Goal: Task Accomplishment & Management: Manage account settings

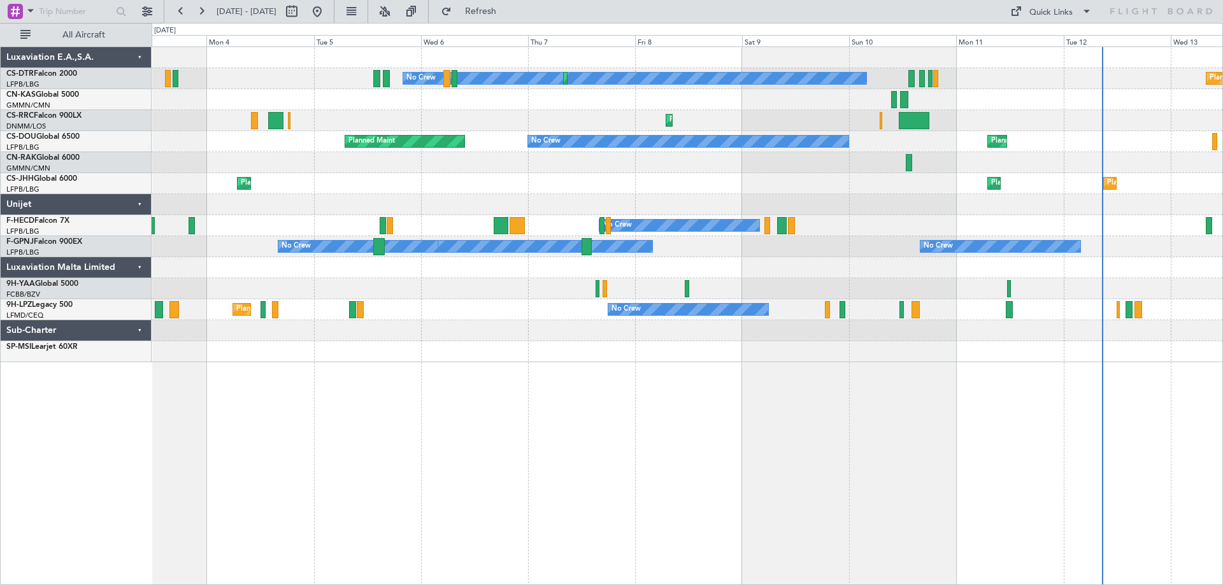
click at [998, 217] on div "No Crew Planned Maint Sofia Planned Maint Sofia Planned Maint Olbia ([GEOGRAPHI…" at bounding box center [687, 204] width 1071 height 315
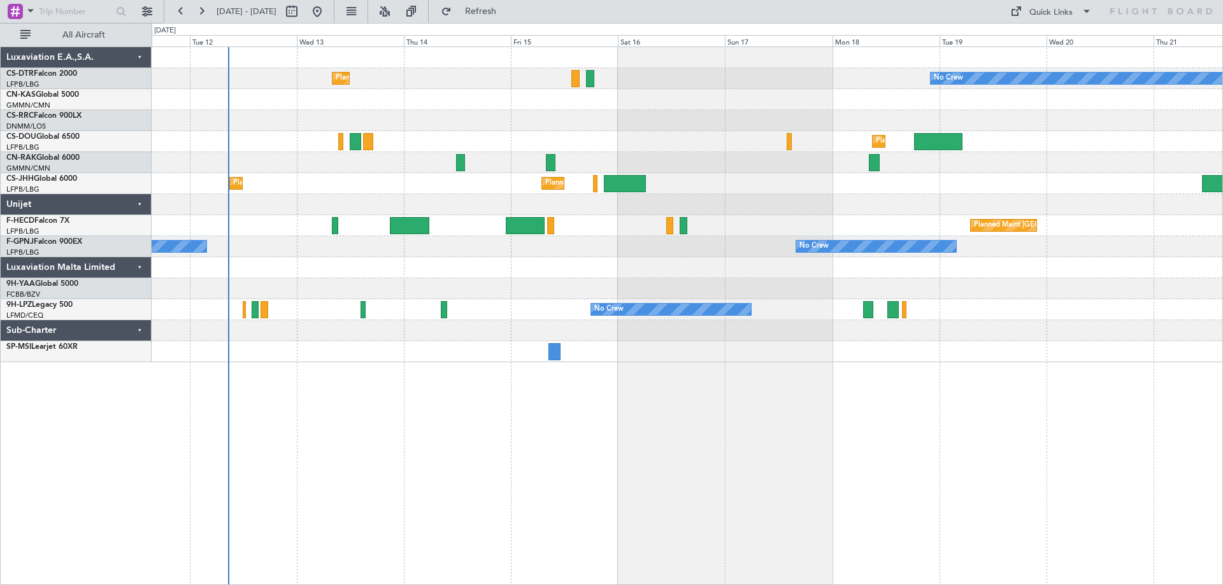
click at [408, 211] on div "Planned Maint Sofia No Crew No Crew Planned Maint [GEOGRAPHIC_DATA] ([GEOGRAPHI…" at bounding box center [687, 204] width 1071 height 315
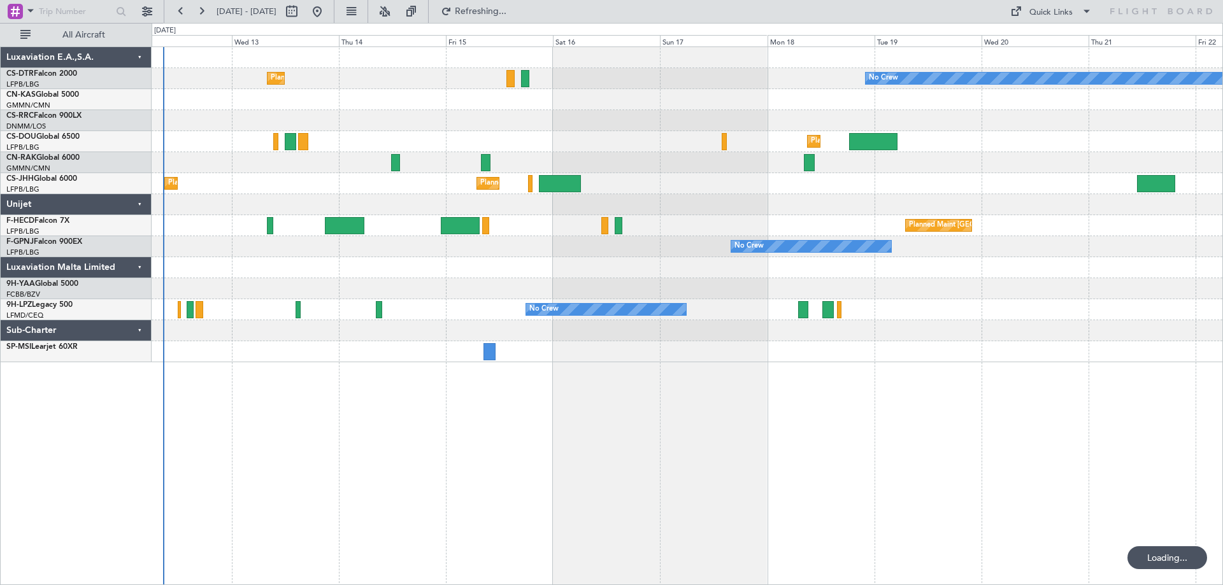
click at [482, 277] on div "Planned Maint Sofia No Crew No Crew Planned Maint [GEOGRAPHIC_DATA] ([GEOGRAPHI…" at bounding box center [687, 204] width 1071 height 315
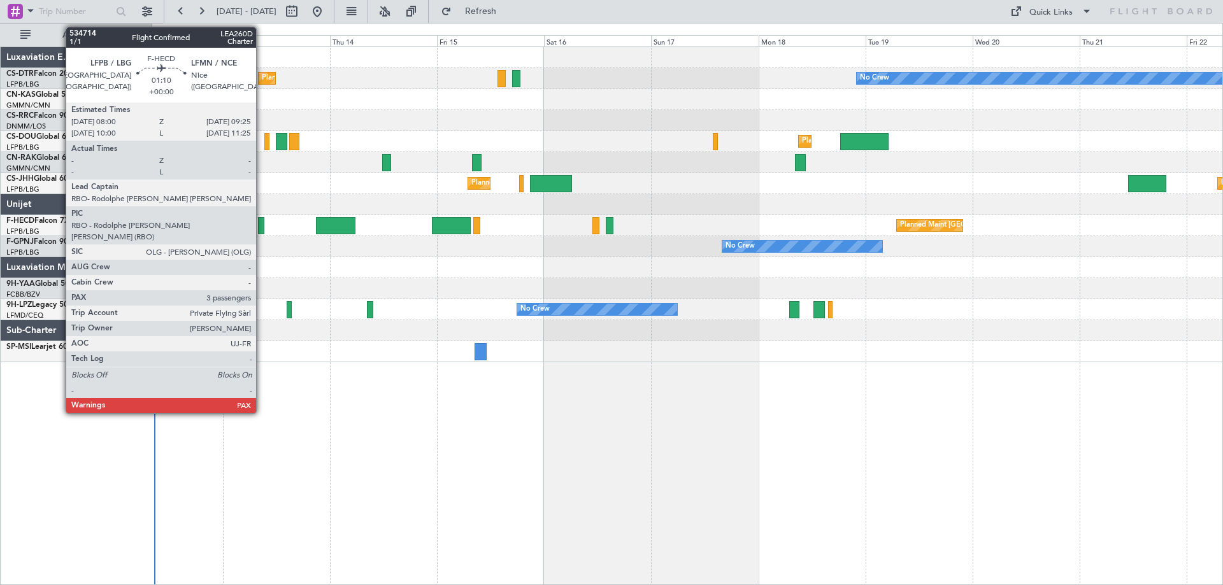
click at [261, 231] on div at bounding box center [261, 225] width 6 height 17
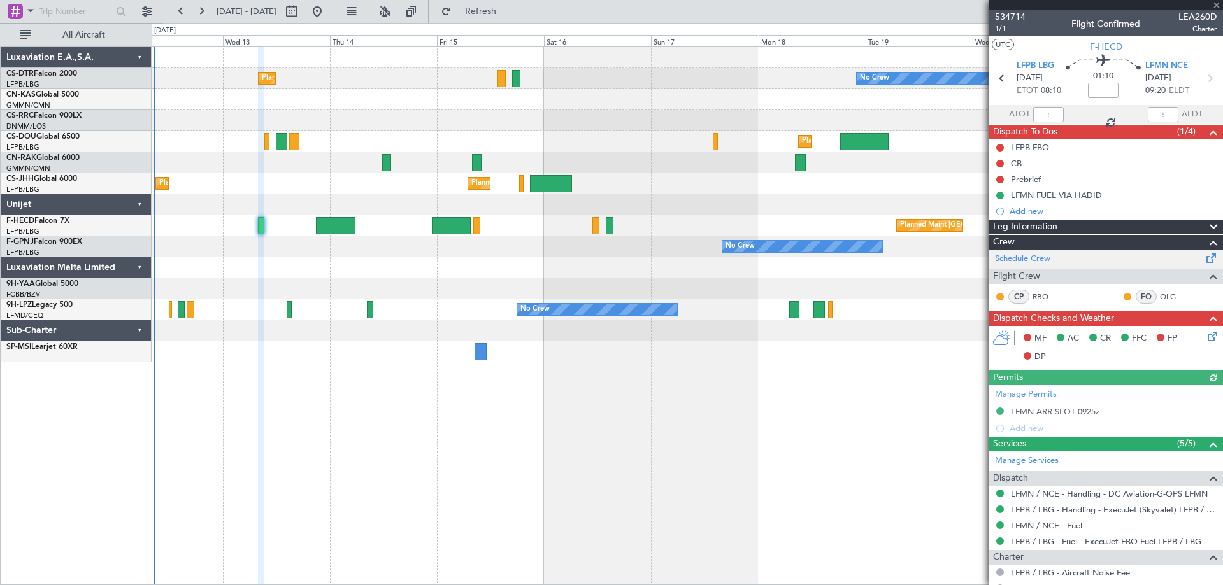
click at [1024, 261] on link "Schedule Crew" at bounding box center [1022, 259] width 55 height 13
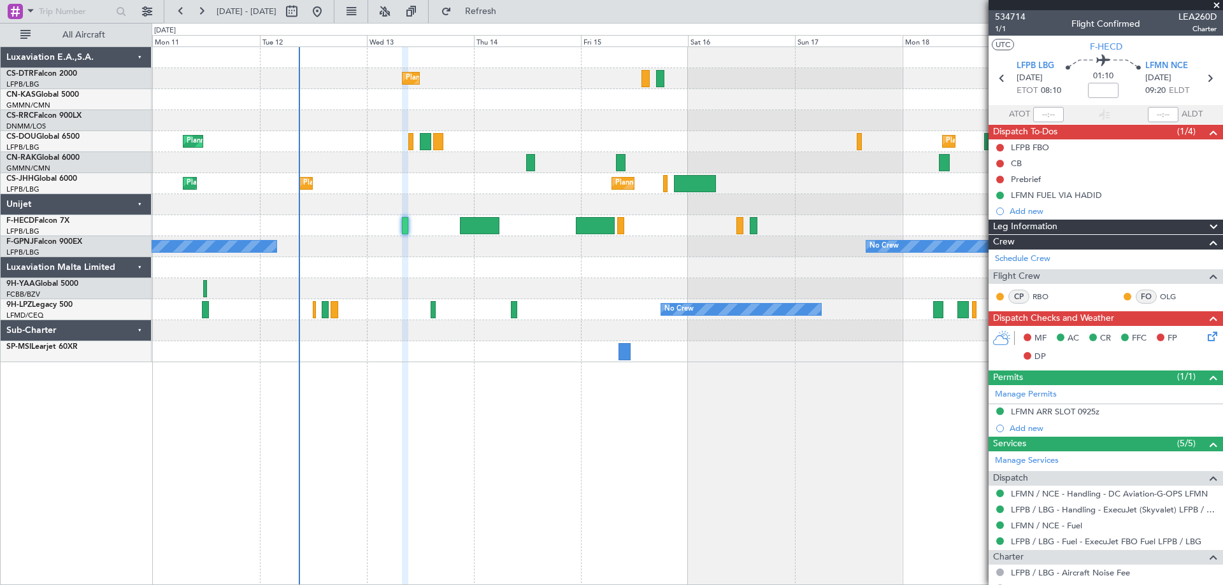
click at [437, 167] on div at bounding box center [687, 162] width 1071 height 21
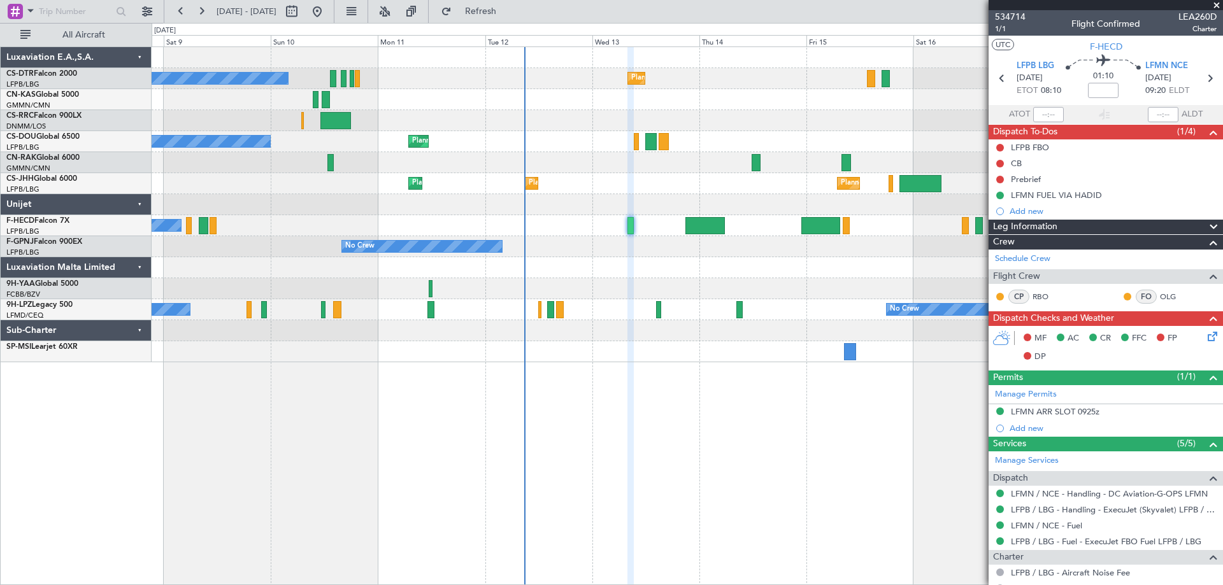
click at [1215, 1] on span at bounding box center [1216, 5] width 13 height 11
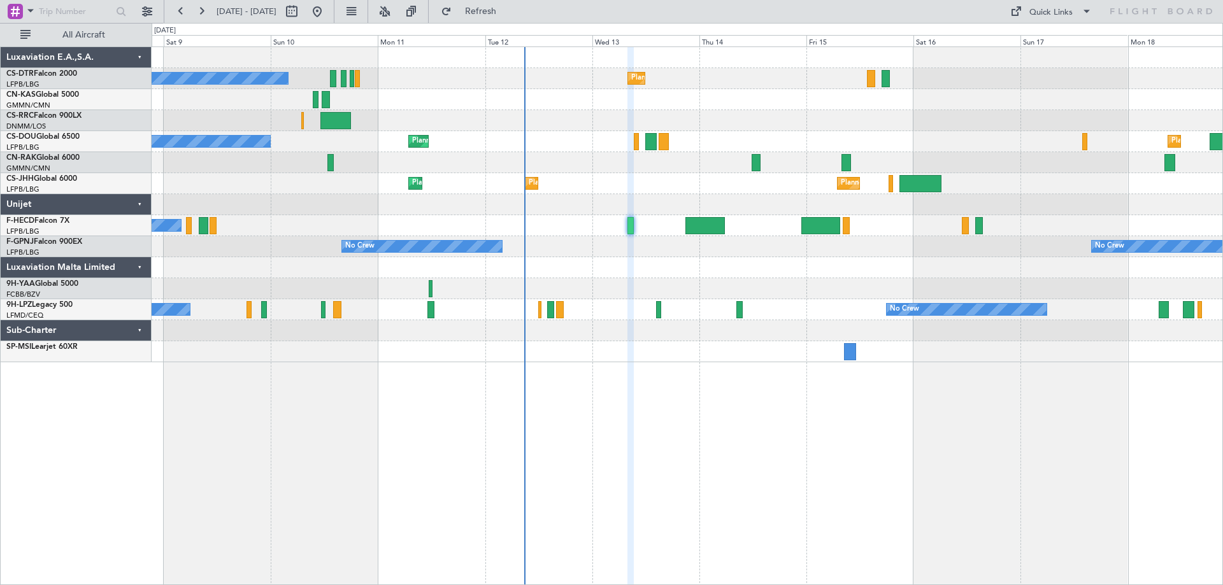
type input "0"
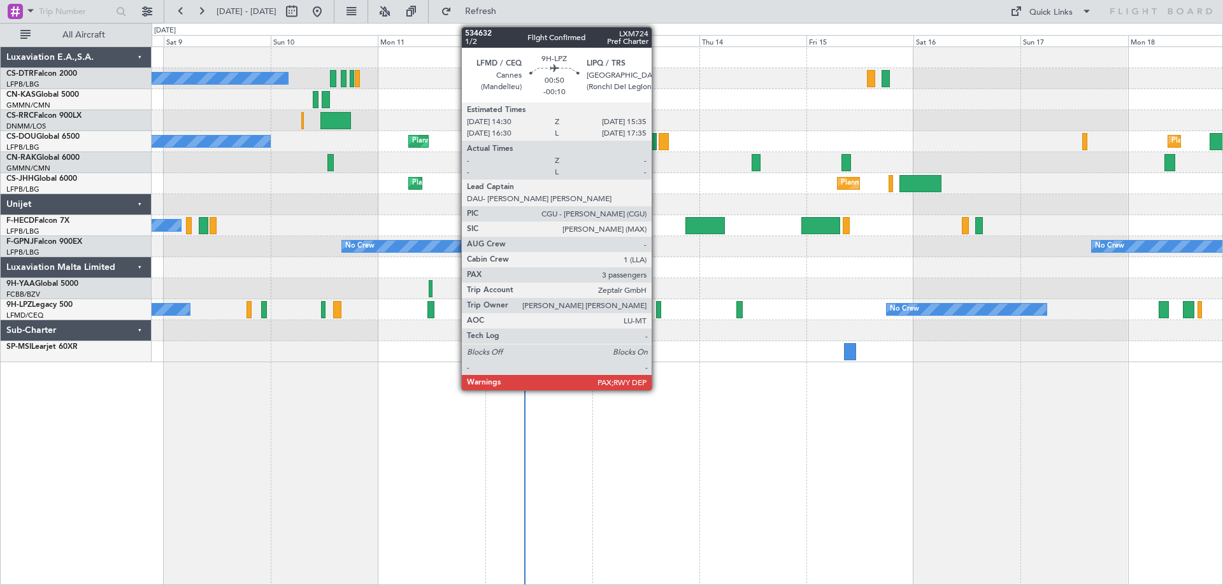
click at [657, 313] on div at bounding box center [658, 309] width 5 height 17
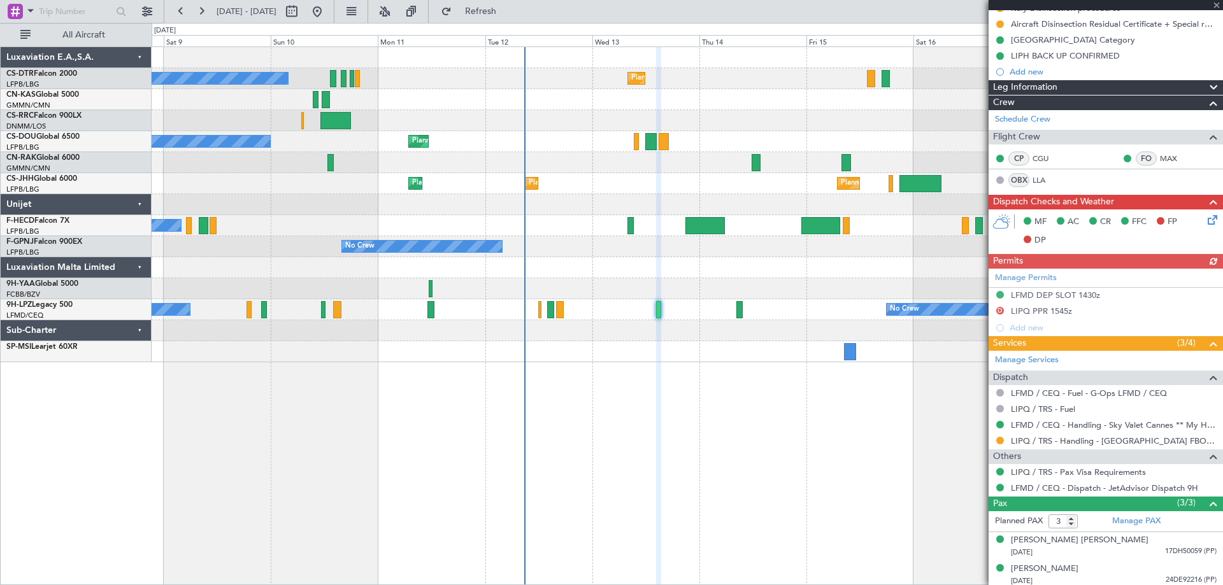
scroll to position [220, 0]
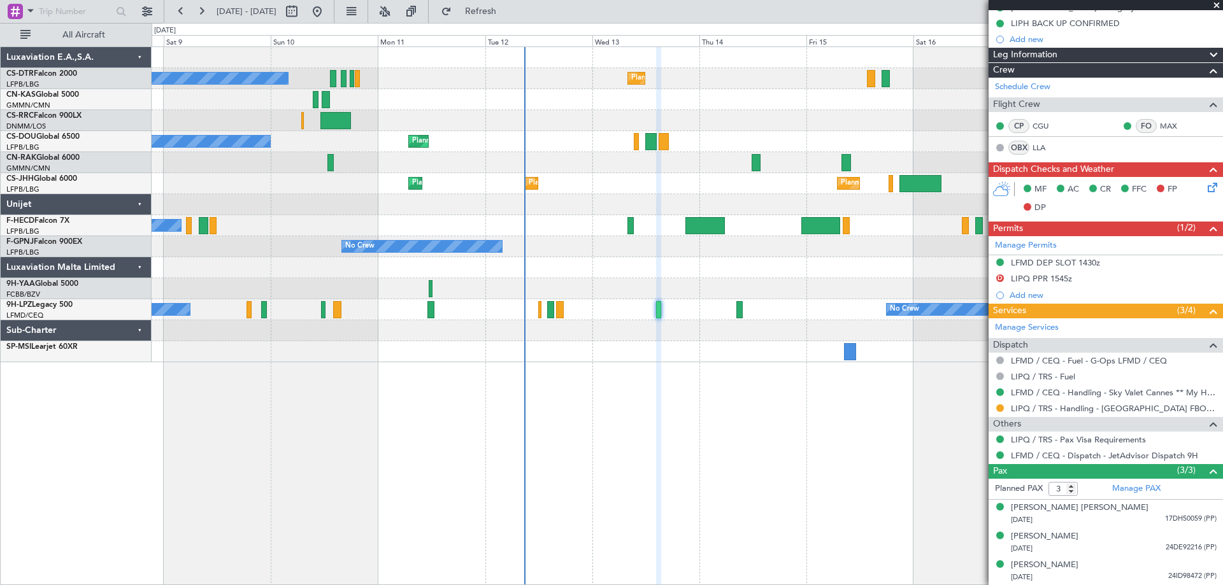
click at [1215, 6] on span at bounding box center [1216, 5] width 13 height 11
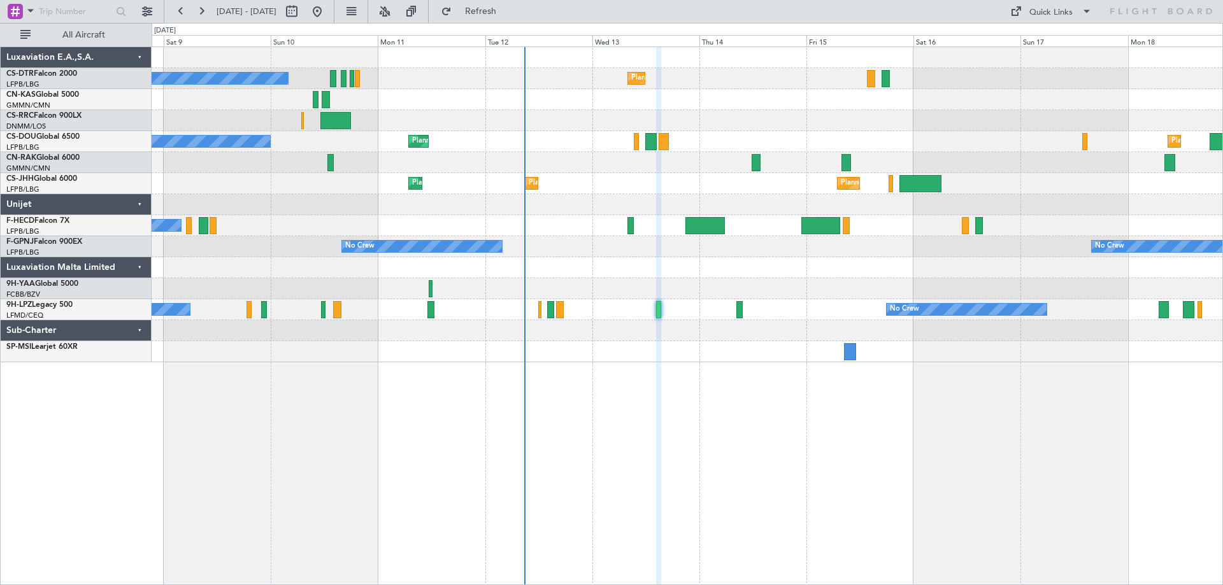
type input "0"
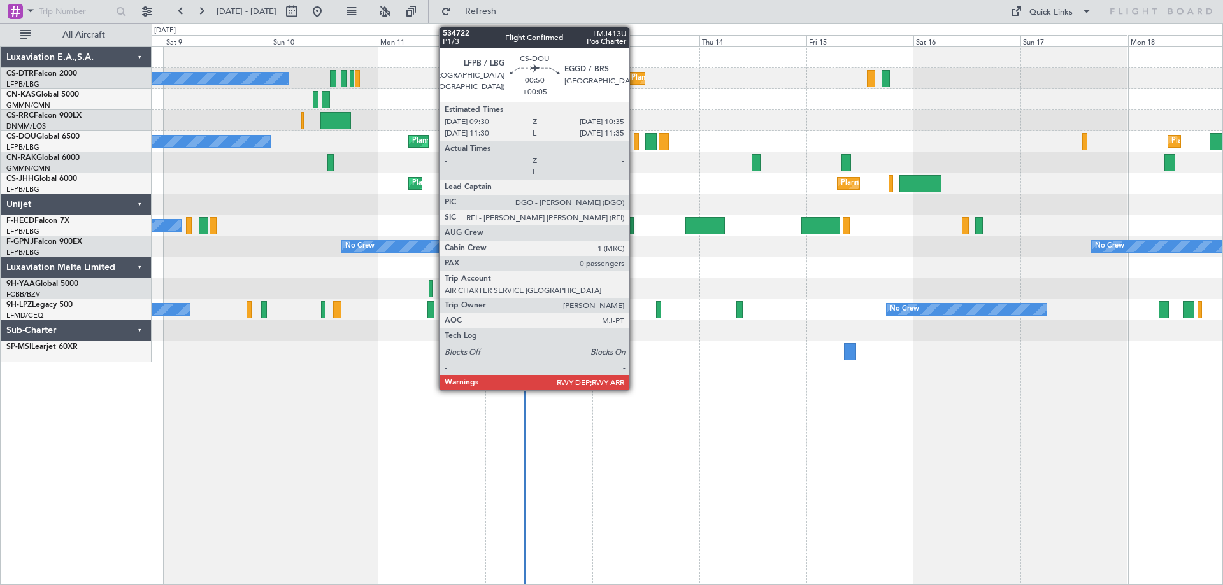
click at [635, 145] on div at bounding box center [636, 141] width 5 height 17
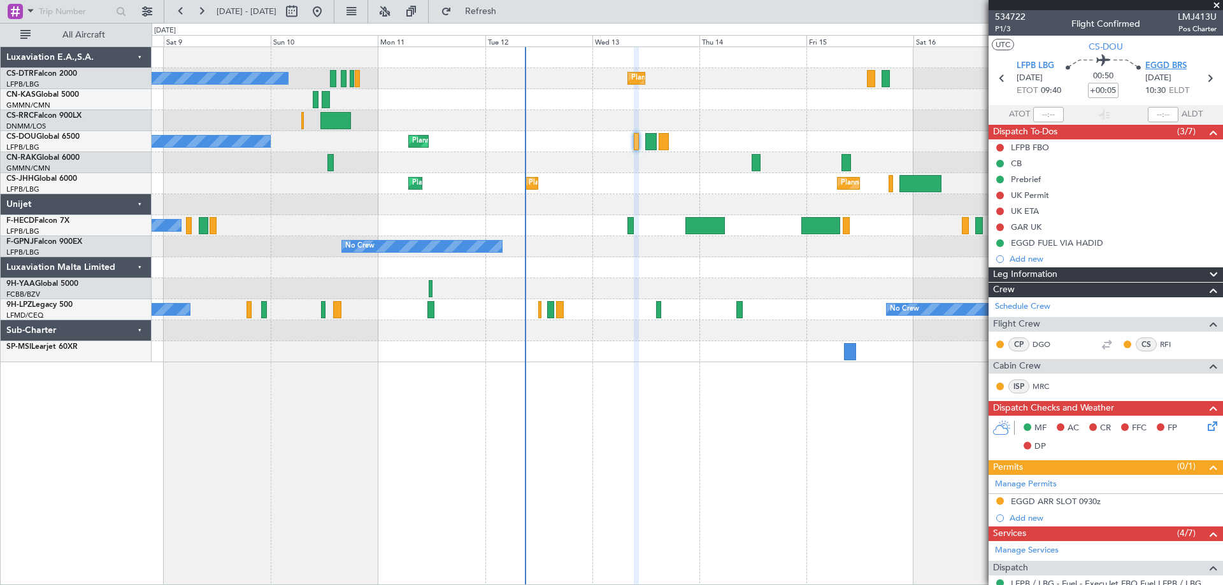
drag, startPoint x: 1213, startPoint y: 3, endPoint x: 1153, endPoint y: 65, distance: 86.9
click at [1213, 6] on span at bounding box center [1216, 5] width 13 height 11
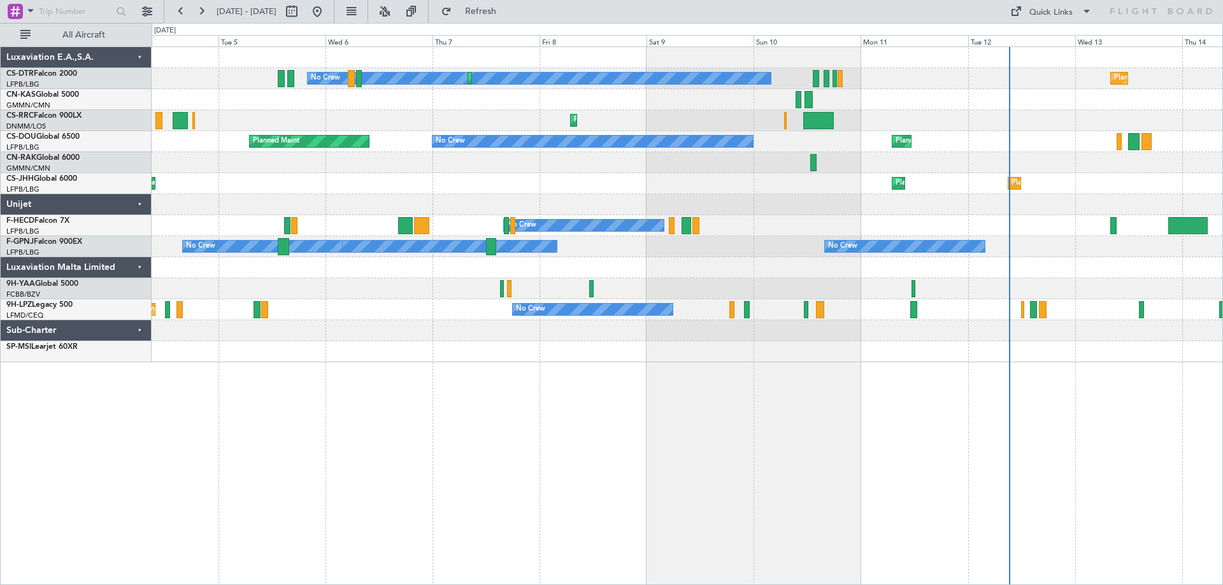
click at [729, 380] on div "Planned Maint Sofia No Crew Planned Maint Sofia Planned Maint Larnaca (Larnaca …" at bounding box center [687, 316] width 1071 height 539
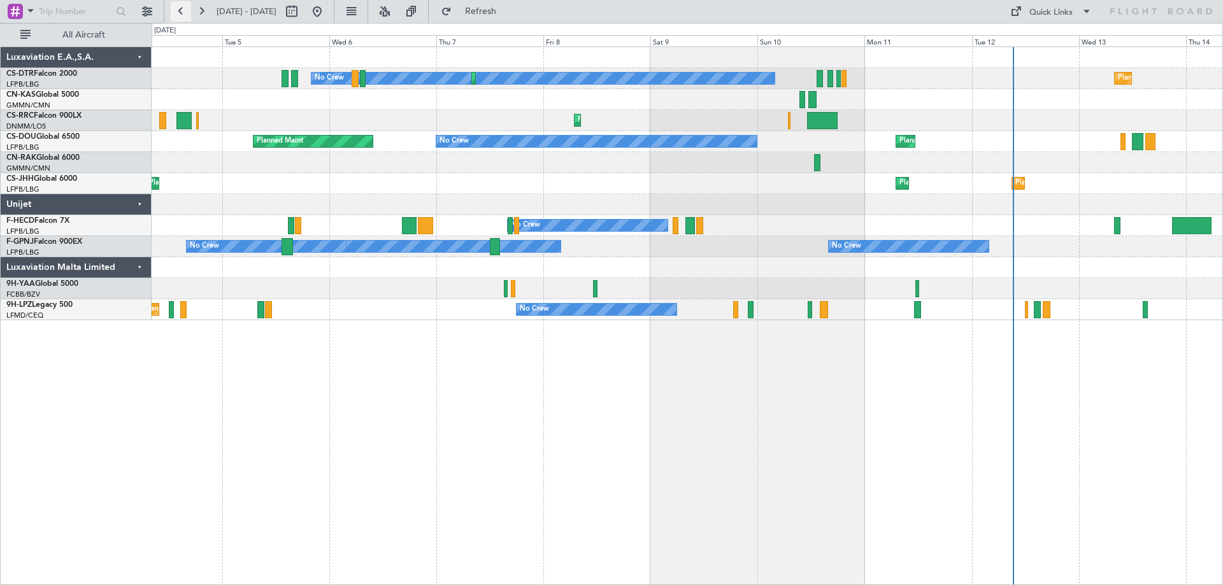
click at [175, 15] on button at bounding box center [181, 11] width 20 height 20
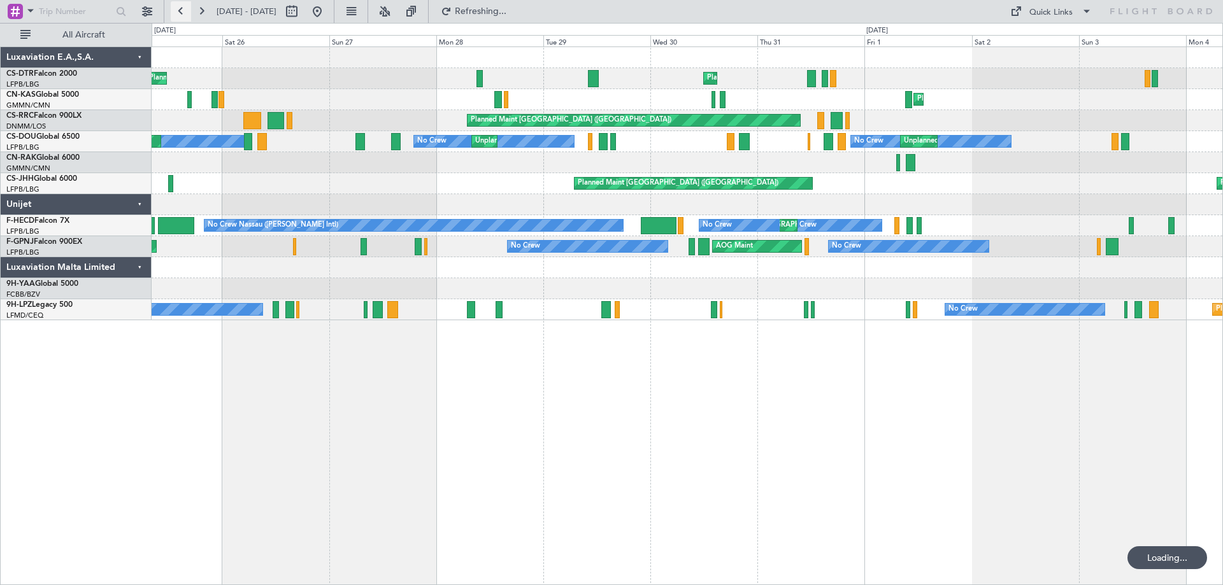
click at [178, 11] on button at bounding box center [181, 11] width 20 height 20
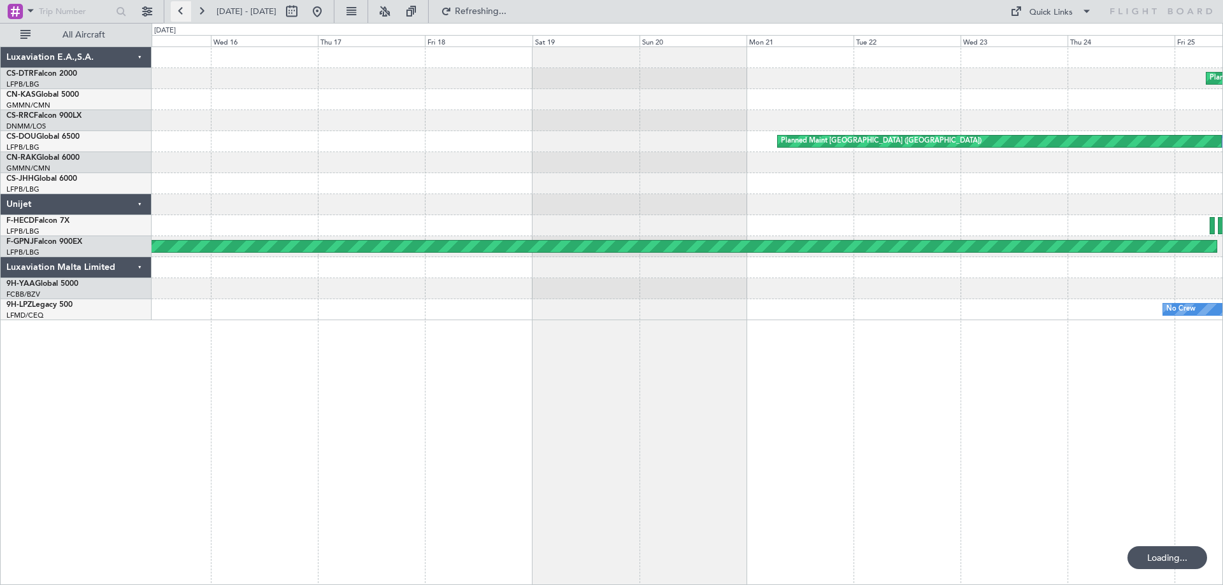
click at [178, 11] on button at bounding box center [181, 11] width 20 height 20
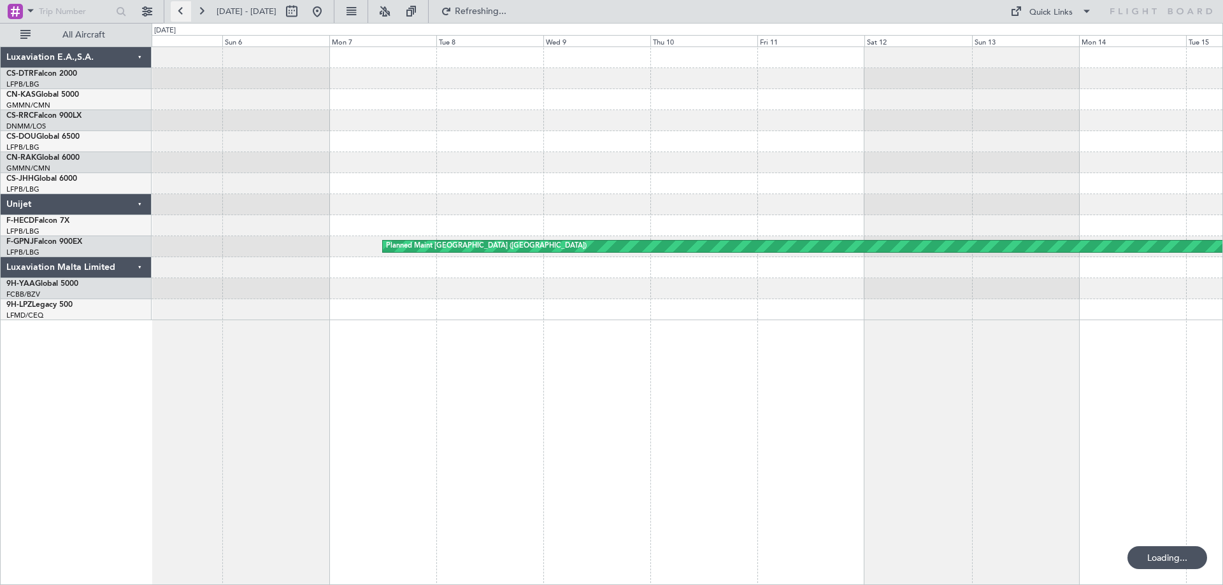
click at [178, 11] on button at bounding box center [181, 11] width 20 height 20
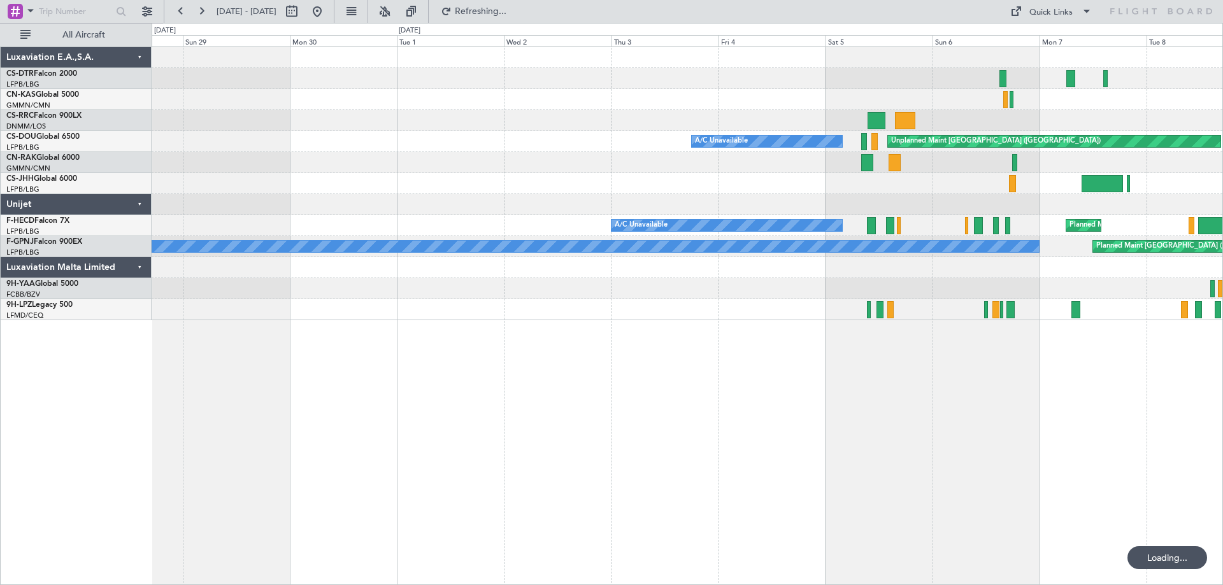
click at [773, 353] on div "AOG Maint Nice (Côte d'Azur Airport) Planned Maint Paris (Le Bourget) A/C Unava…" at bounding box center [687, 316] width 1071 height 539
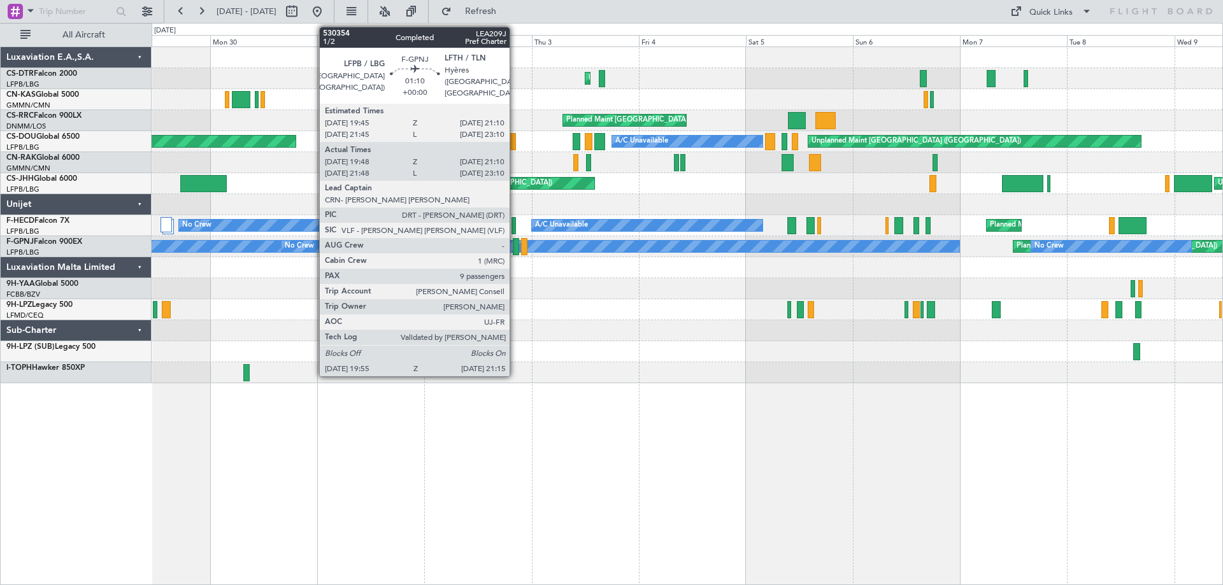
click at [515, 250] on div at bounding box center [516, 246] width 6 height 17
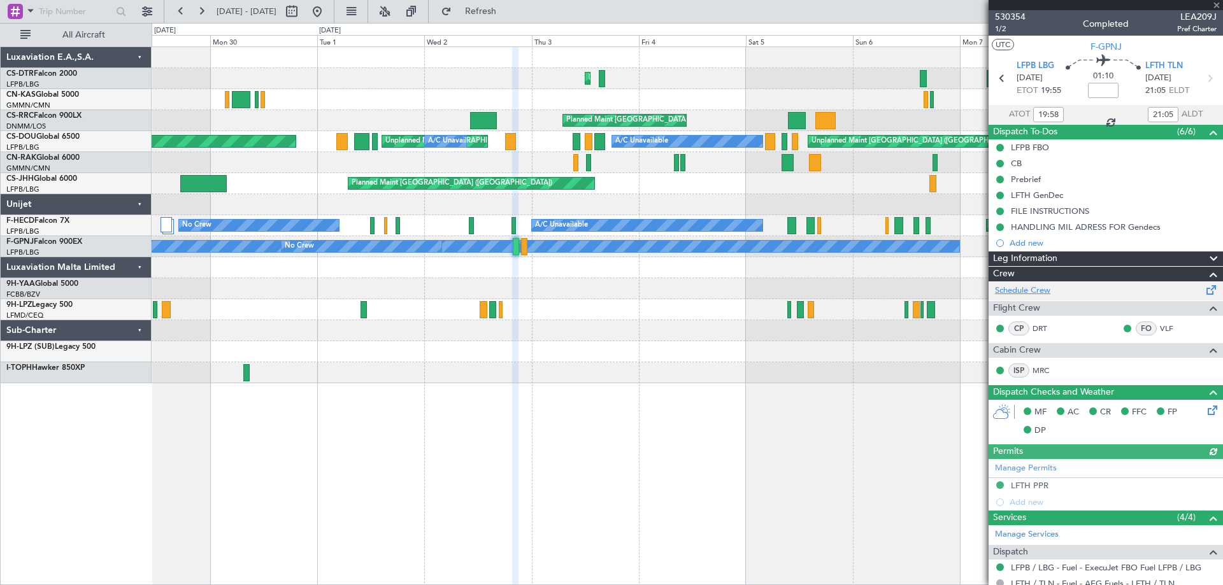
click at [1026, 290] on link "Schedule Crew" at bounding box center [1022, 291] width 55 height 13
click at [1217, 6] on span at bounding box center [1216, 5] width 13 height 11
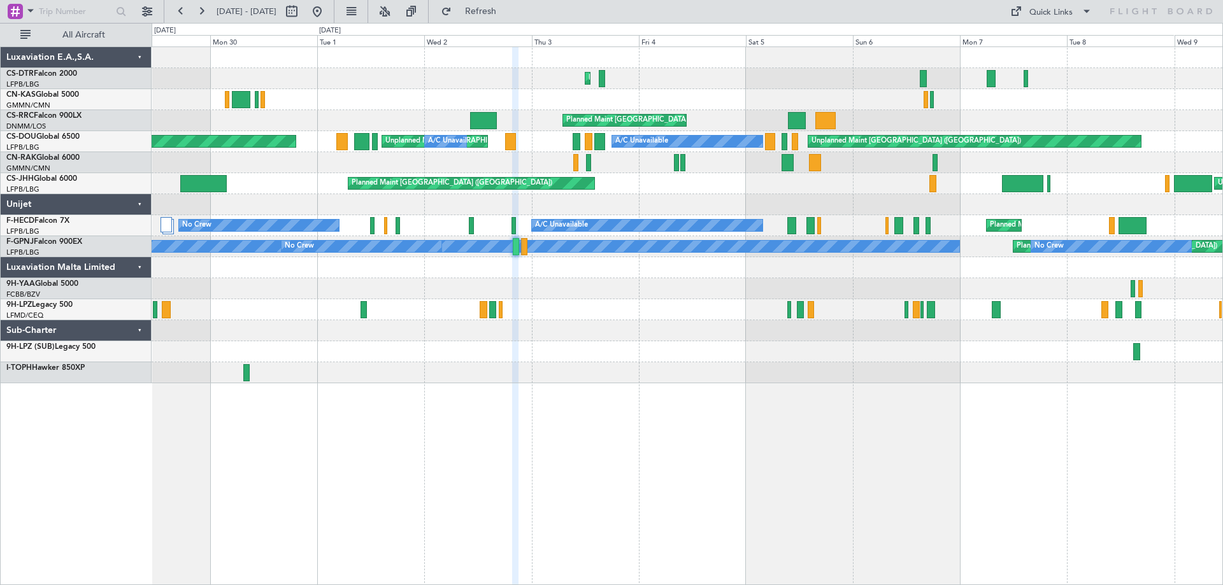
type input "0"
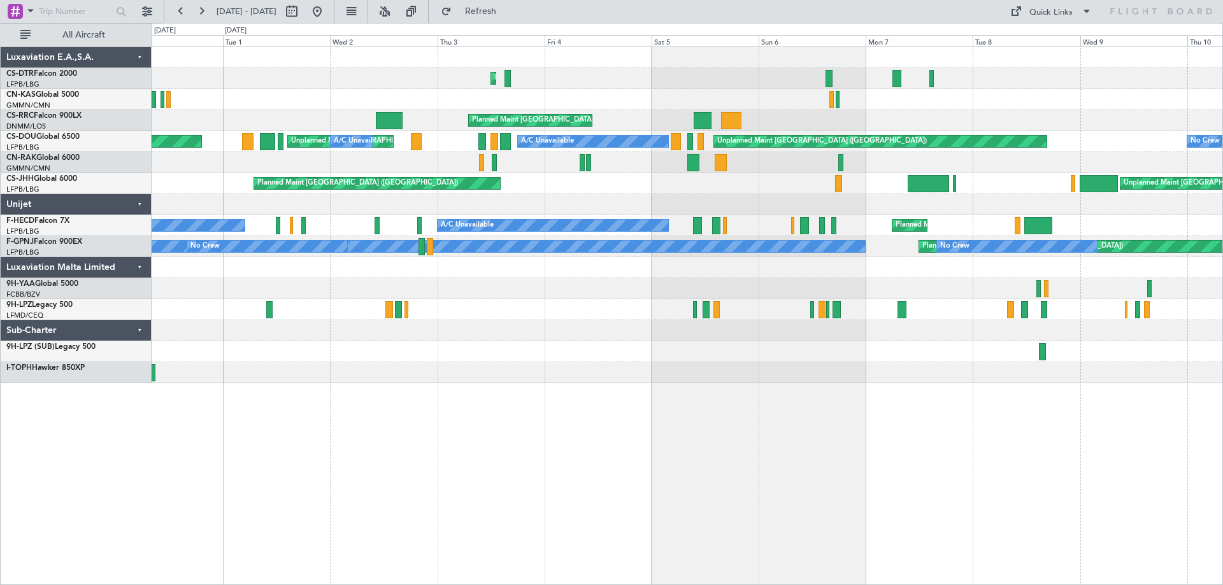
click at [709, 385] on div "Planned Maint Sofia AOG Maint Nice (Côte d'Azur Airport) No Crew Planned Maint …" at bounding box center [687, 316] width 1071 height 539
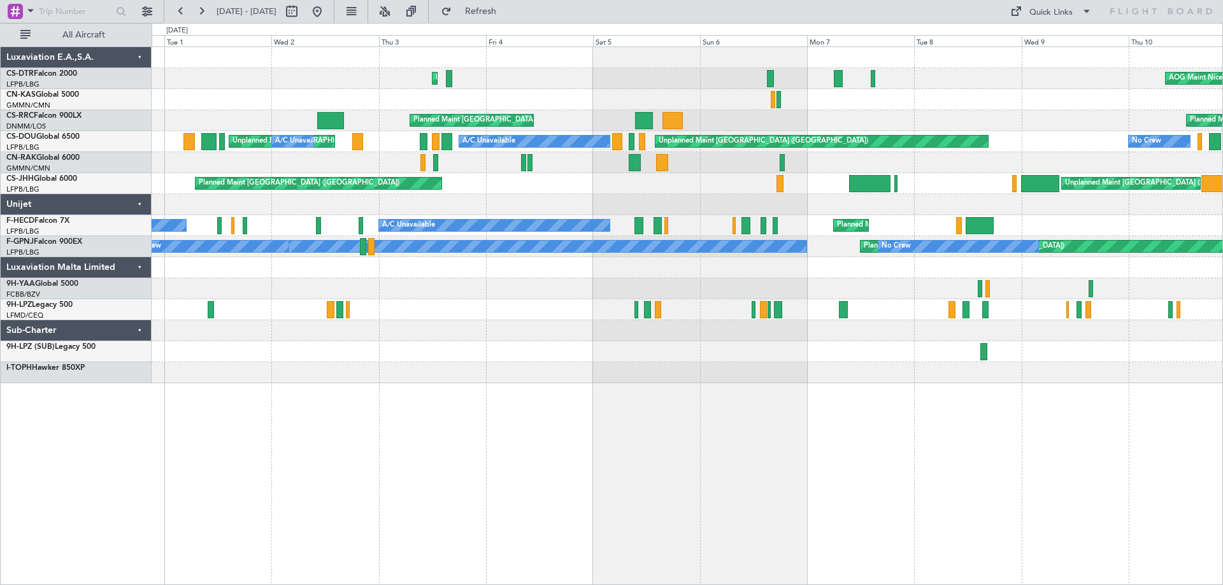
click at [694, 366] on div at bounding box center [687, 372] width 1071 height 21
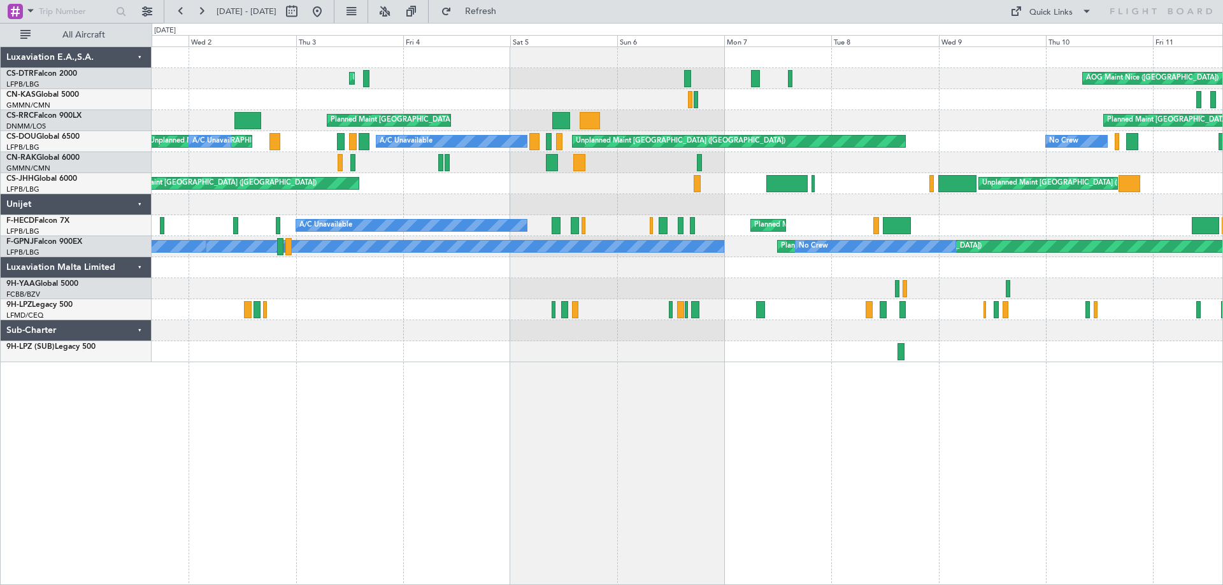
click at [852, 346] on div at bounding box center [687, 351] width 1071 height 21
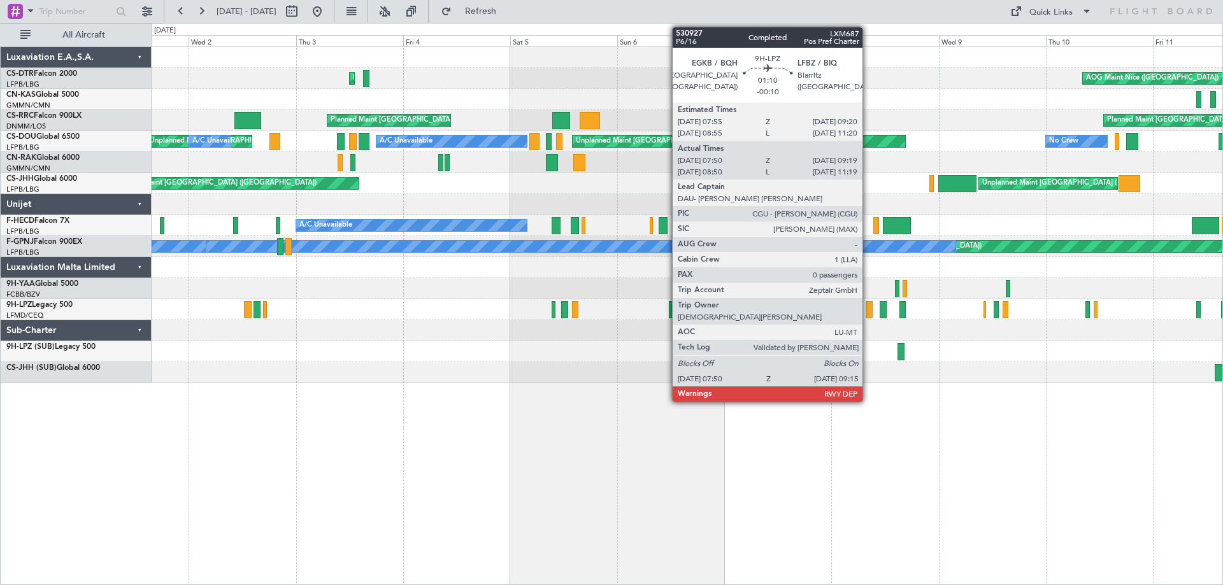
click at [868, 313] on div at bounding box center [869, 309] width 6 height 17
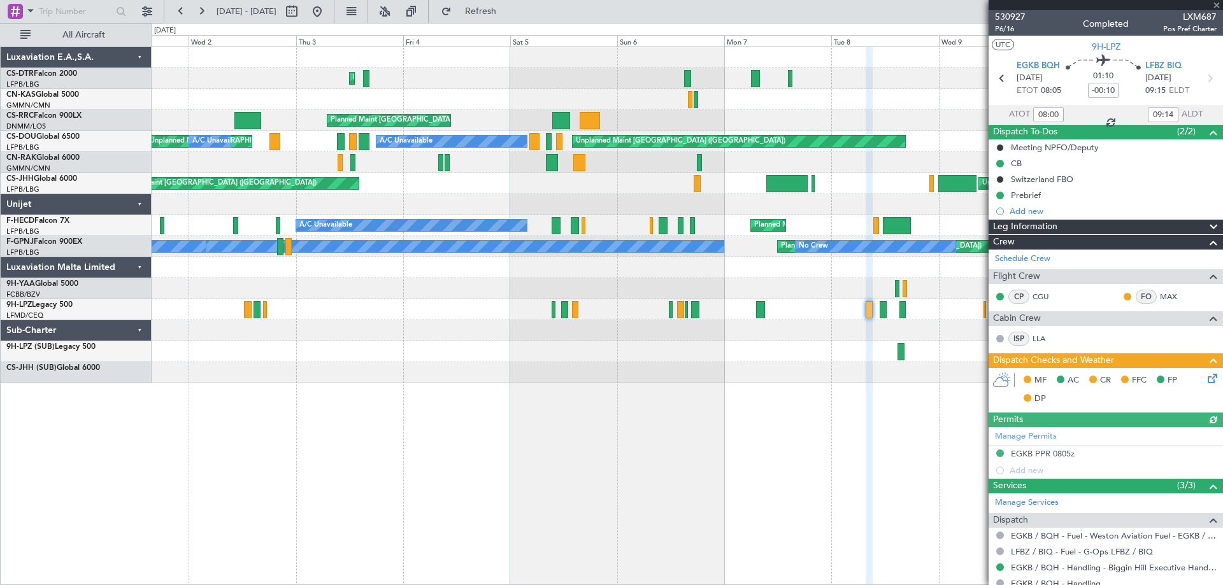
click at [1220, 4] on div at bounding box center [1106, 5] width 234 height 10
click at [1220, 7] on span at bounding box center [1216, 5] width 13 height 11
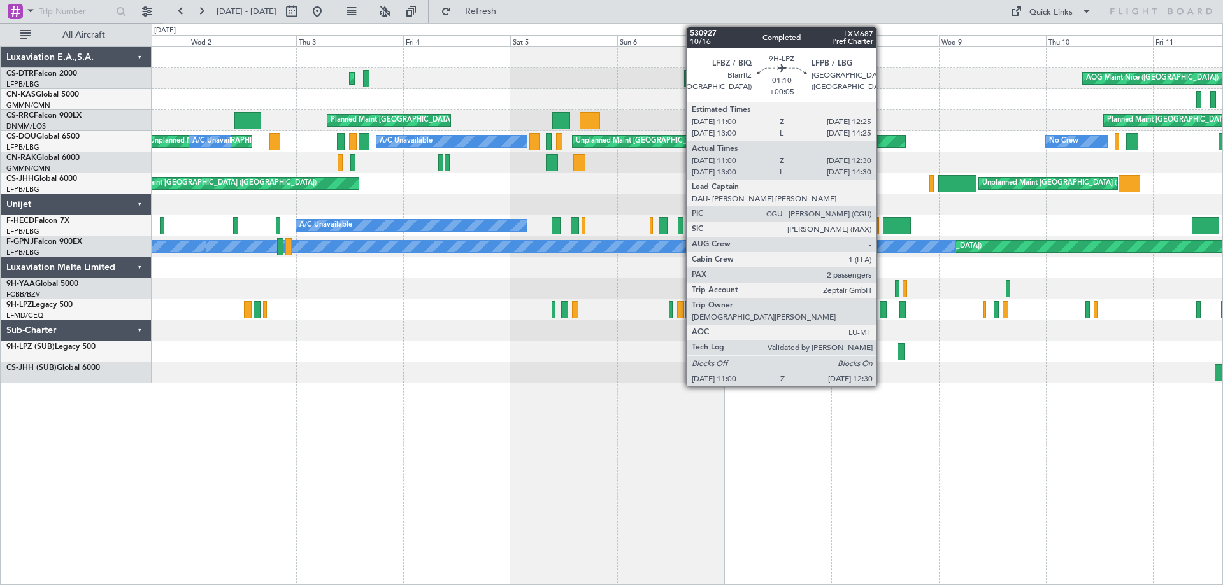
click at [882, 314] on div at bounding box center [883, 309] width 7 height 17
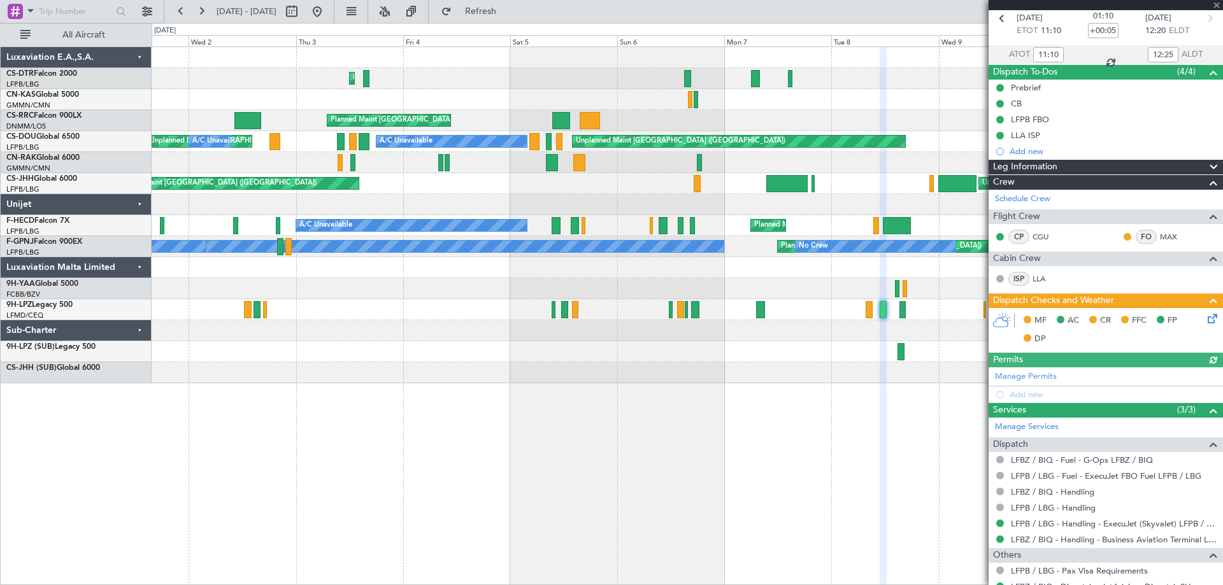
scroll to position [162, 0]
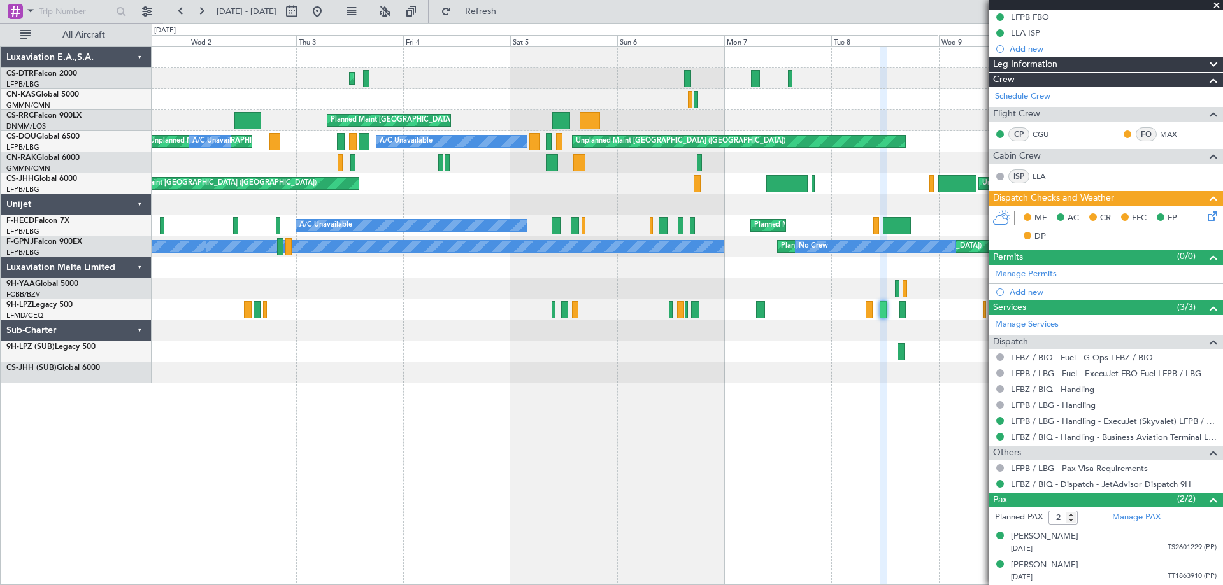
click at [1219, 4] on span at bounding box center [1216, 5] width 13 height 11
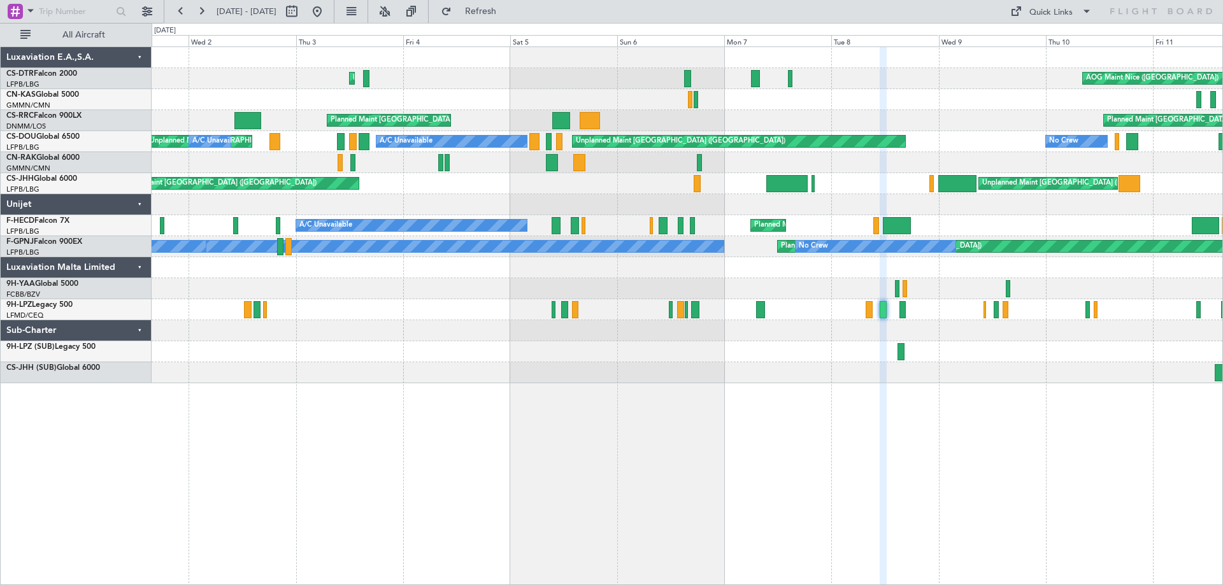
type input "0"
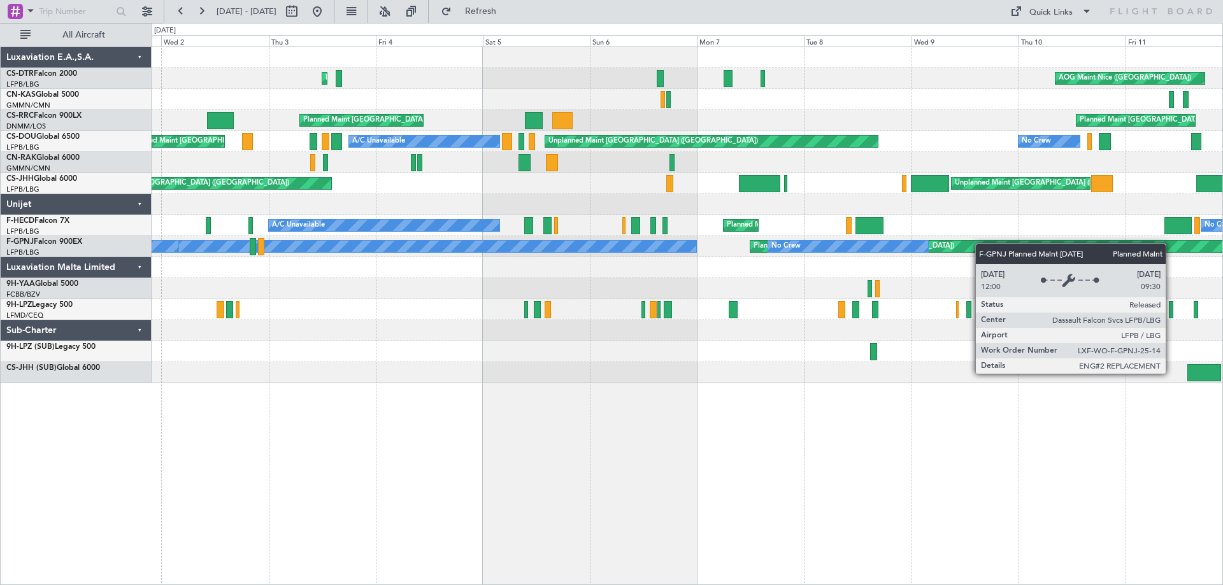
click at [1031, 250] on div "AOG Maint Nice (Côte d'Azur Airport) Planned Maint Sofia AOG Maint Basel-Mulhou…" at bounding box center [687, 215] width 1071 height 336
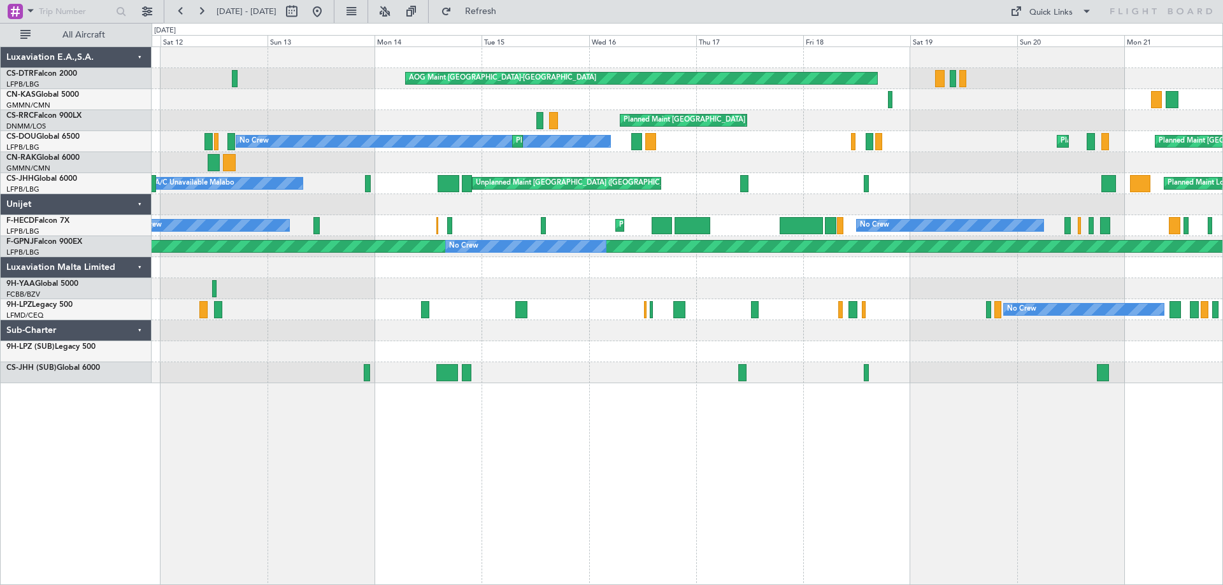
click at [528, 359] on div "AOG Maint Basel-Mulhouse AOG Maint Nice (Côte d'Azur Airport) Planned Maint Par…" at bounding box center [687, 215] width 1071 height 336
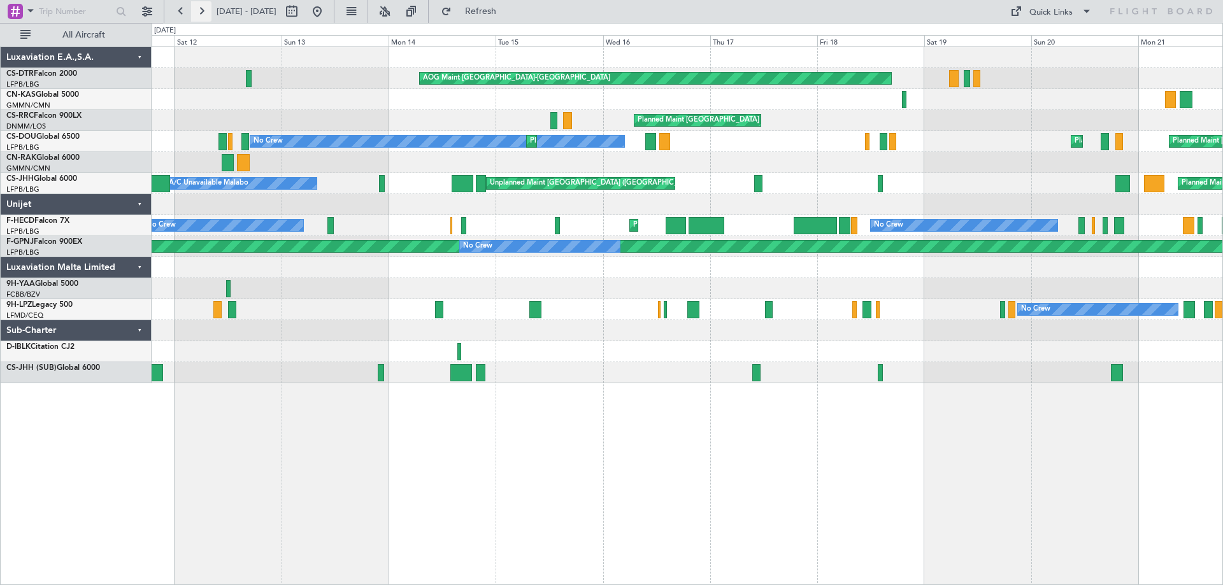
click at [198, 9] on button at bounding box center [201, 11] width 20 height 20
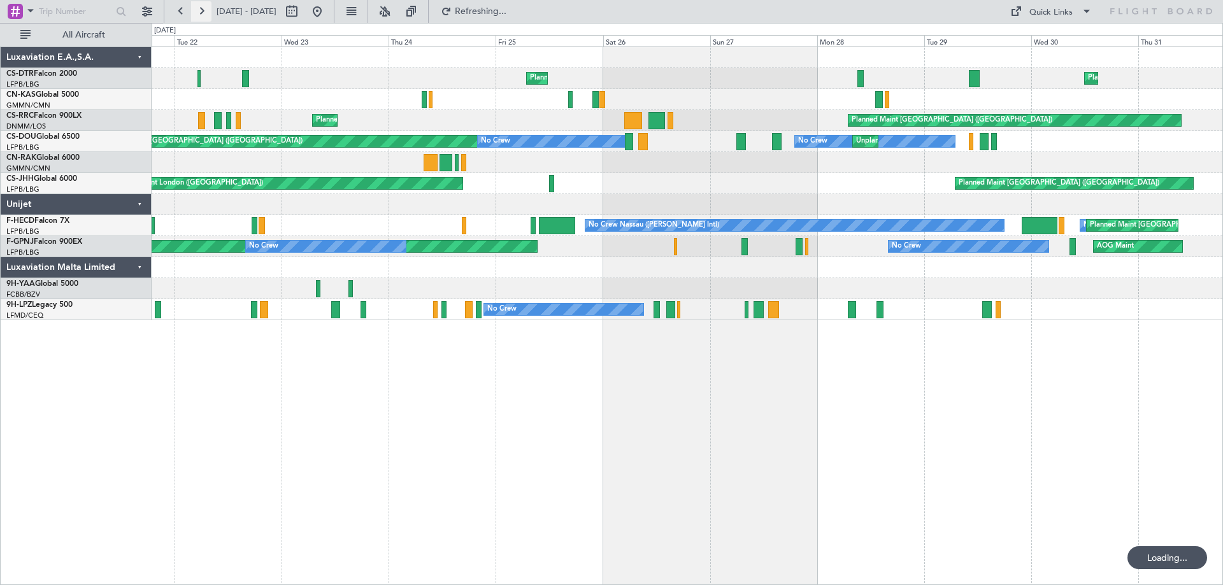
click at [200, 11] on button at bounding box center [201, 11] width 20 height 20
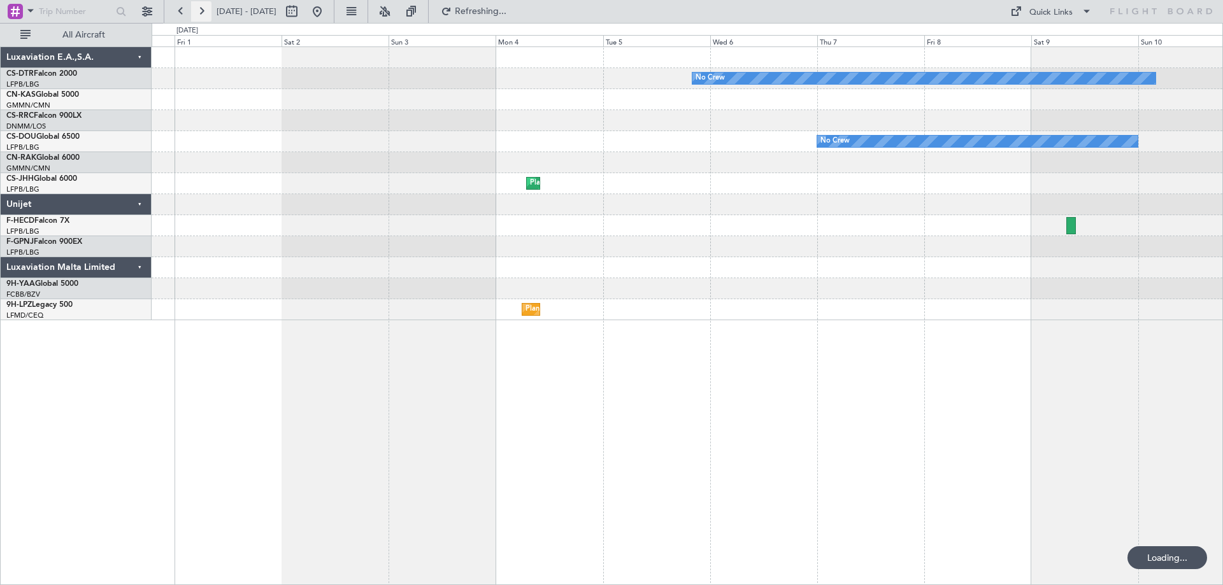
click at [200, 11] on button at bounding box center [201, 11] width 20 height 20
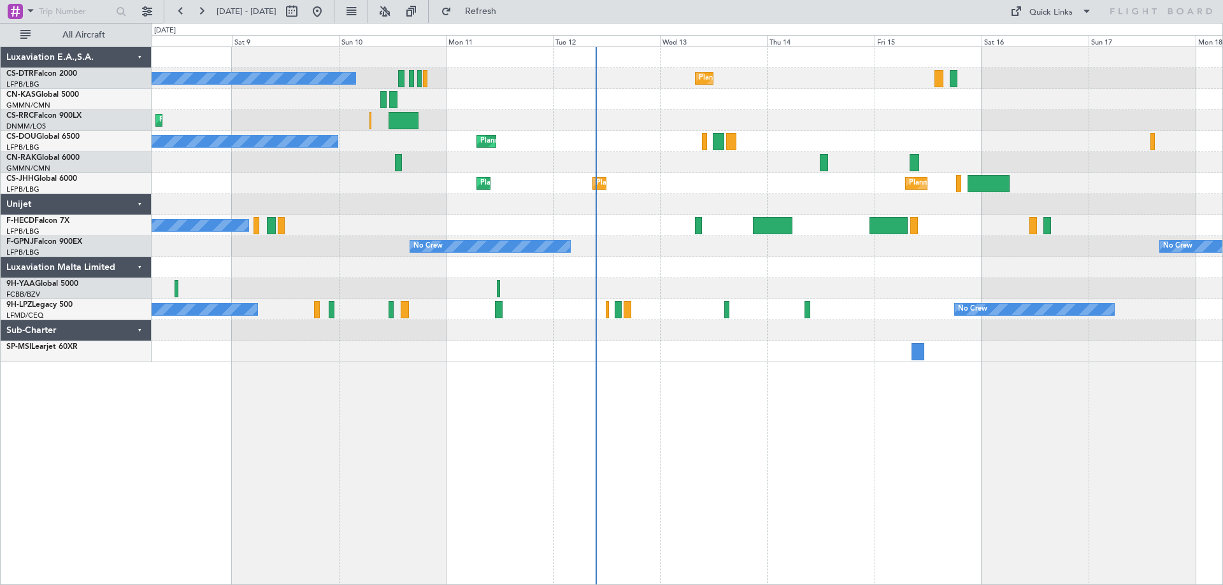
click at [675, 325] on div "Planned Maint Sofia No Crew Planned Maint Sofia No Crew Planned Maint Larnaca (…" at bounding box center [687, 204] width 1071 height 315
click at [1087, 8] on span at bounding box center [1086, 11] width 15 height 15
click at [1035, 42] on button "Trip Builder" at bounding box center [1052, 42] width 96 height 31
click at [778, 161] on div at bounding box center [687, 162] width 1071 height 21
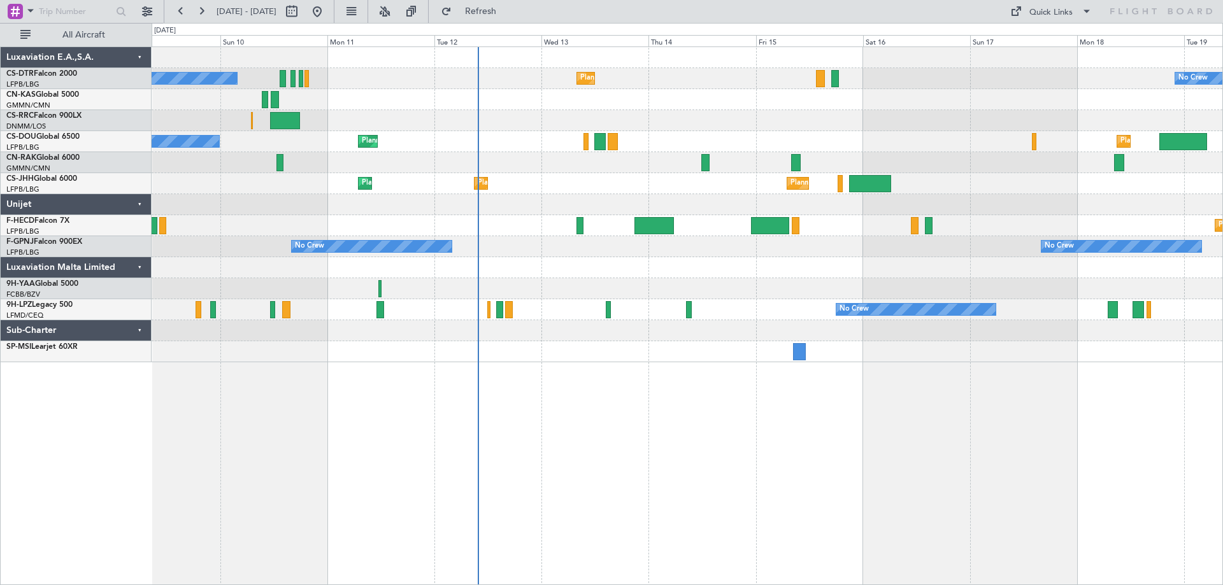
click at [719, 118] on div "Planned Maint Larnaca ([GEOGRAPHIC_DATA] Intl)" at bounding box center [687, 120] width 1071 height 21
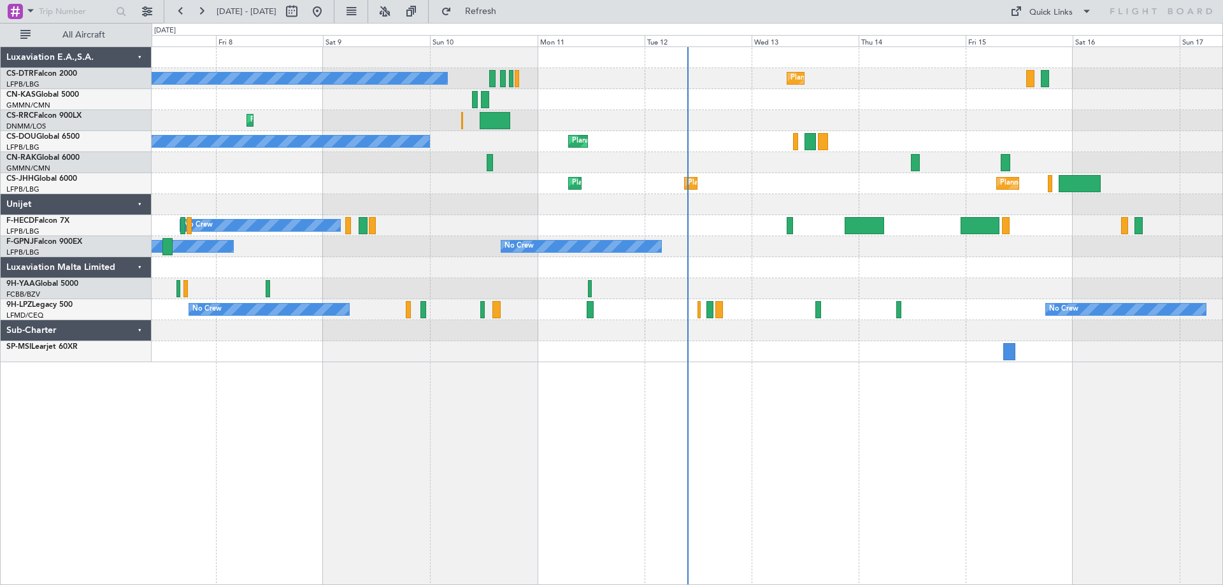
click at [543, 173] on div "No Crew Planned Maint Sofia Planned Maint Sofia No Crew Planned Maint Larnaca (…" at bounding box center [687, 204] width 1071 height 315
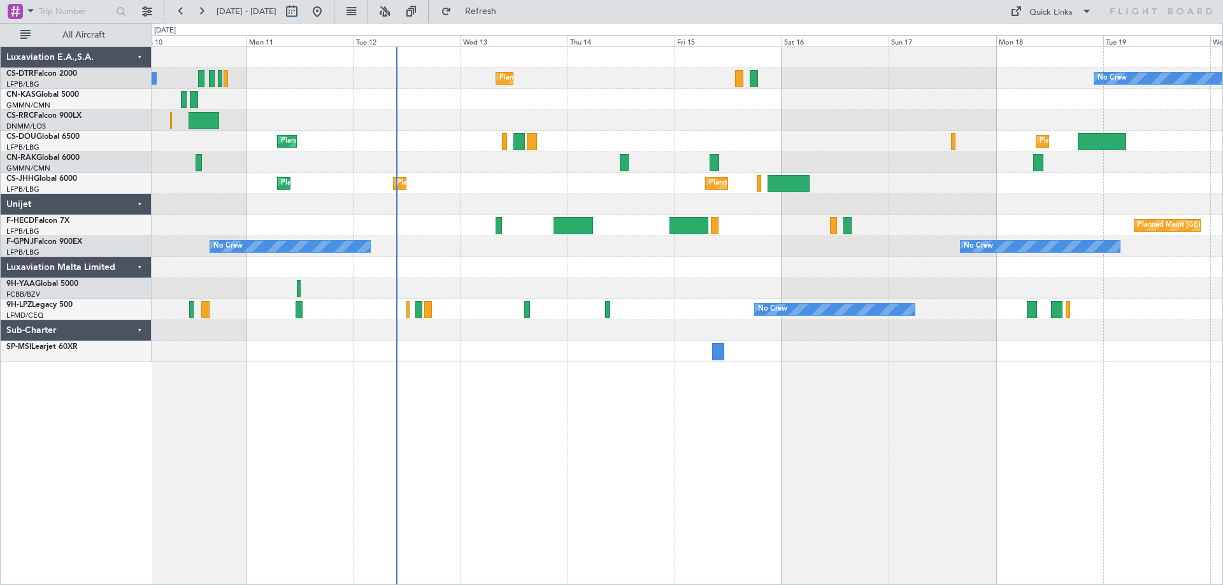
click at [898, 152] on div at bounding box center [687, 162] width 1071 height 21
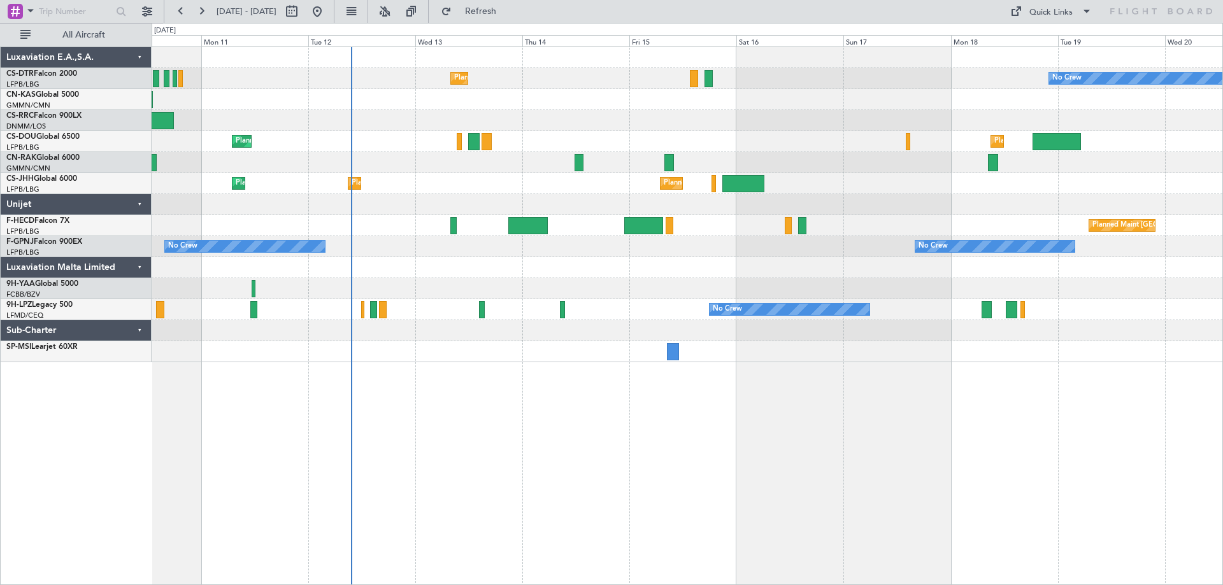
click at [925, 127] on div "Planned Maint Larnaca ([GEOGRAPHIC_DATA] Intl)" at bounding box center [687, 120] width 1071 height 21
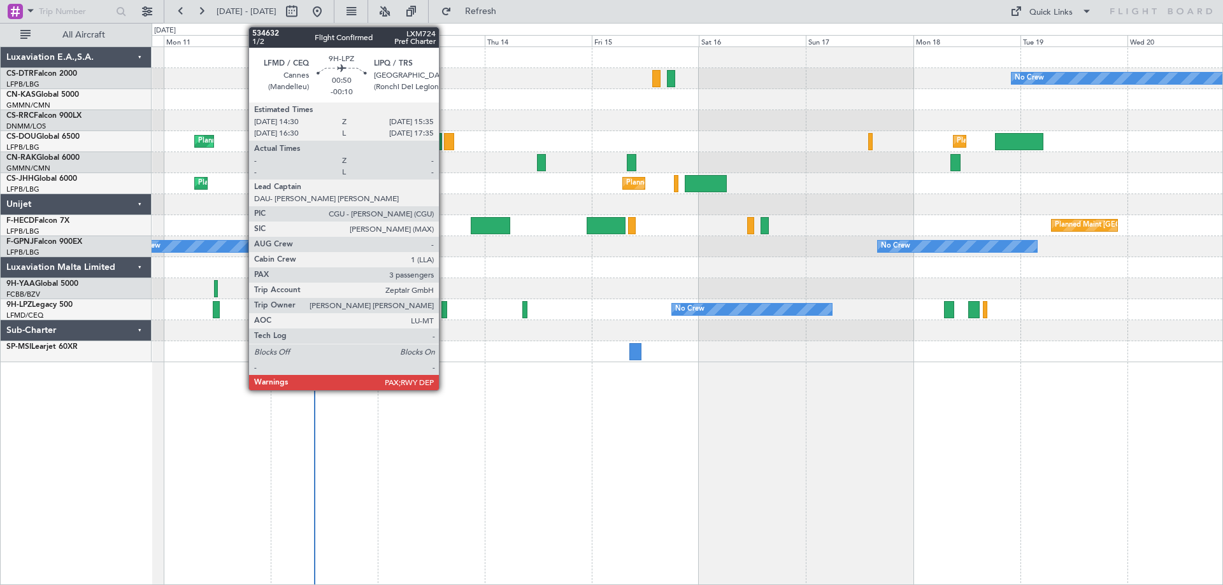
click at [445, 313] on div at bounding box center [443, 309] width 5 height 17
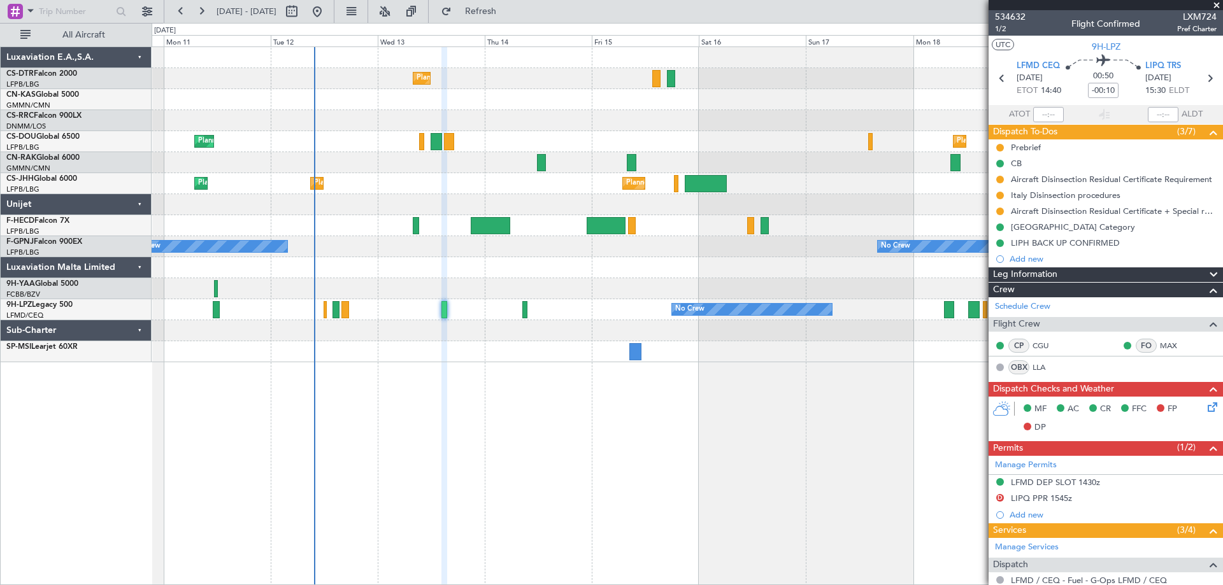
click at [1219, 4] on span at bounding box center [1216, 5] width 13 height 11
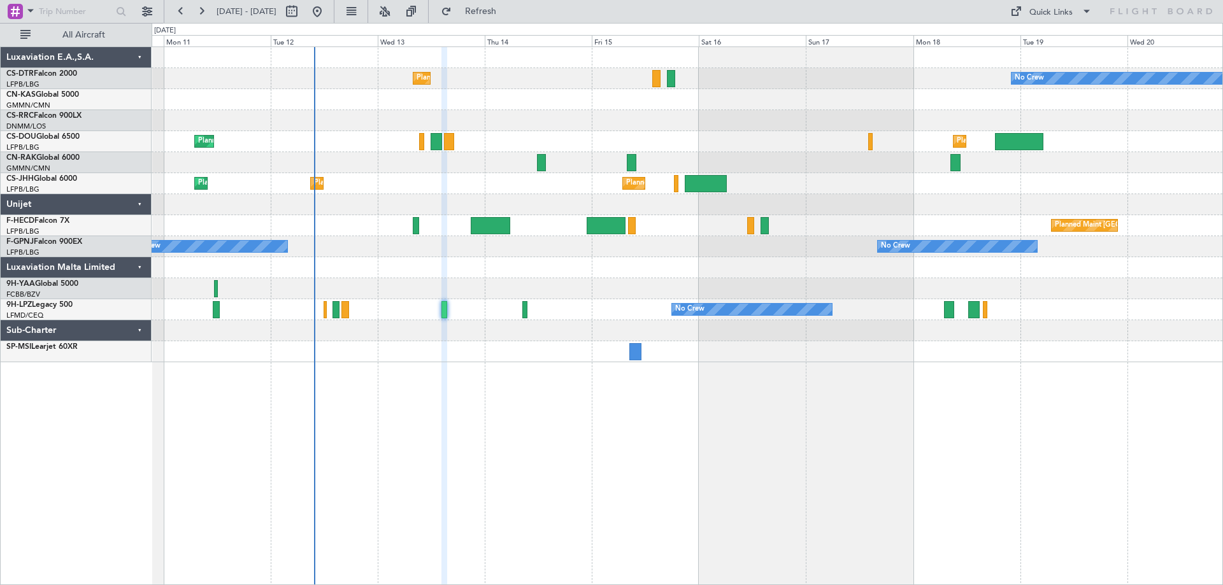
type input "0"
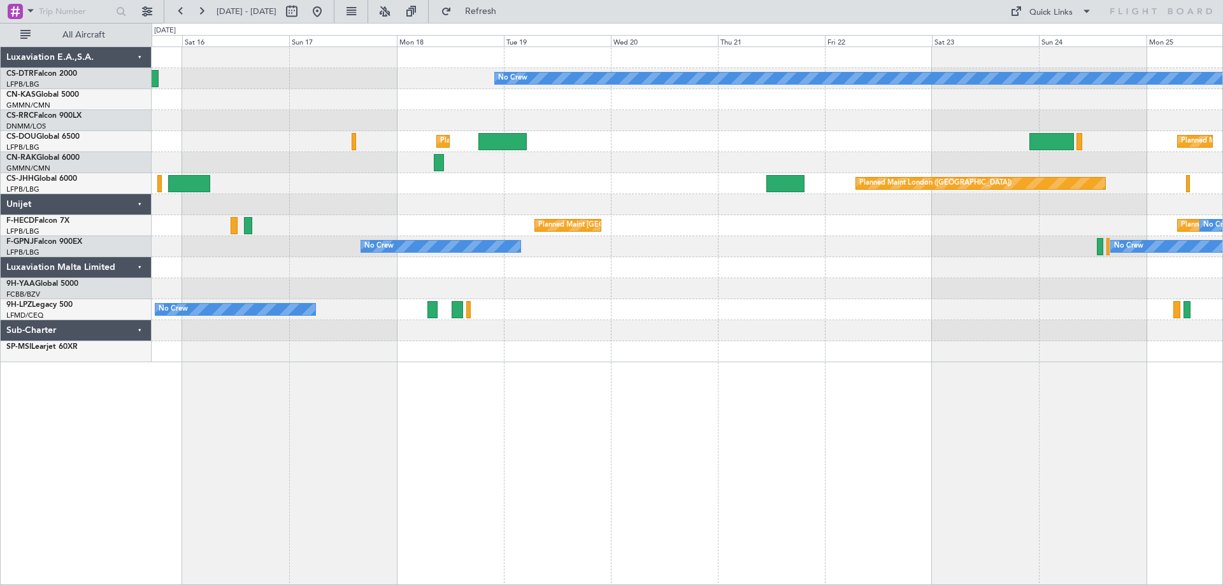
click at [583, 127] on div "No Crew Planned Maint Sofia Planned Maint [GEOGRAPHIC_DATA] ([GEOGRAPHIC_DATA])…" at bounding box center [687, 204] width 1071 height 315
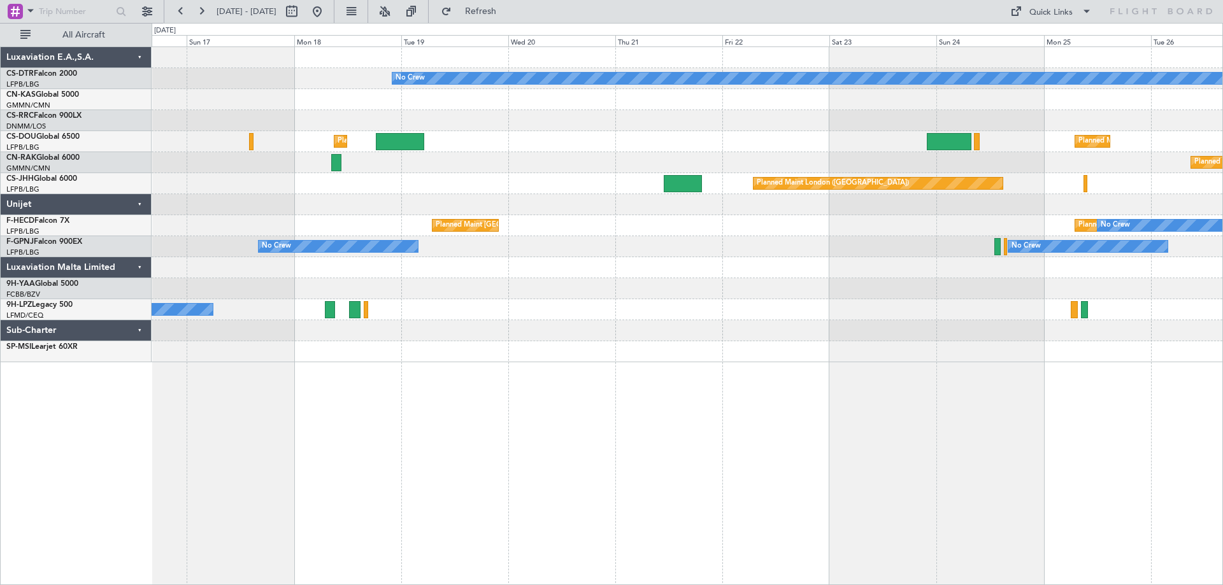
click at [513, 152] on div "Planned Maint [GEOGRAPHIC_DATA] ([GEOGRAPHIC_DATA])" at bounding box center [687, 162] width 1071 height 21
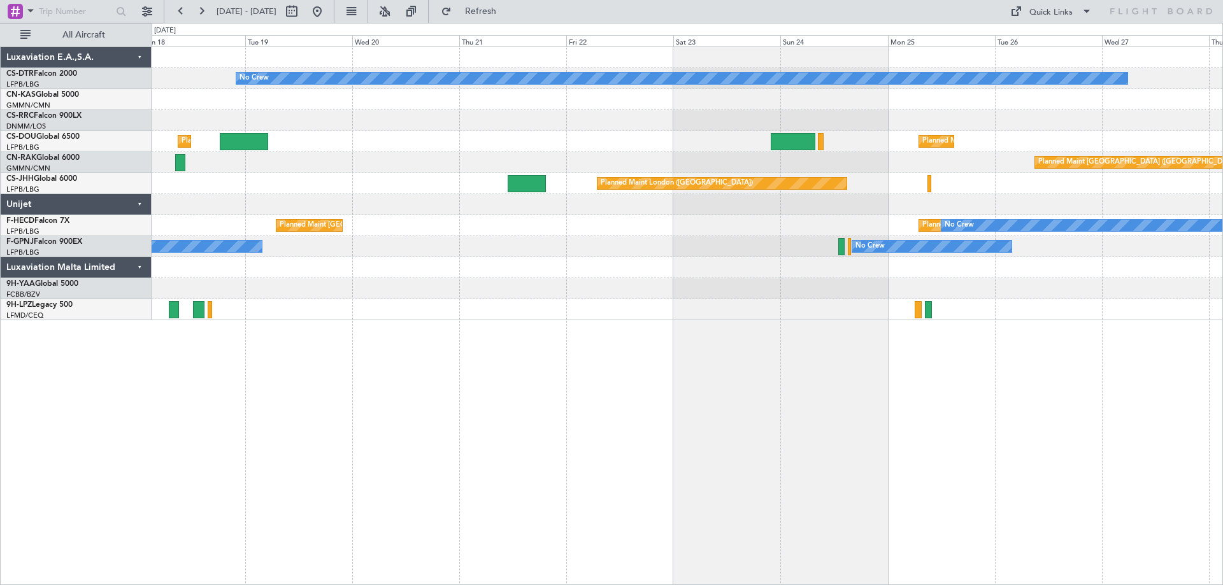
click at [1053, 315] on div "No Crew" at bounding box center [687, 309] width 1071 height 21
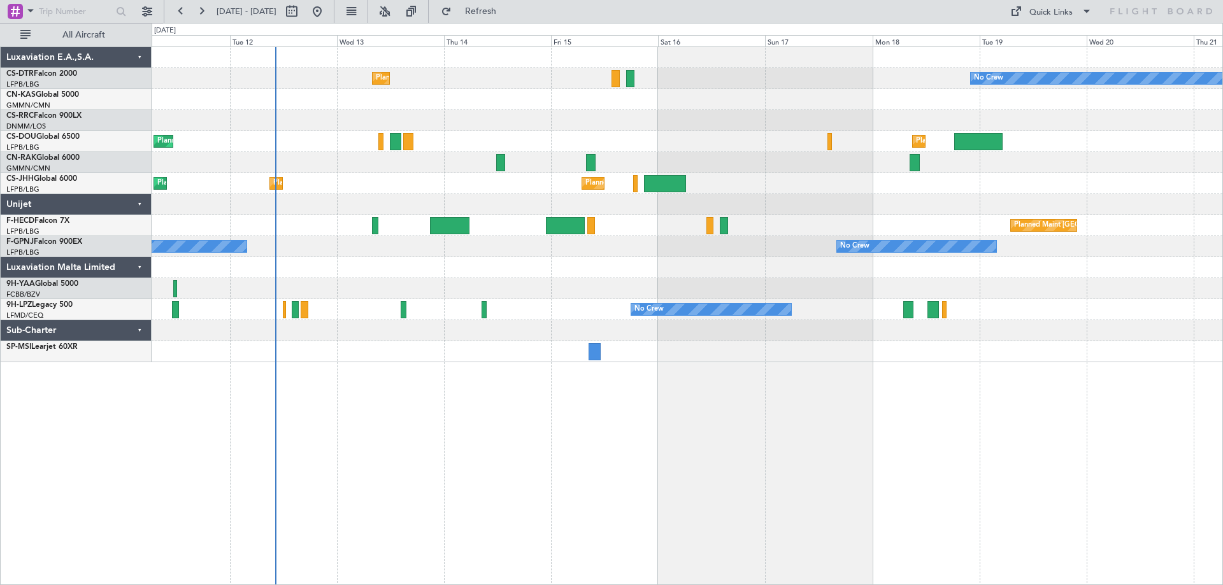
click at [1099, 321] on div "No Crew Planned Maint Sofia No Crew Planned Maint [GEOGRAPHIC_DATA] ([GEOGRAPHI…" at bounding box center [687, 204] width 1071 height 315
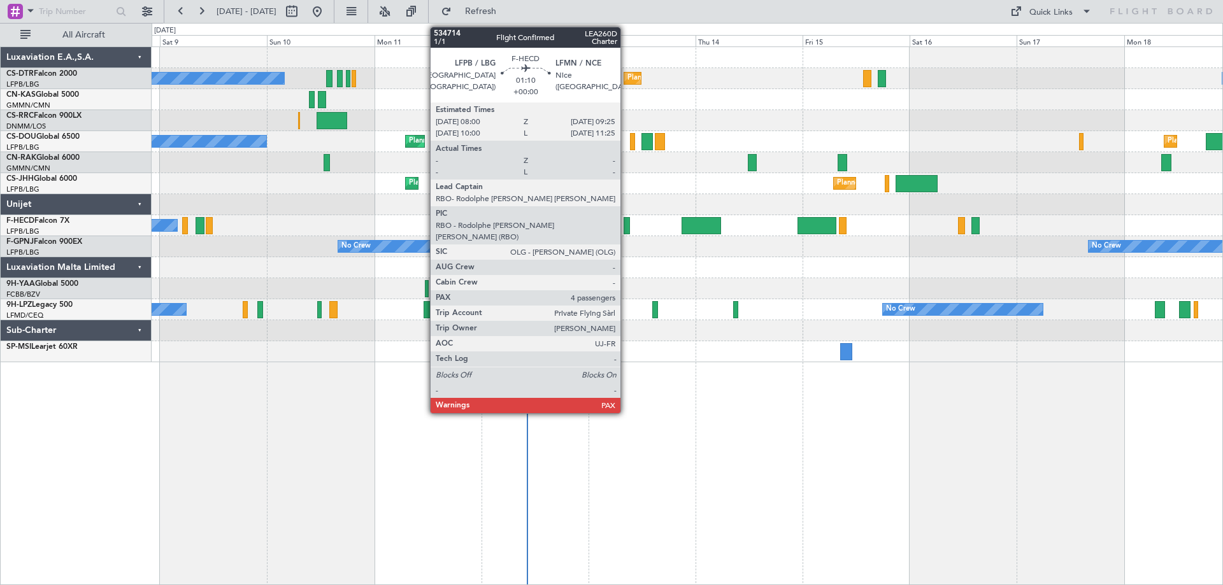
click at [626, 230] on div at bounding box center [627, 225] width 6 height 17
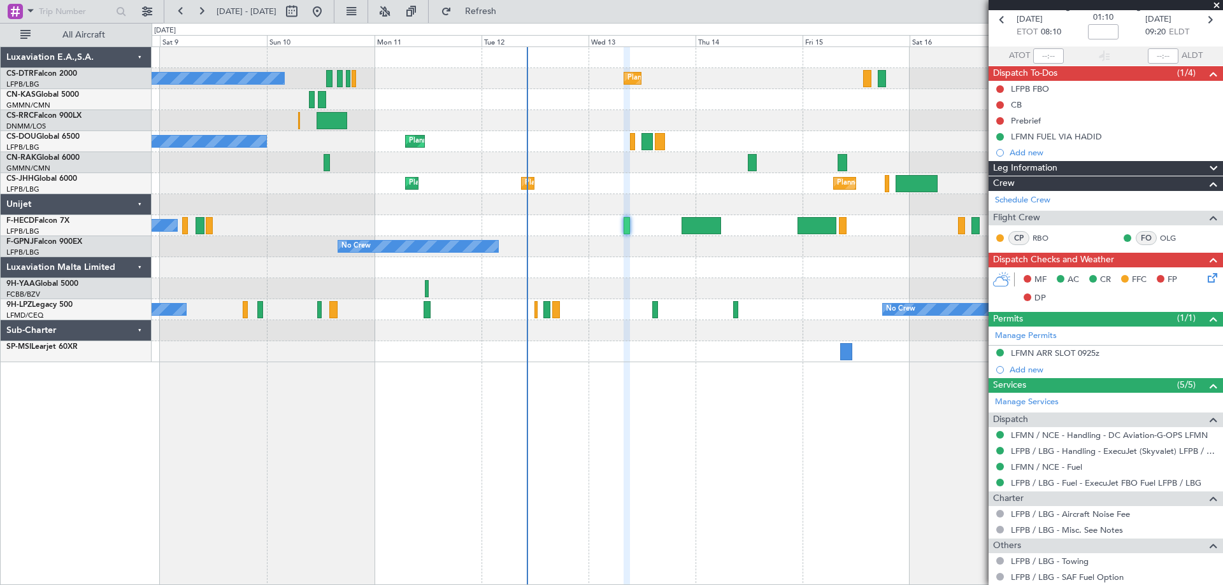
scroll to position [2, 0]
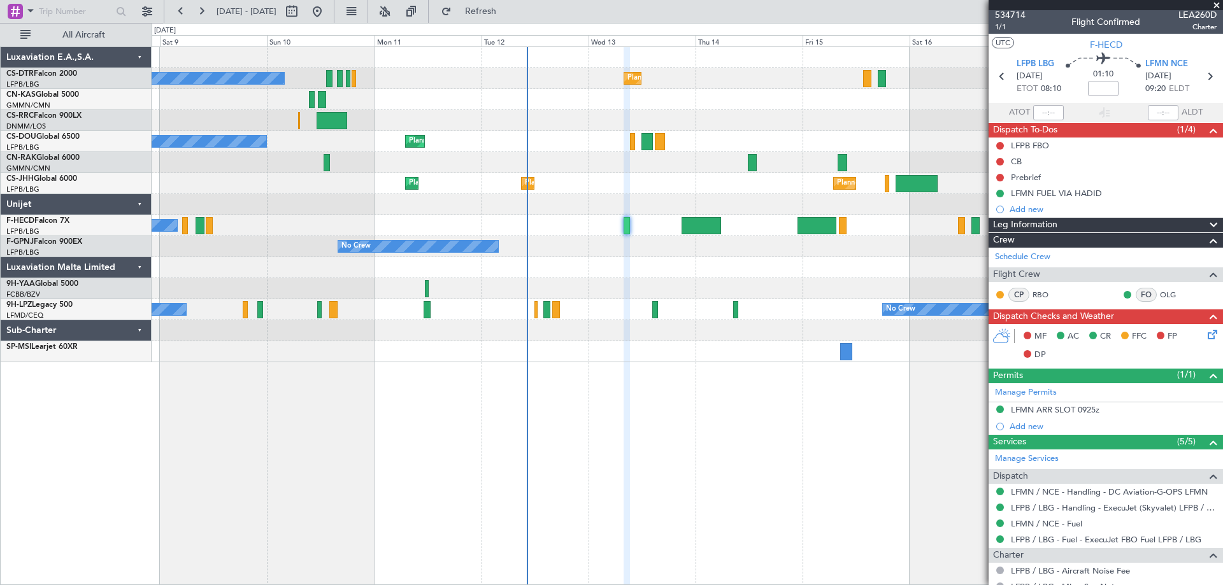
click at [1218, 6] on span at bounding box center [1216, 5] width 13 height 11
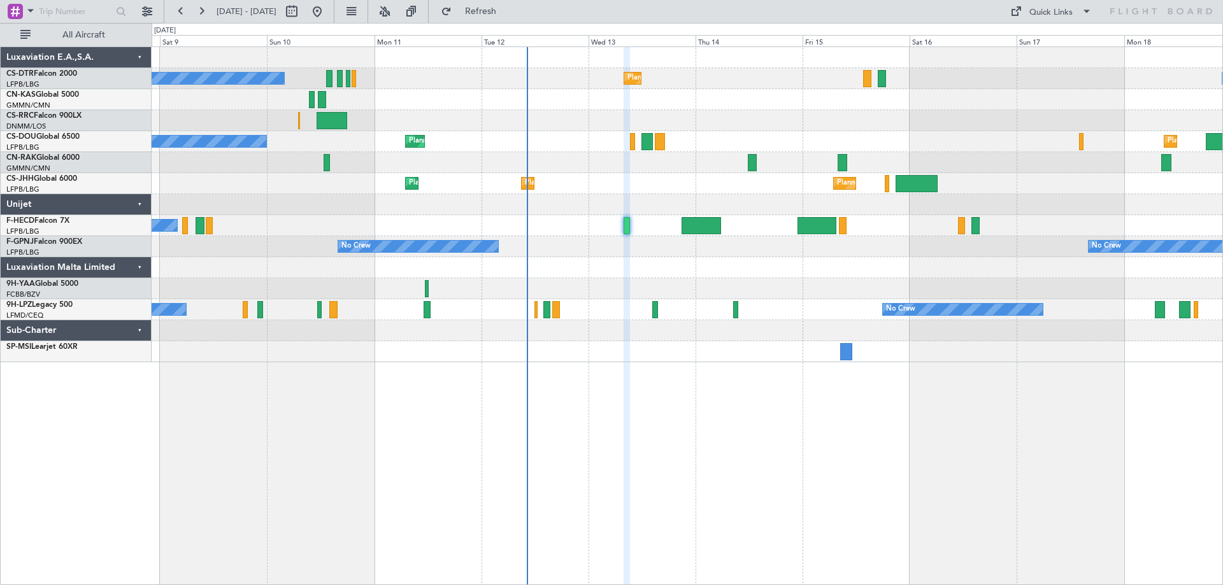
type input "0"
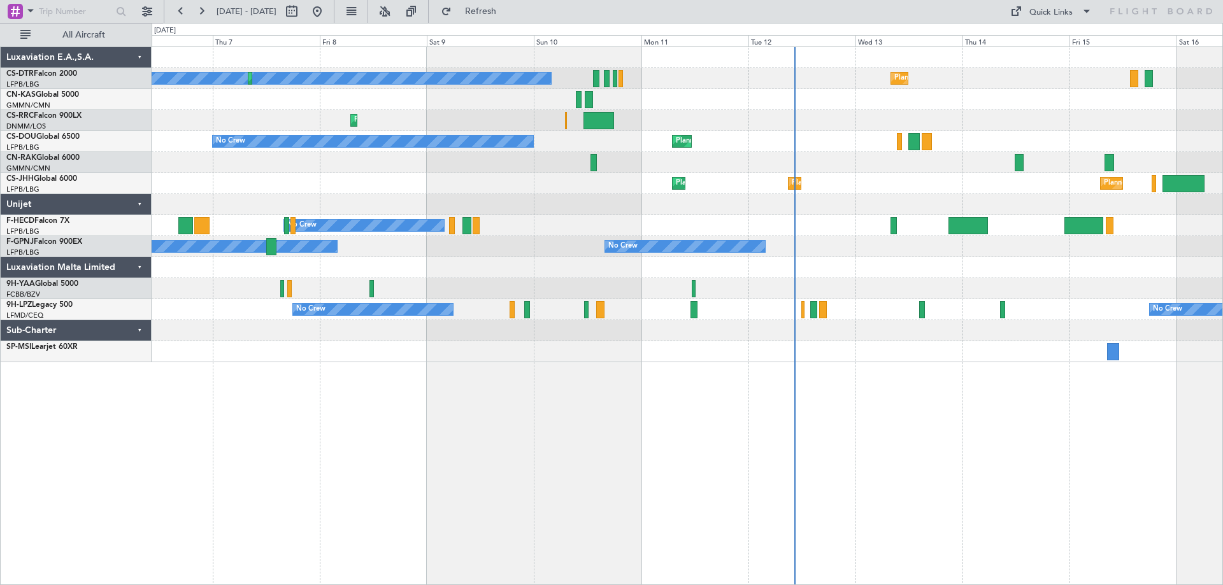
click at [566, 208] on div "Planned Maint Sofia No Crew Planned Maint Sofia No Crew Planned Maint Larnaca (…" at bounding box center [687, 204] width 1071 height 315
click at [180, 14] on button at bounding box center [181, 11] width 20 height 20
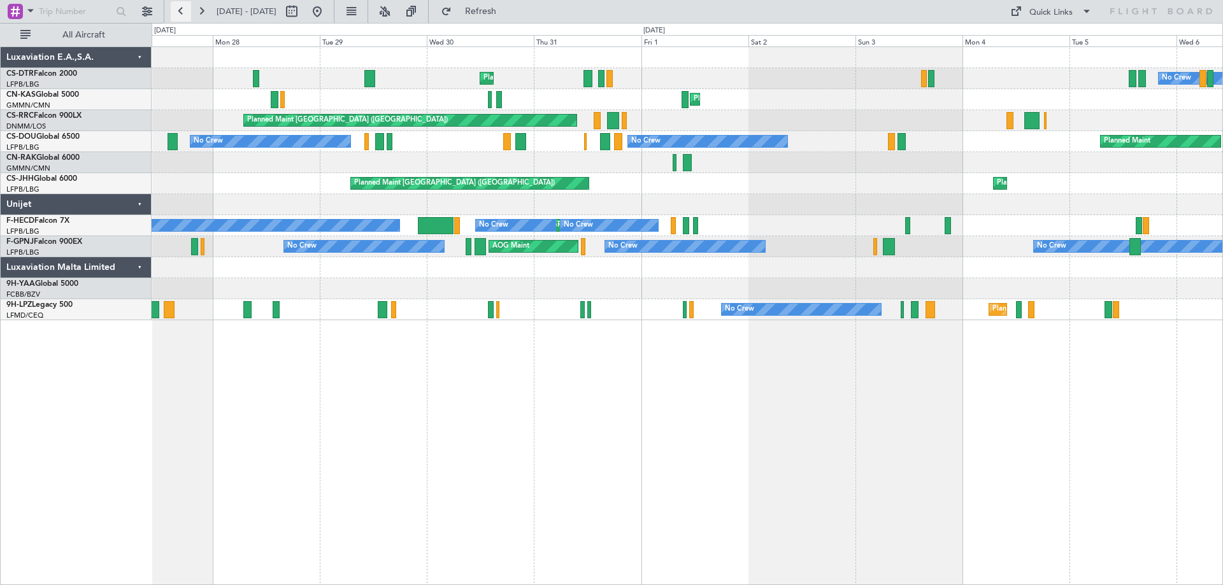
click at [176, 14] on button at bounding box center [181, 11] width 20 height 20
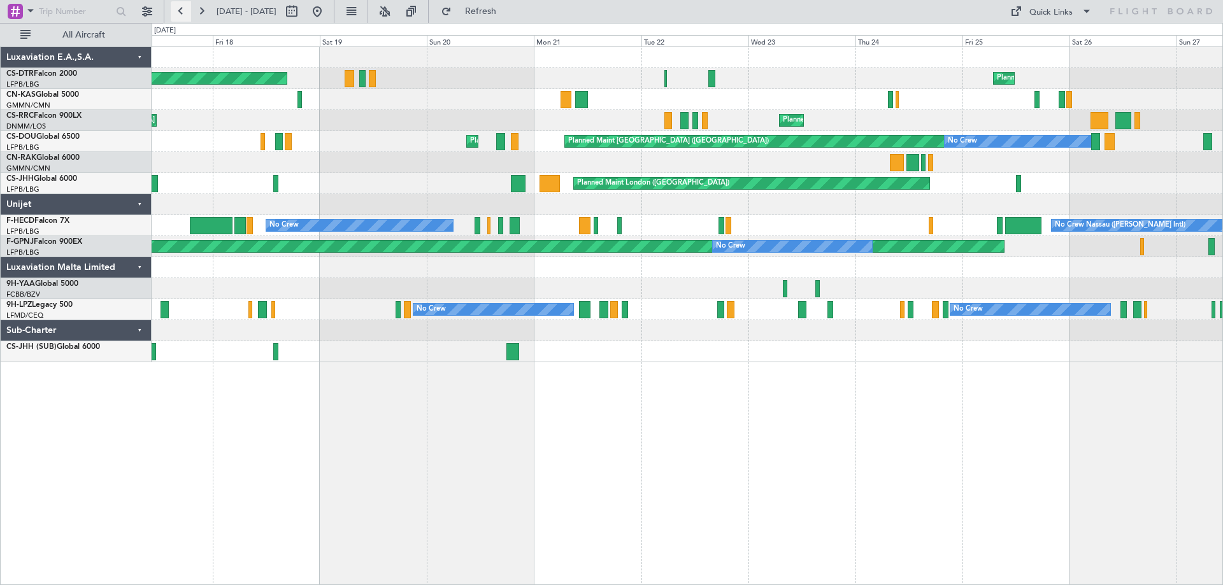
click at [180, 15] on button at bounding box center [181, 11] width 20 height 20
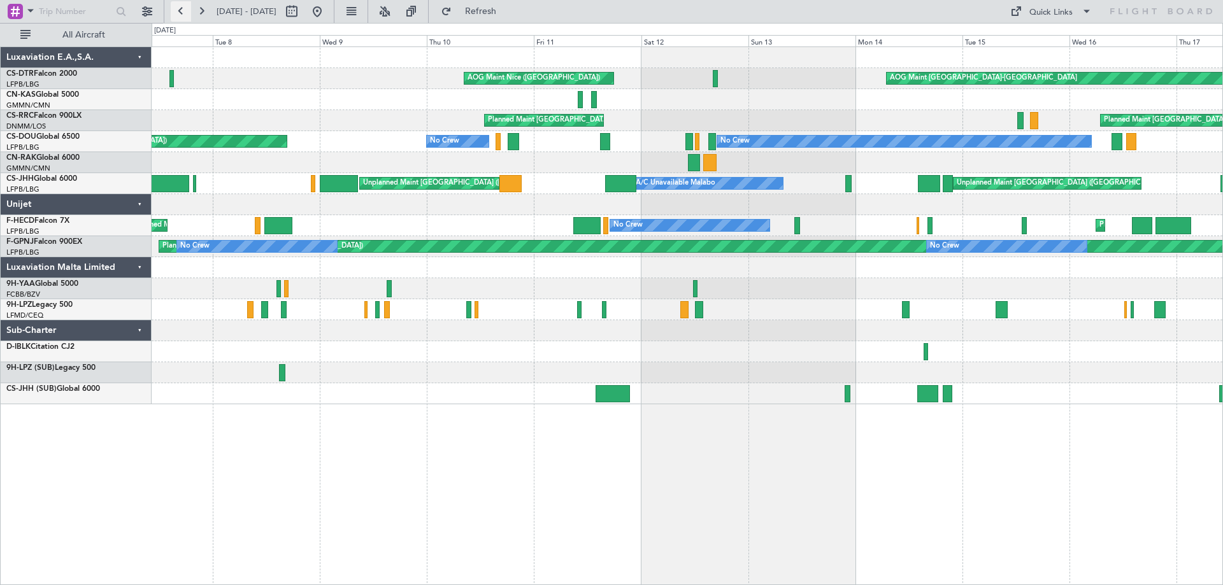
click at [180, 15] on button at bounding box center [181, 11] width 20 height 20
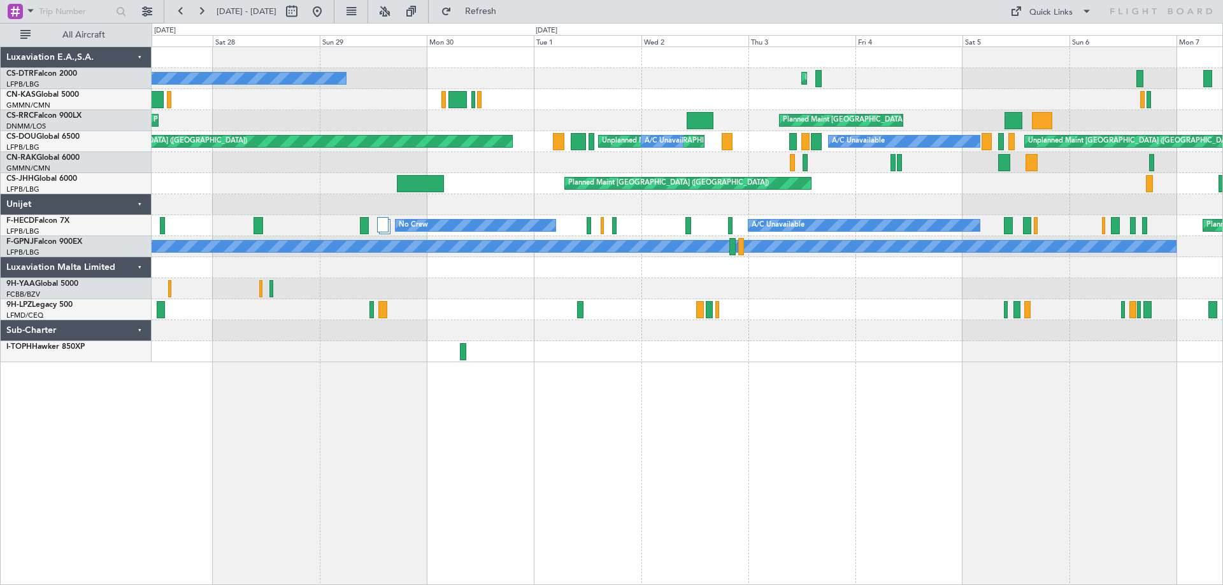
click at [638, 138] on div "Planned Maint [GEOGRAPHIC_DATA] ([GEOGRAPHIC_DATA]) Unplanned Maint [GEOGRAPHIC…" at bounding box center [687, 141] width 1071 height 21
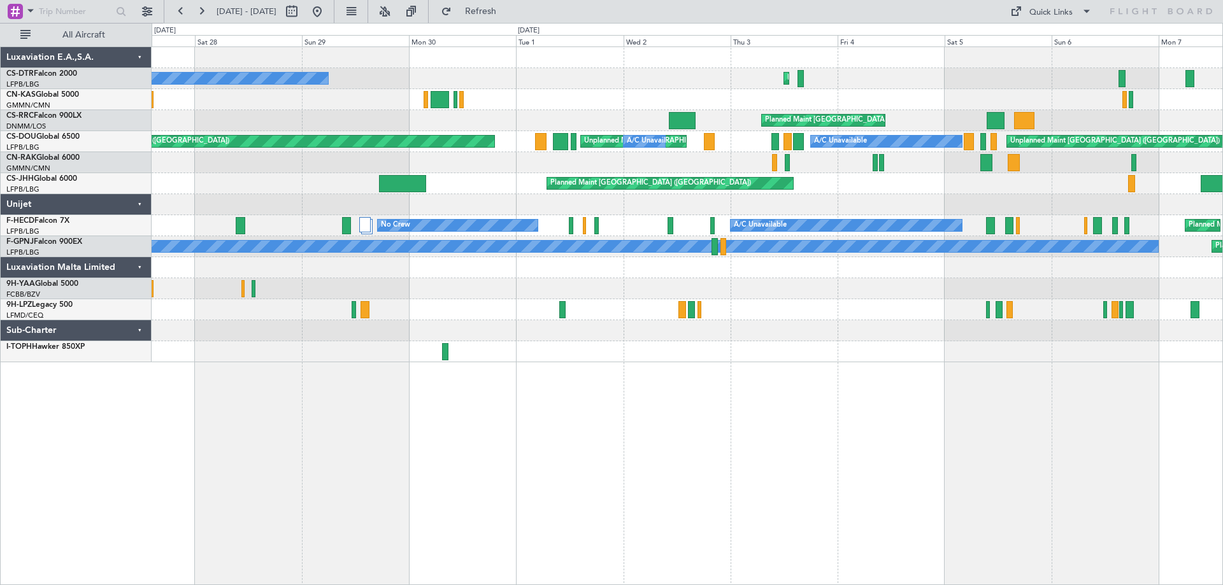
click at [705, 227] on div "Planned Maint Sofia No Crew Planned Maint [GEOGRAPHIC_DATA] ([GEOGRAPHIC_DATA])…" at bounding box center [687, 204] width 1071 height 315
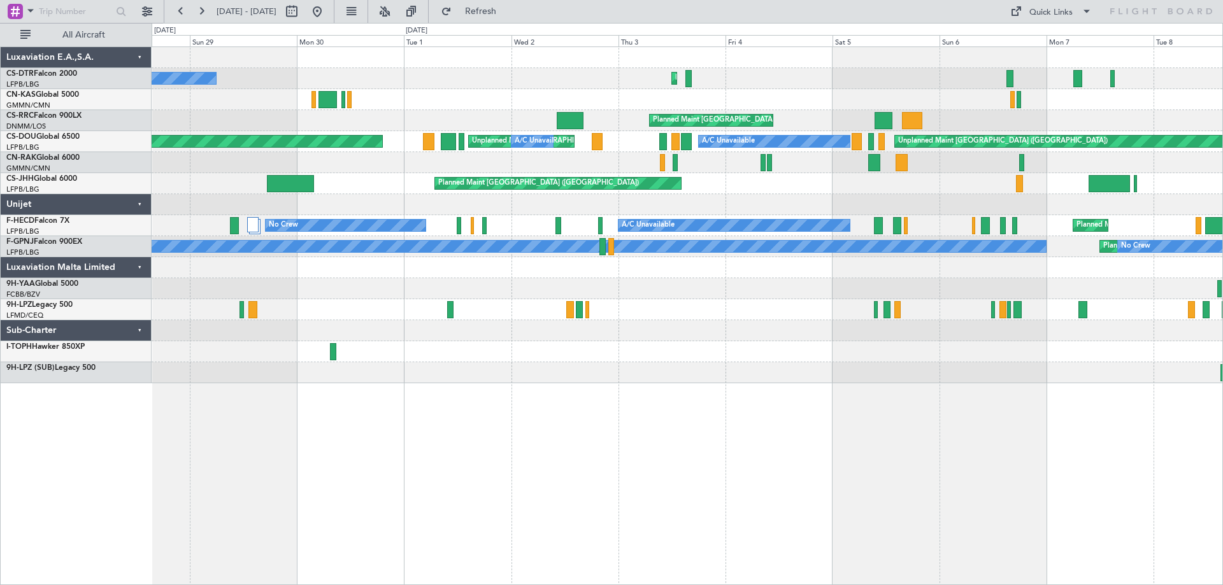
click at [684, 135] on div "Planned Maint Sofia No Crew [GEOGRAPHIC_DATA] ([GEOGRAPHIC_DATA]) Planned Maint…" at bounding box center [687, 204] width 1071 height 315
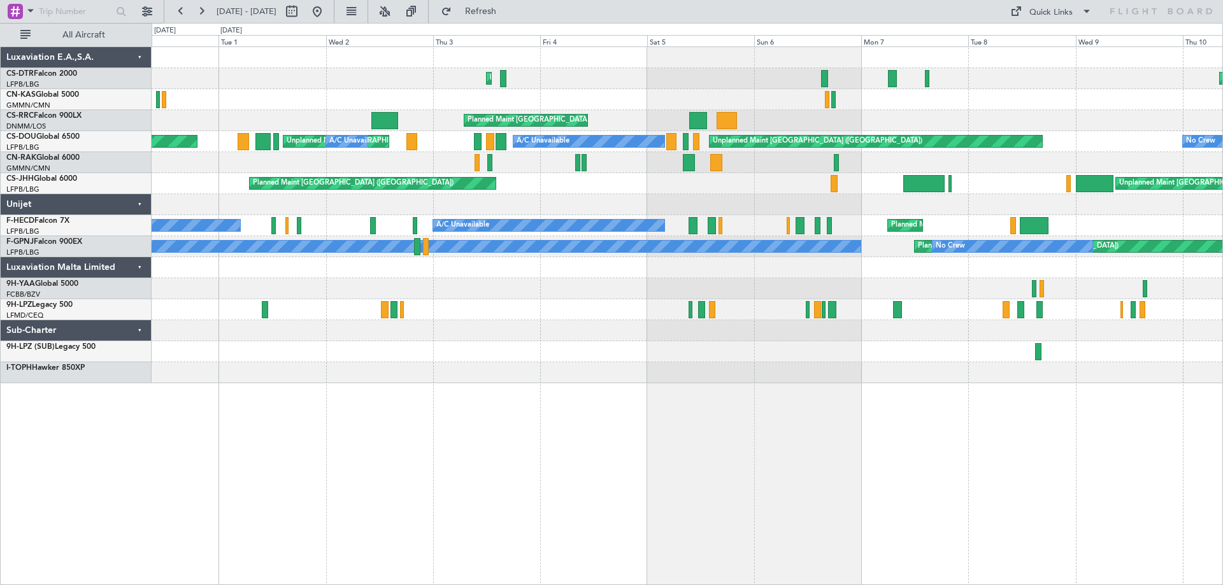
click at [745, 162] on div at bounding box center [687, 162] width 1071 height 21
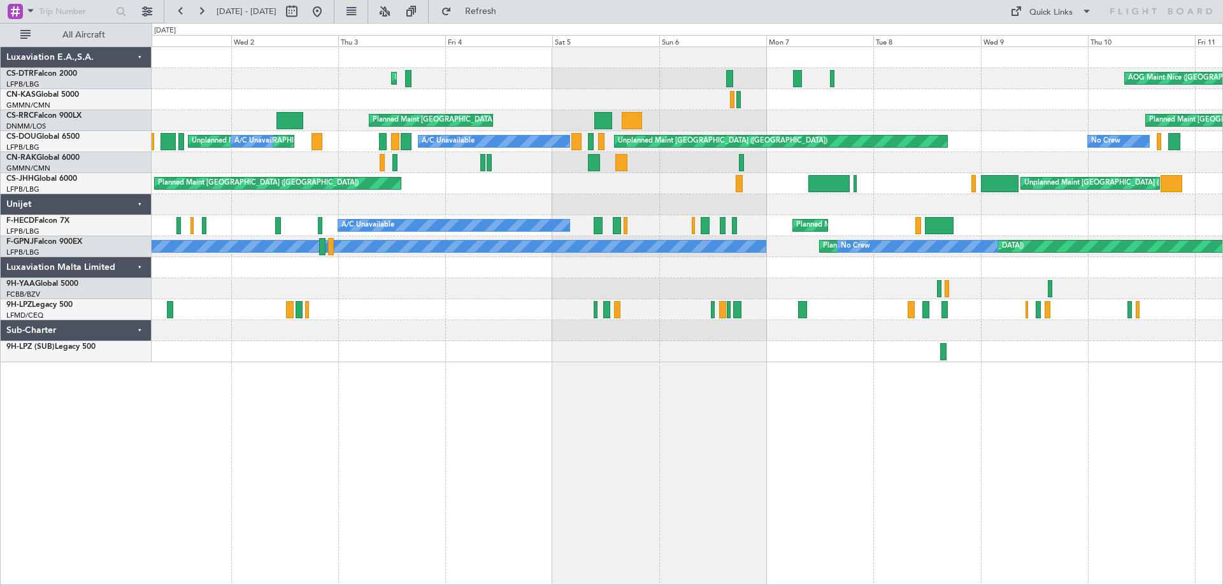
click at [806, 103] on div at bounding box center [687, 99] width 1071 height 21
click at [731, 106] on div at bounding box center [687, 99] width 1071 height 21
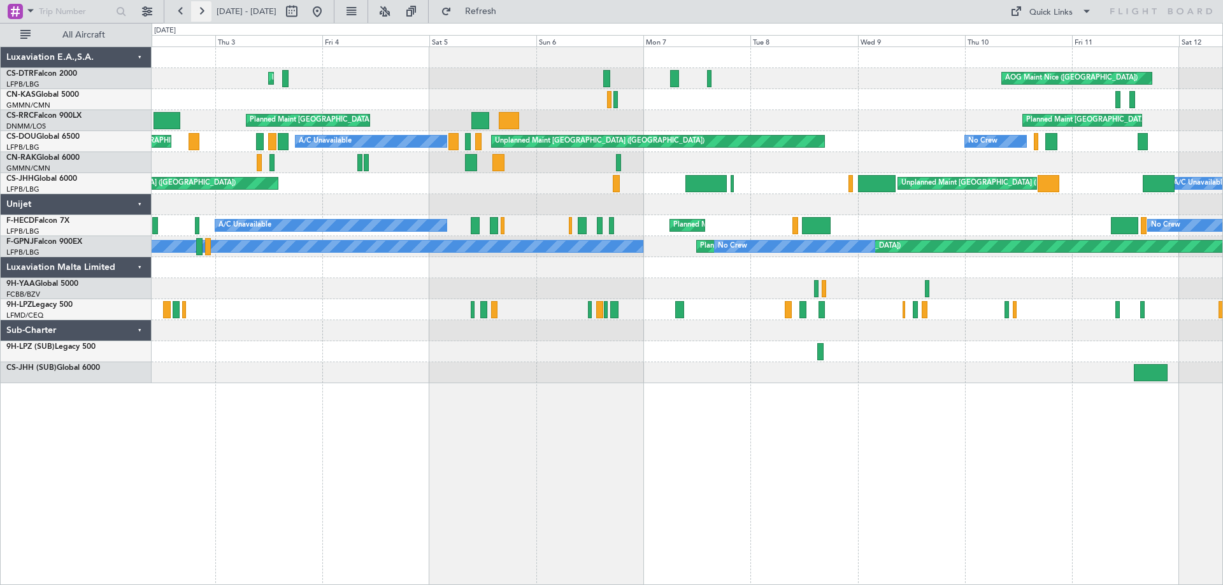
click at [204, 13] on button at bounding box center [201, 11] width 20 height 20
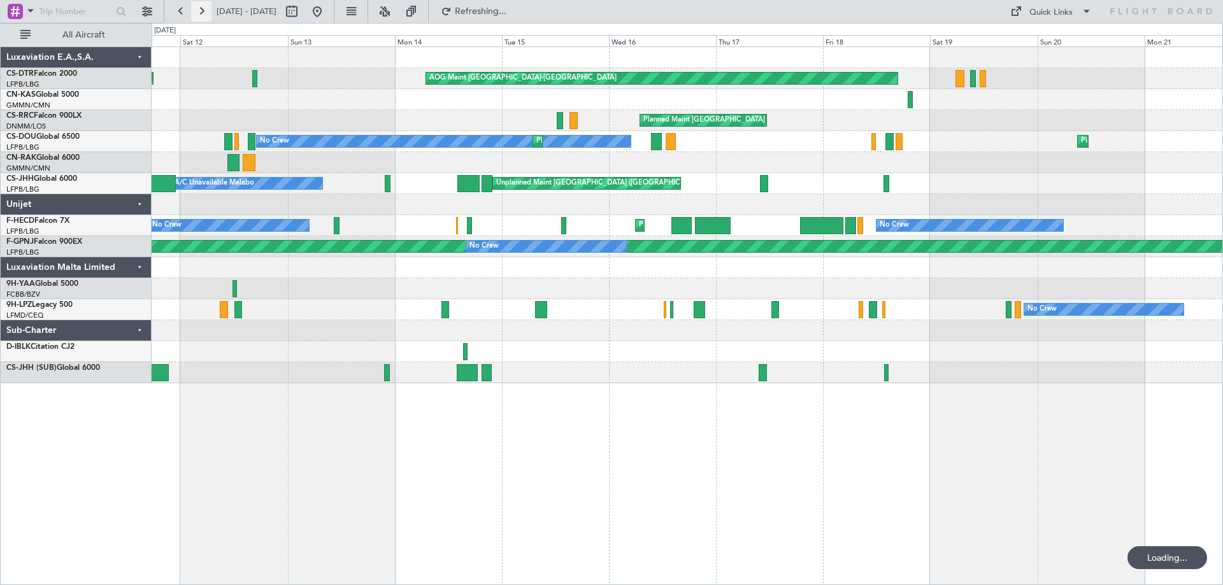
click at [201, 15] on button at bounding box center [201, 11] width 20 height 20
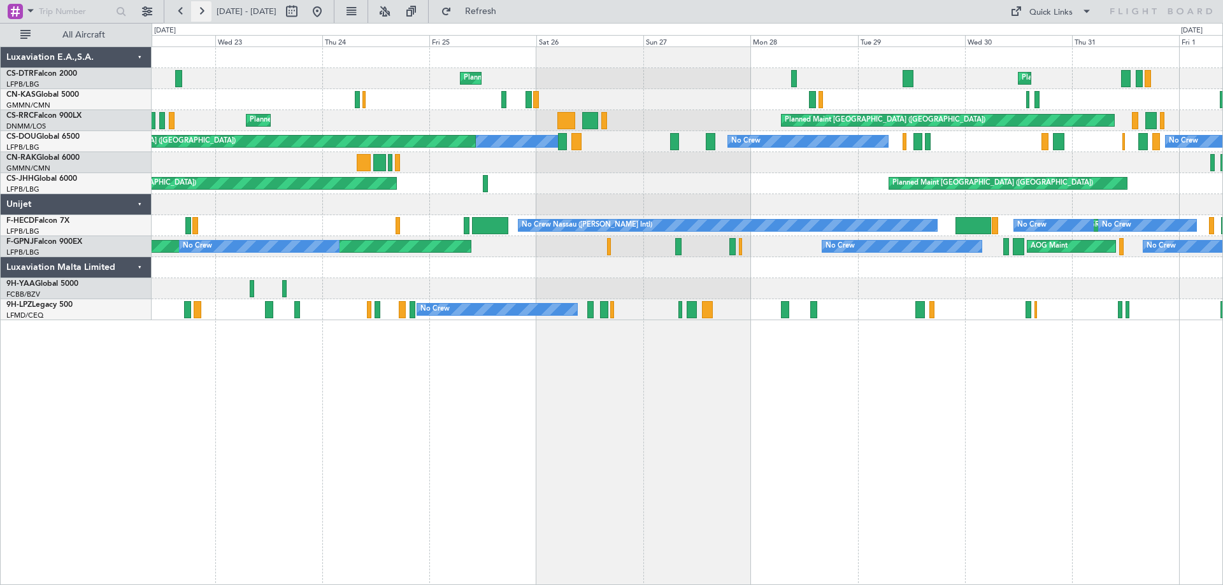
click at [206, 10] on button at bounding box center [201, 11] width 20 height 20
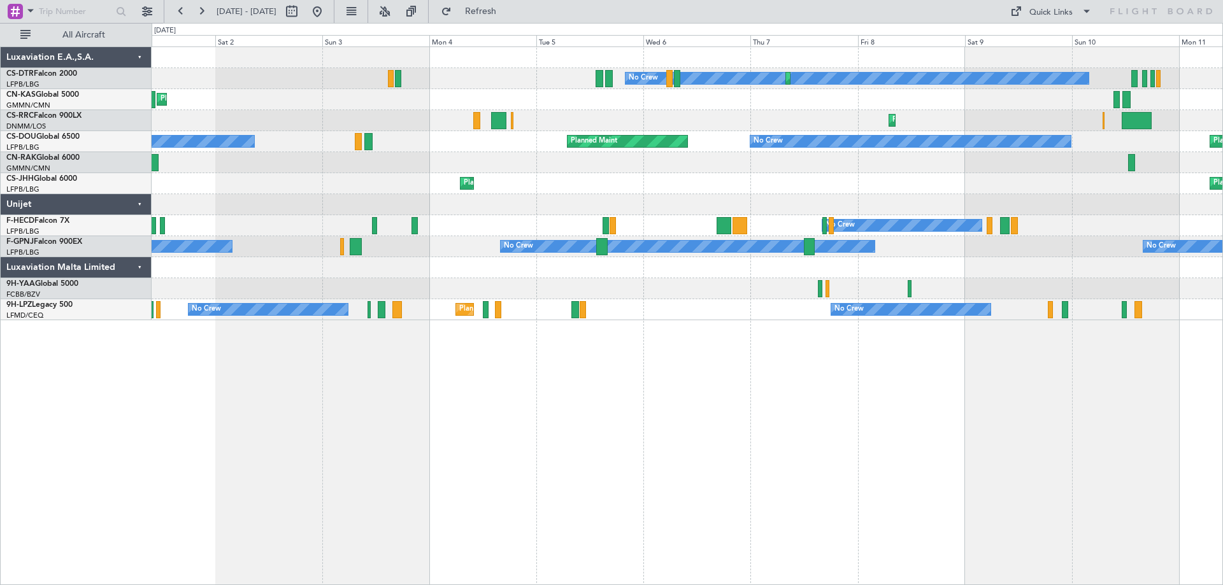
click at [169, 118] on div "No Crew Planned Maint Sofia [GEOGRAPHIC_DATA] ([GEOGRAPHIC_DATA]) Planned Maint…" at bounding box center [687, 183] width 1071 height 273
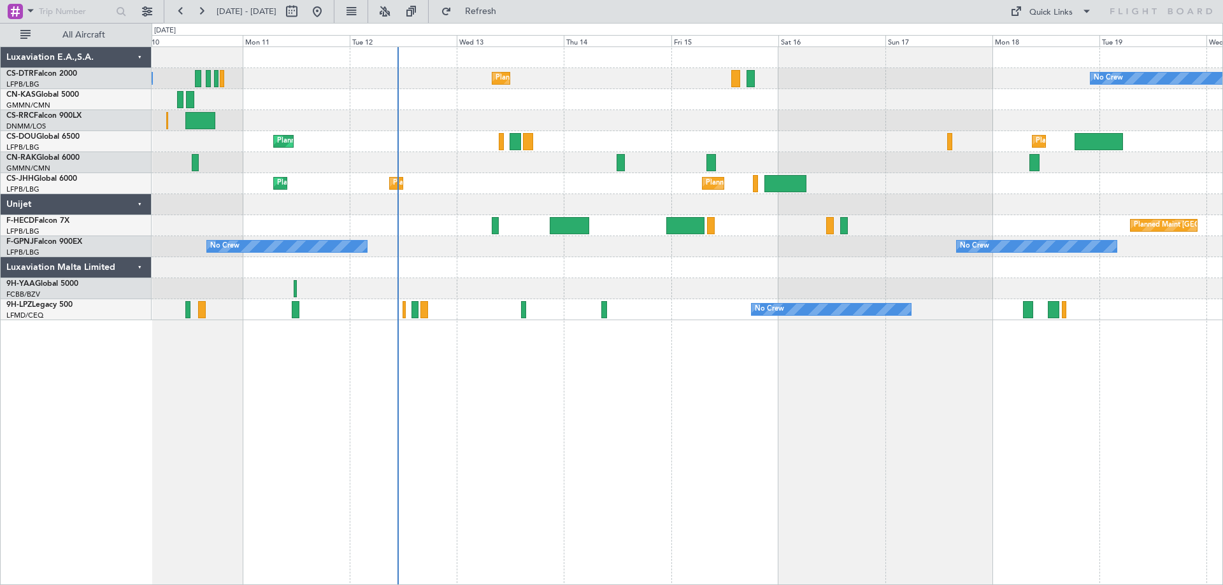
click at [81, 132] on div "No Crew Planned Maint Sofia No Crew Planned Maint Larnaca ([GEOGRAPHIC_DATA]) P…" at bounding box center [611, 304] width 1223 height 562
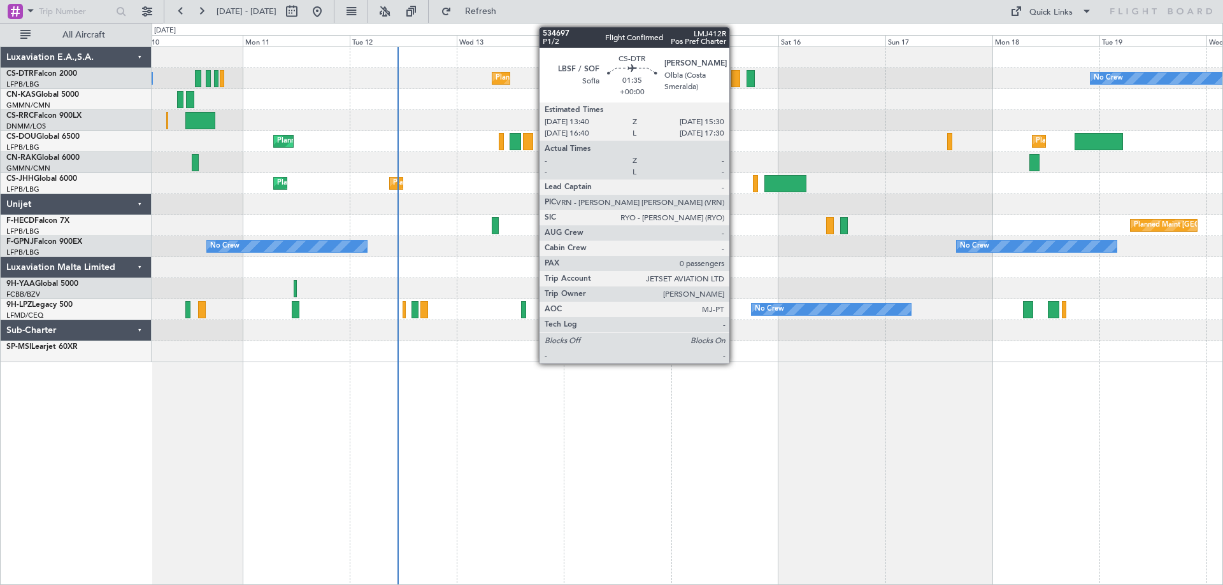
click at [735, 83] on div at bounding box center [735, 78] width 8 height 17
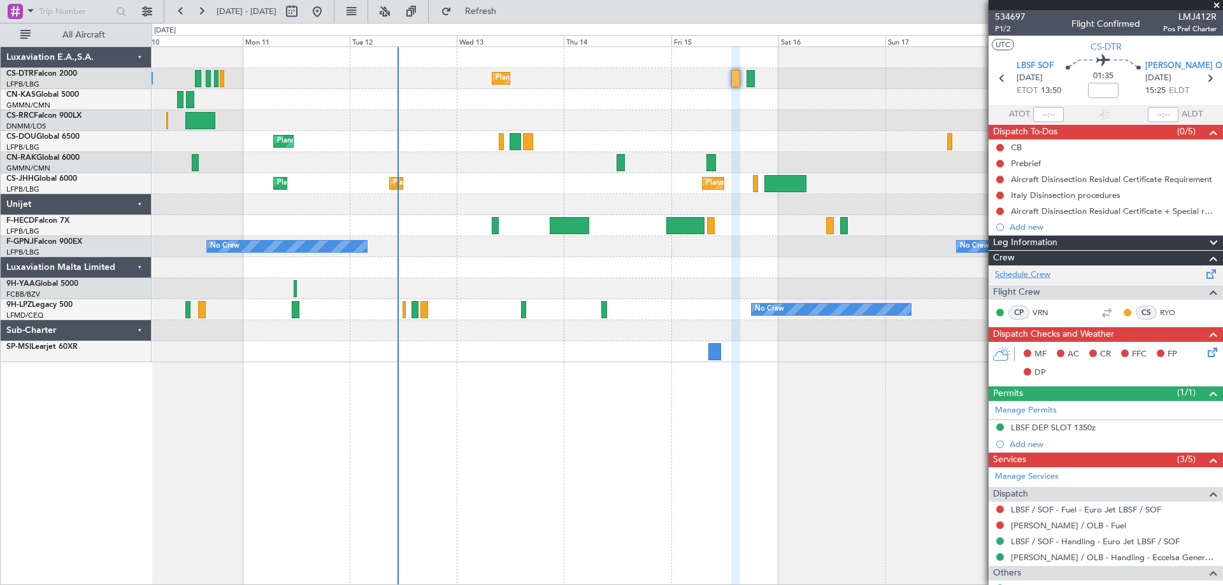
click at [1034, 277] on link "Schedule Crew" at bounding box center [1022, 275] width 55 height 13
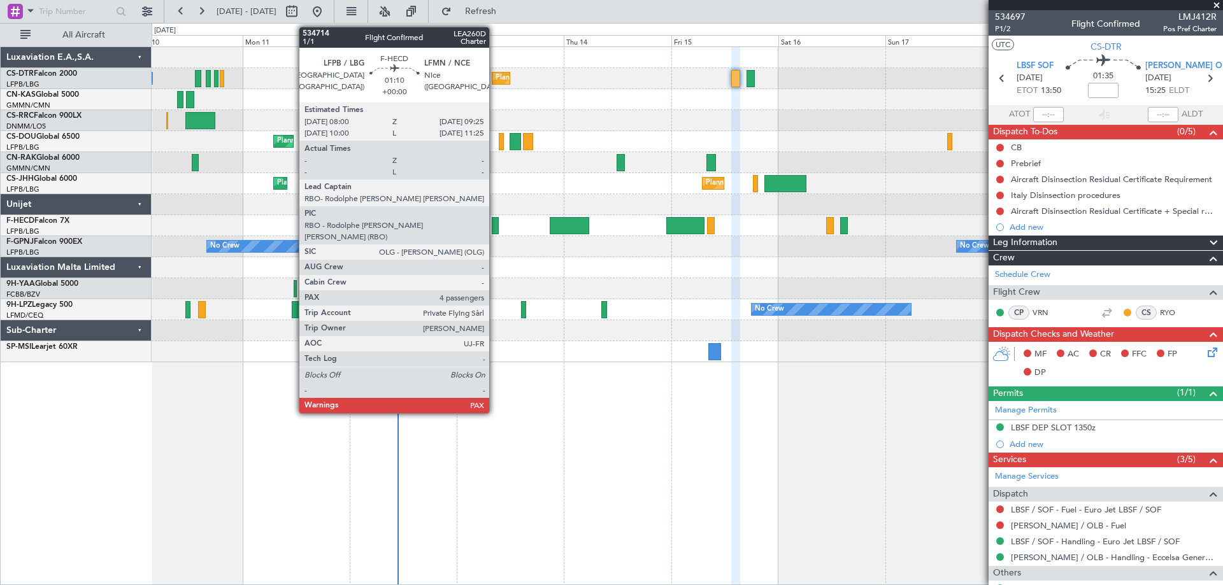
click at [495, 231] on div at bounding box center [495, 225] width 6 height 17
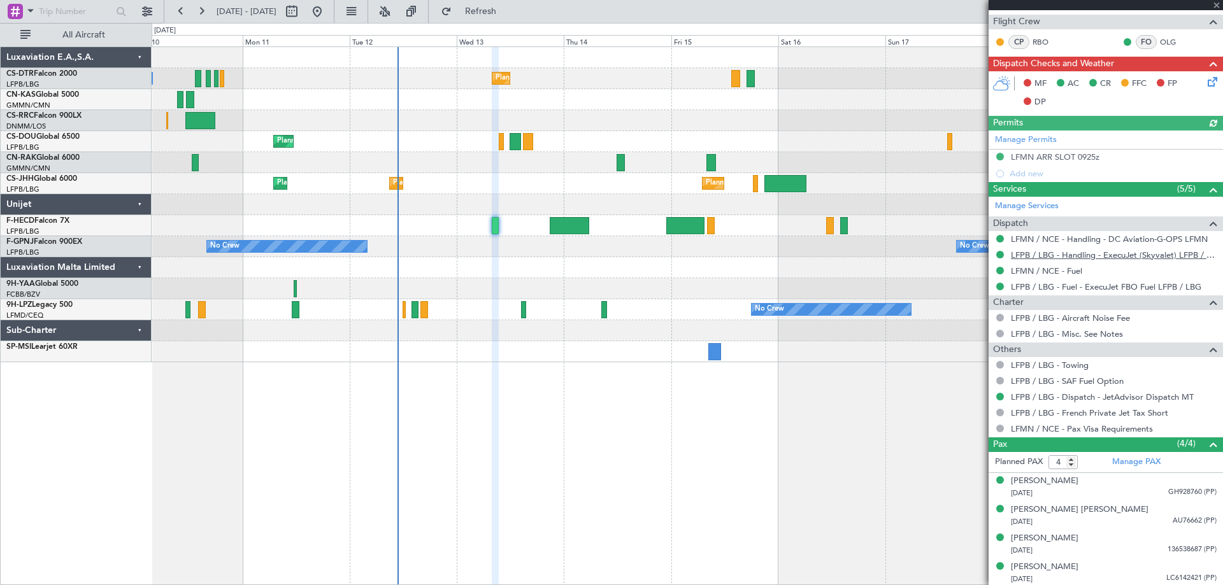
scroll to position [257, 0]
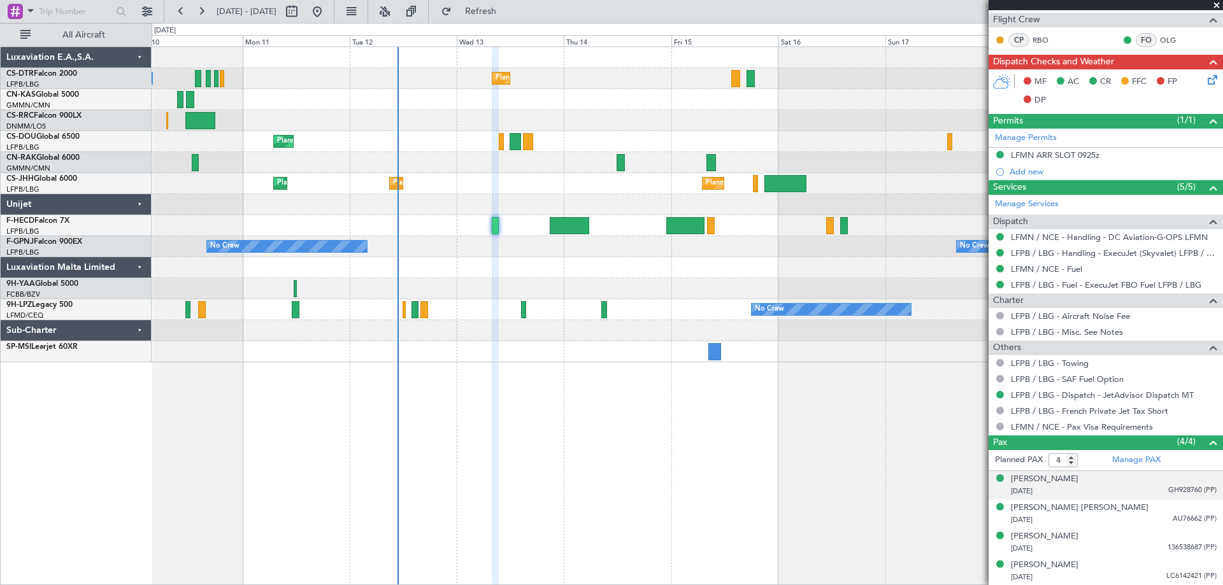
click at [1043, 485] on div "[DATE] GH928760 (PP)" at bounding box center [1114, 491] width 206 height 13
click at [1047, 482] on div "[PERSON_NAME]" at bounding box center [1045, 479] width 68 height 13
click at [1217, 1] on span at bounding box center [1216, 5] width 13 height 11
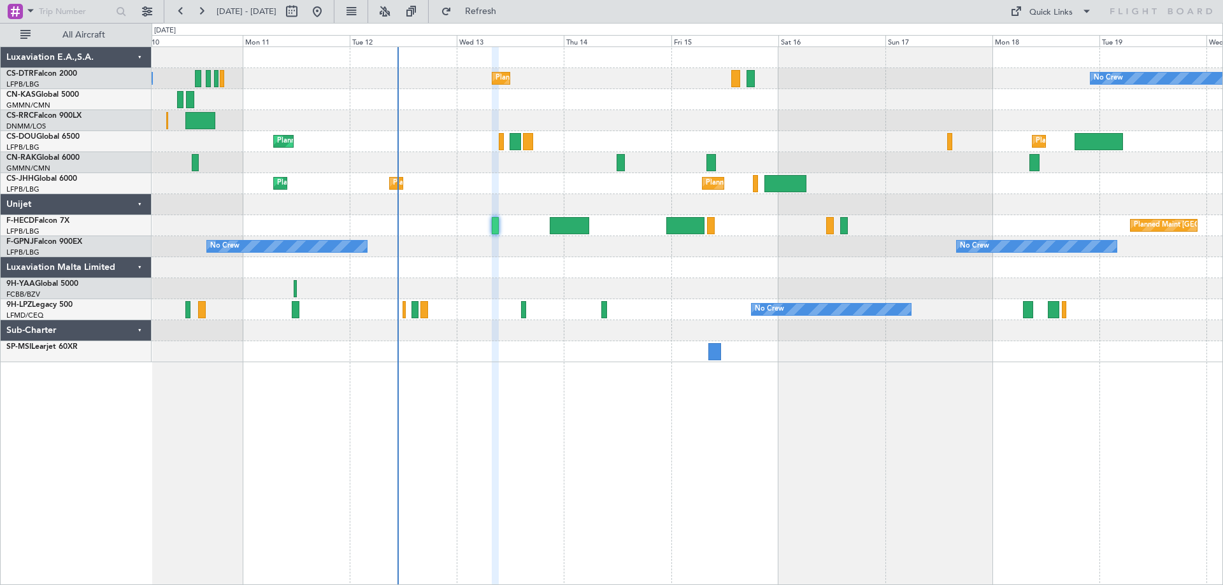
type input "0"
click at [1218, 1] on span at bounding box center [1216, 5] width 13 height 11
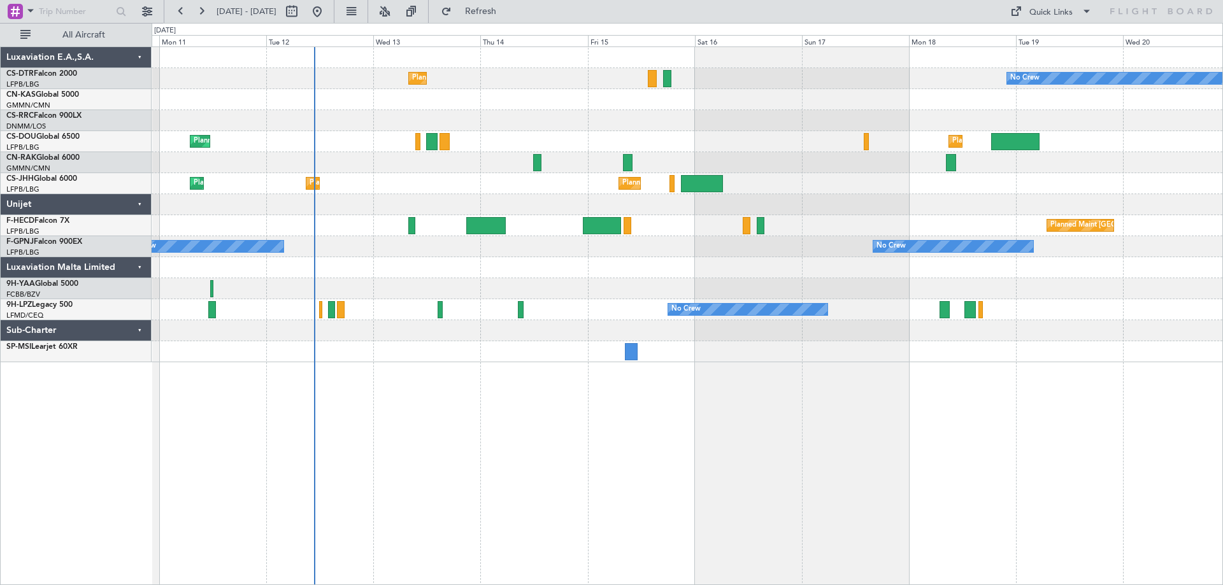
click at [413, 322] on div at bounding box center [687, 330] width 1071 height 21
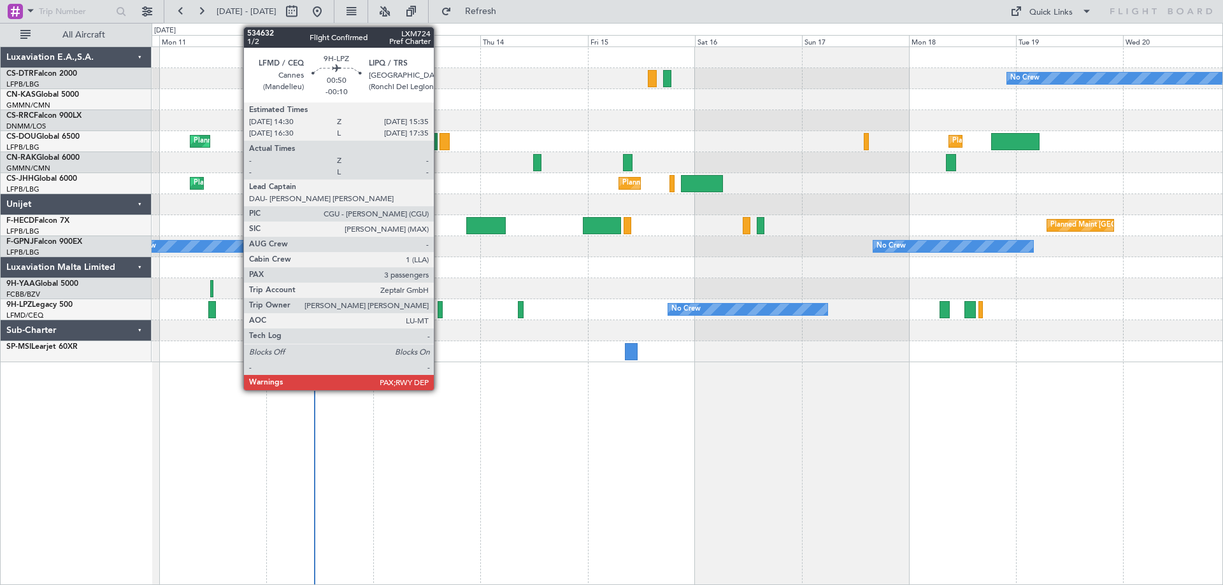
click at [440, 313] on div at bounding box center [440, 309] width 5 height 17
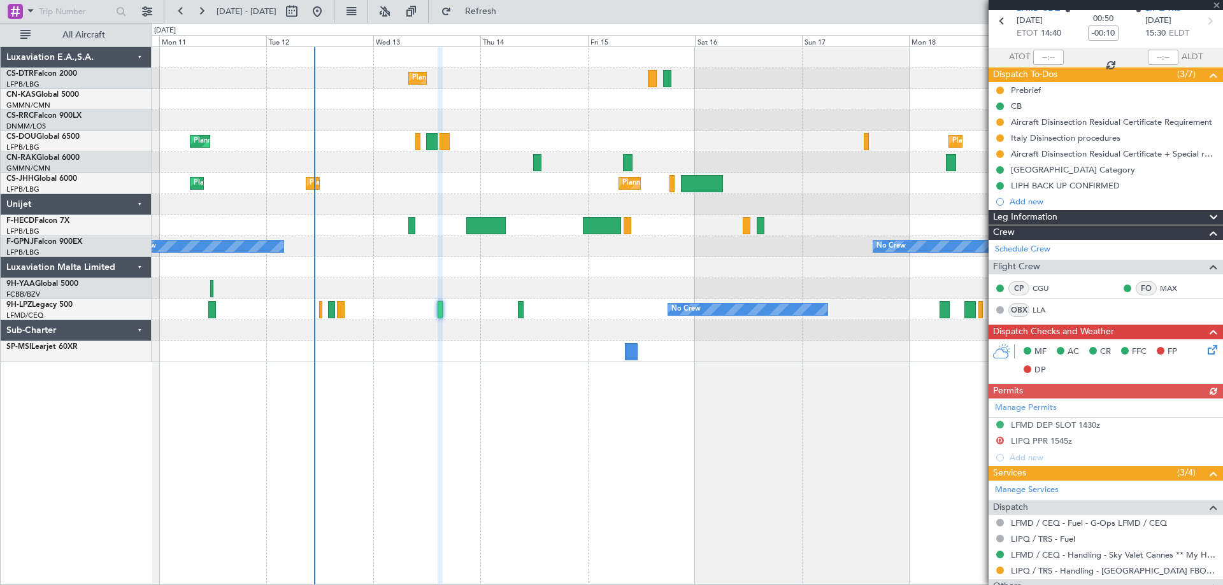
scroll to position [127, 0]
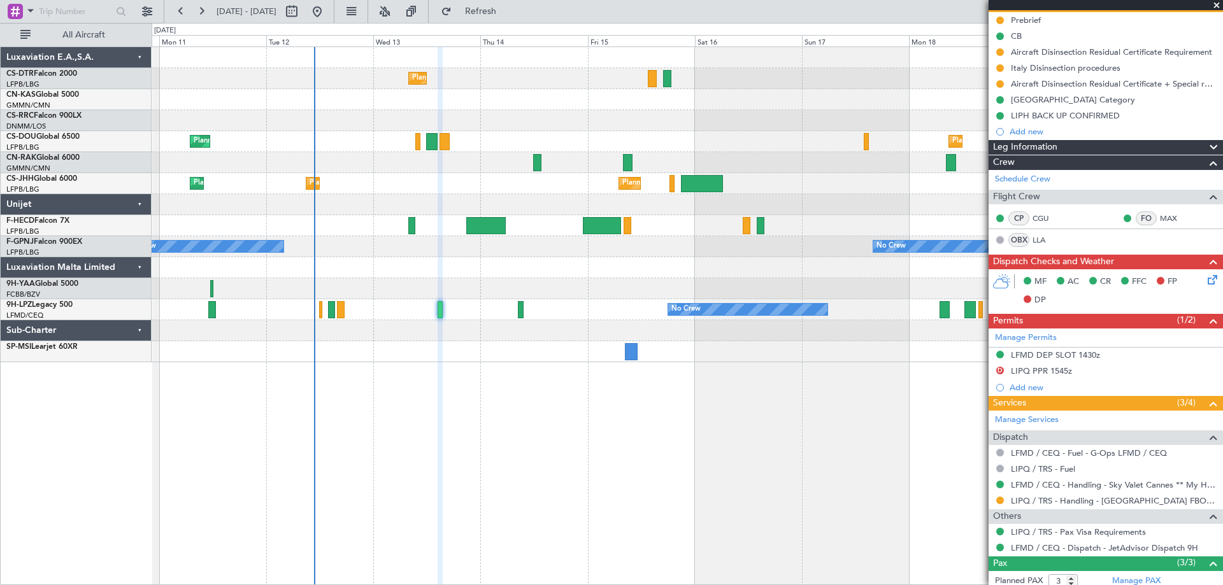
click at [1218, 1] on span at bounding box center [1216, 5] width 13 height 11
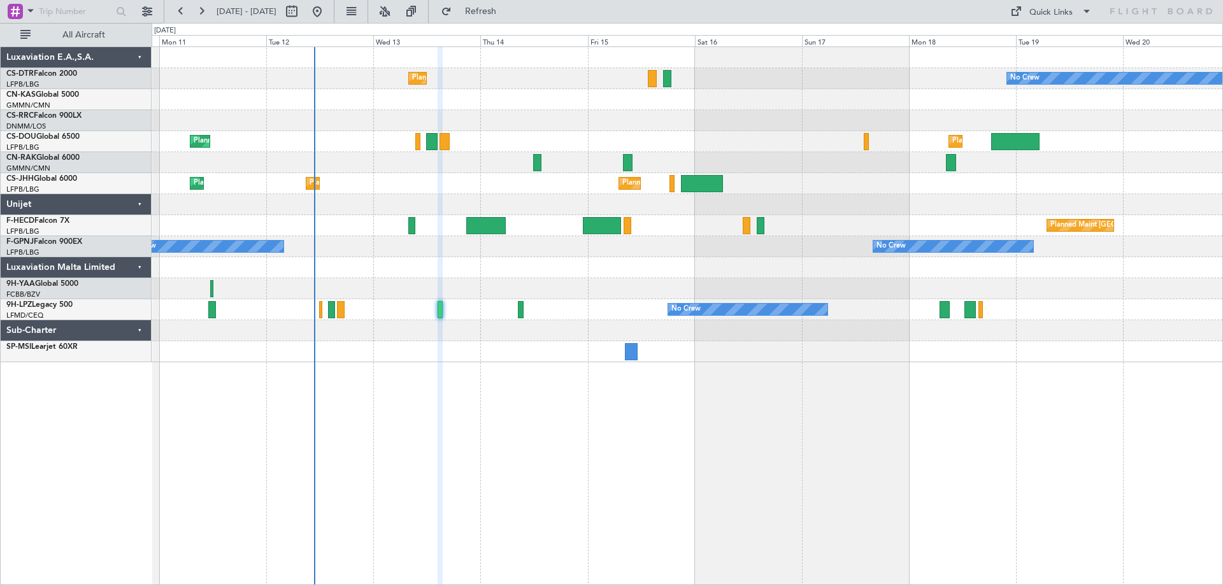
type input "0"
click at [1092, 13] on span at bounding box center [1086, 11] width 15 height 15
click at [1039, 41] on button "Trip Builder" at bounding box center [1052, 42] width 96 height 31
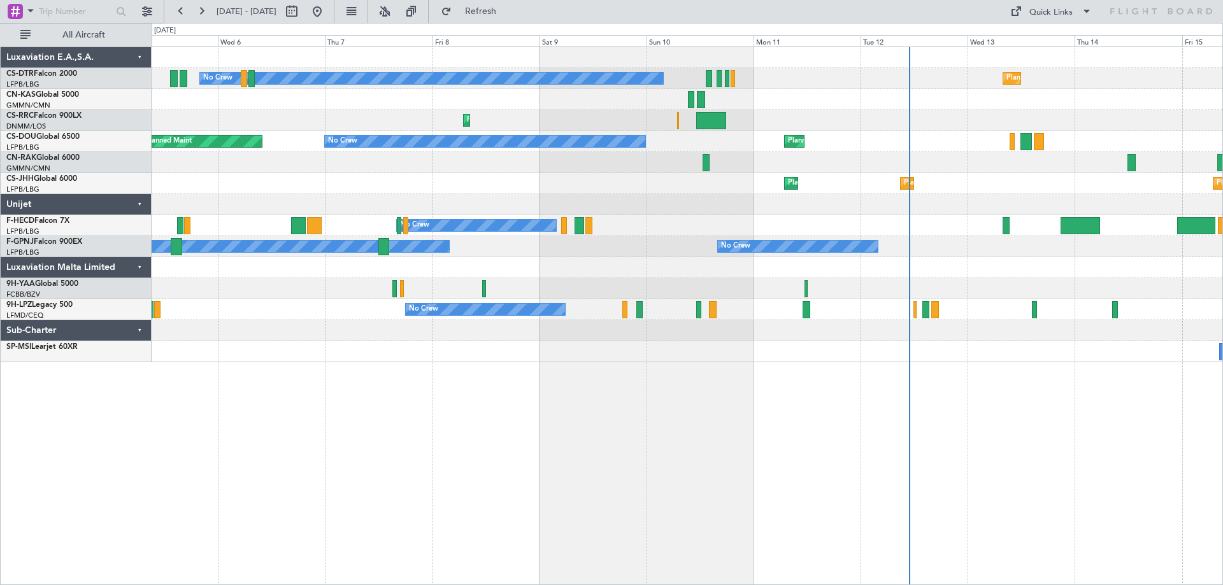
click at [981, 196] on div "Planned Maint Sofia No Crew Planned Maint Sofia Planned Maint Larnaca ([GEOGRAP…" at bounding box center [687, 204] width 1071 height 315
click at [174, 13] on button at bounding box center [181, 11] width 20 height 20
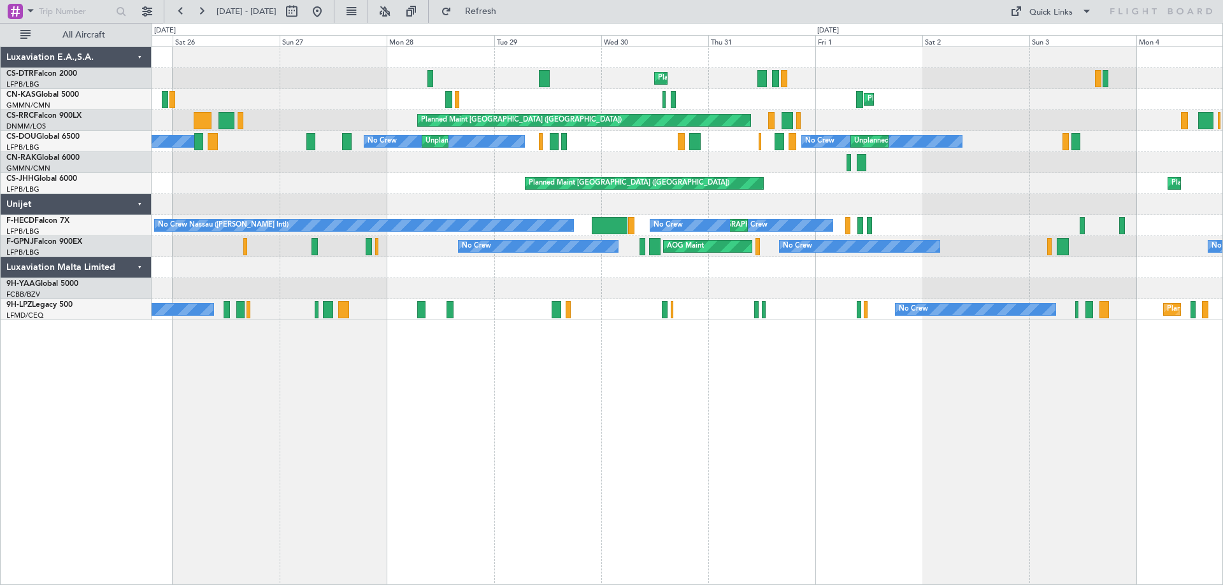
click at [1222, 245] on div "Planned Maint Nice ([GEOGRAPHIC_DATA]) Planned Maint [PERSON_NAME] ([GEOGRAPHIC…" at bounding box center [611, 304] width 1223 height 562
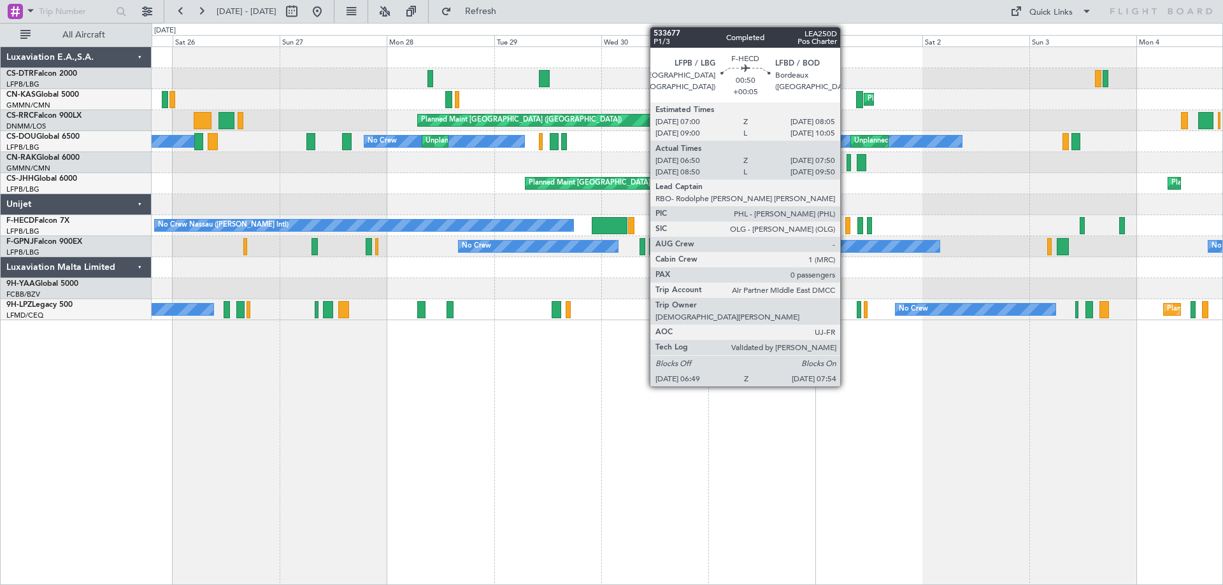
click at [846, 231] on div at bounding box center [847, 225] width 5 height 17
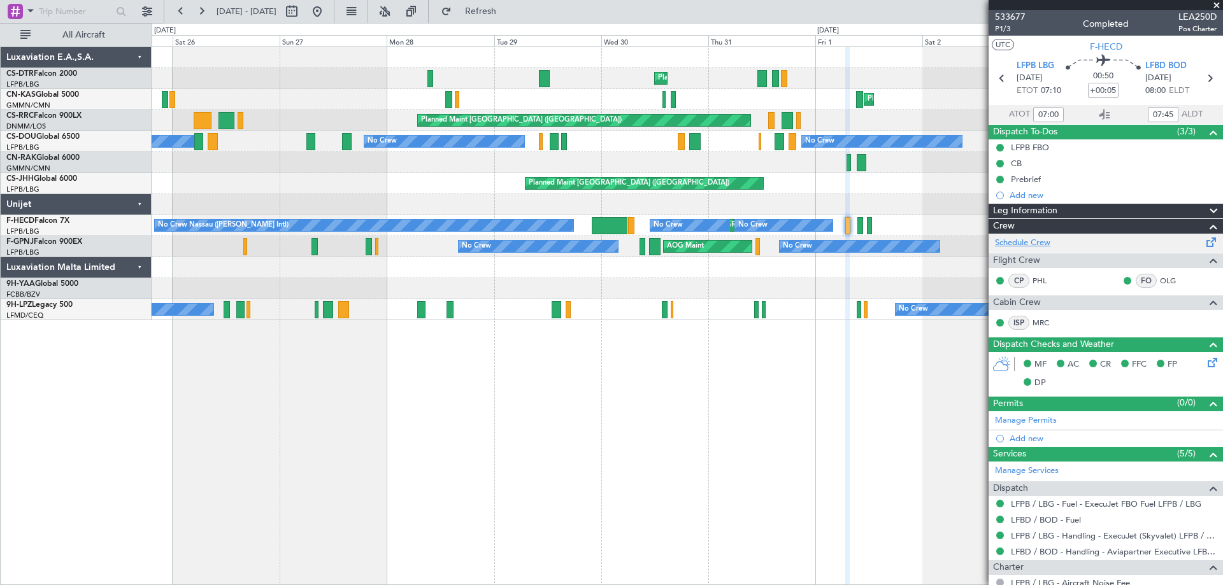
click at [1034, 244] on link "Schedule Crew" at bounding box center [1022, 243] width 55 height 13
click at [1220, 11] on span at bounding box center [1216, 5] width 13 height 11
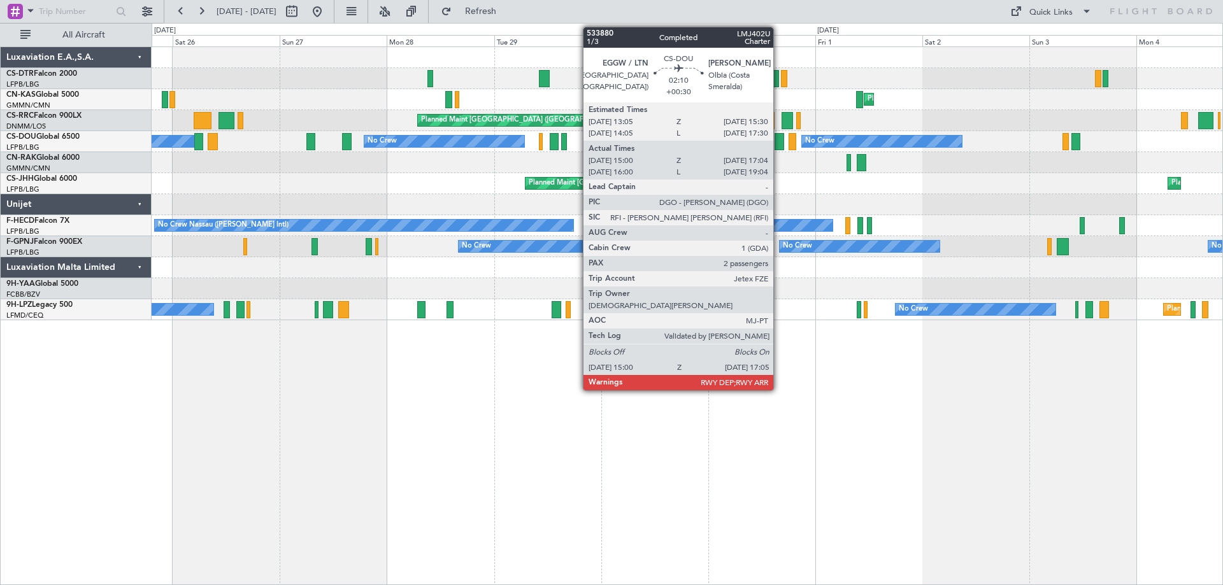
click at [779, 145] on div at bounding box center [780, 141] width 10 height 17
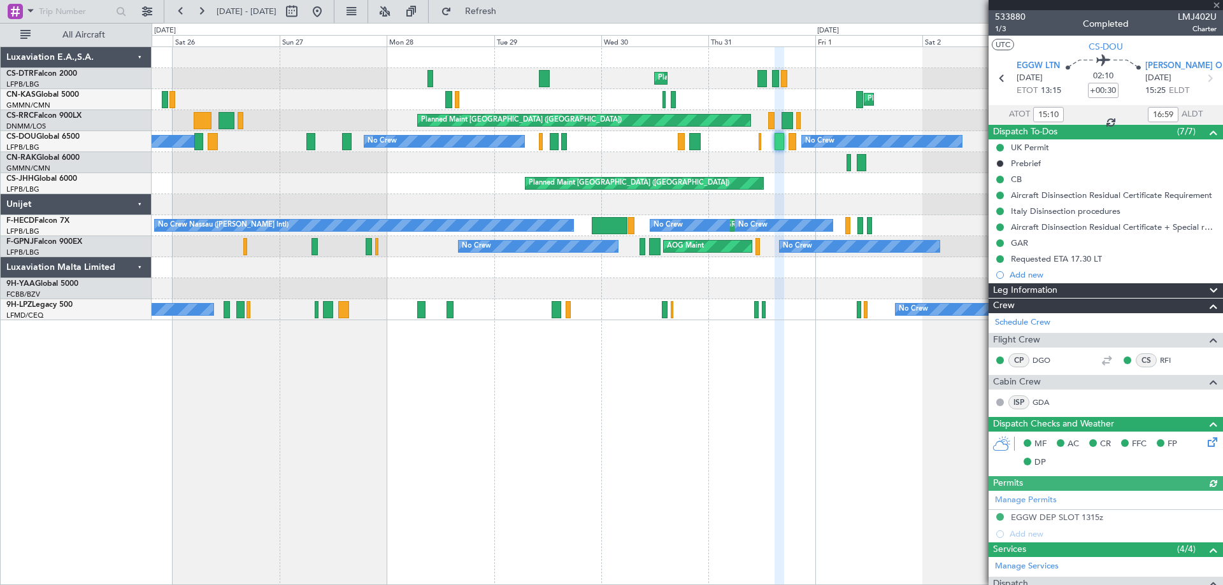
click at [1220, 4] on div at bounding box center [1106, 5] width 234 height 10
click at [1218, 1] on span at bounding box center [1216, 5] width 13 height 11
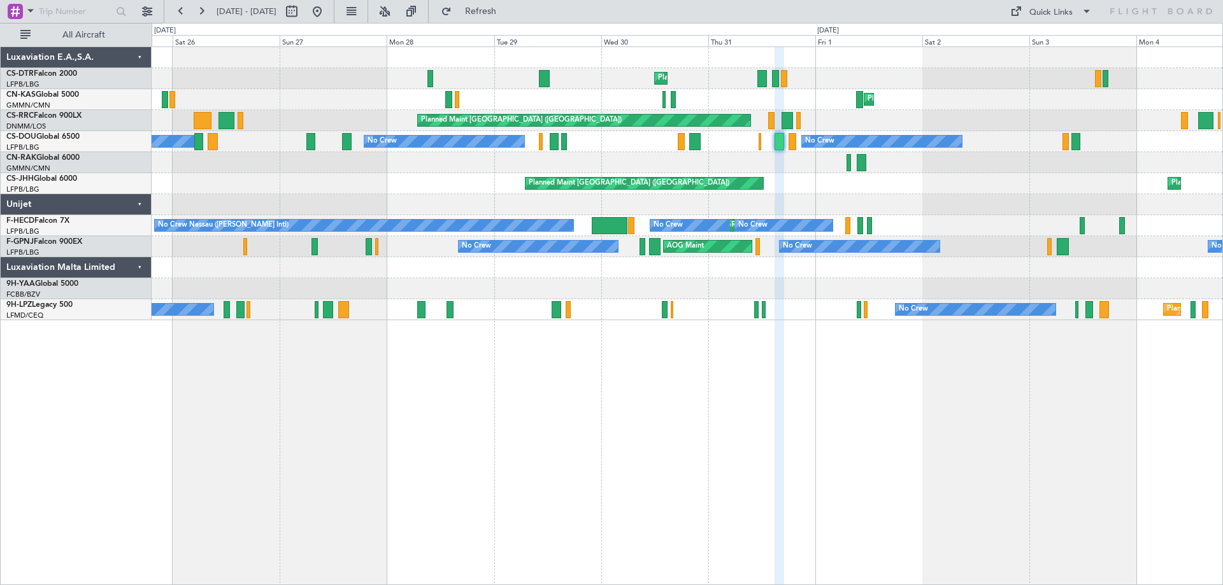
type input "0"
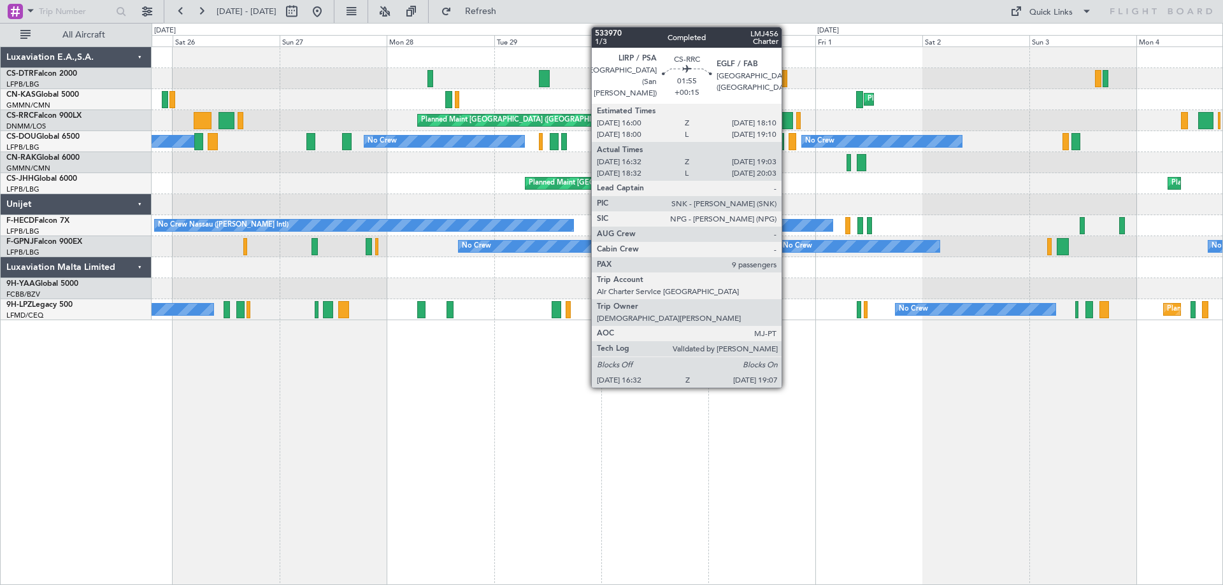
click at [787, 125] on div at bounding box center [788, 120] width 12 height 17
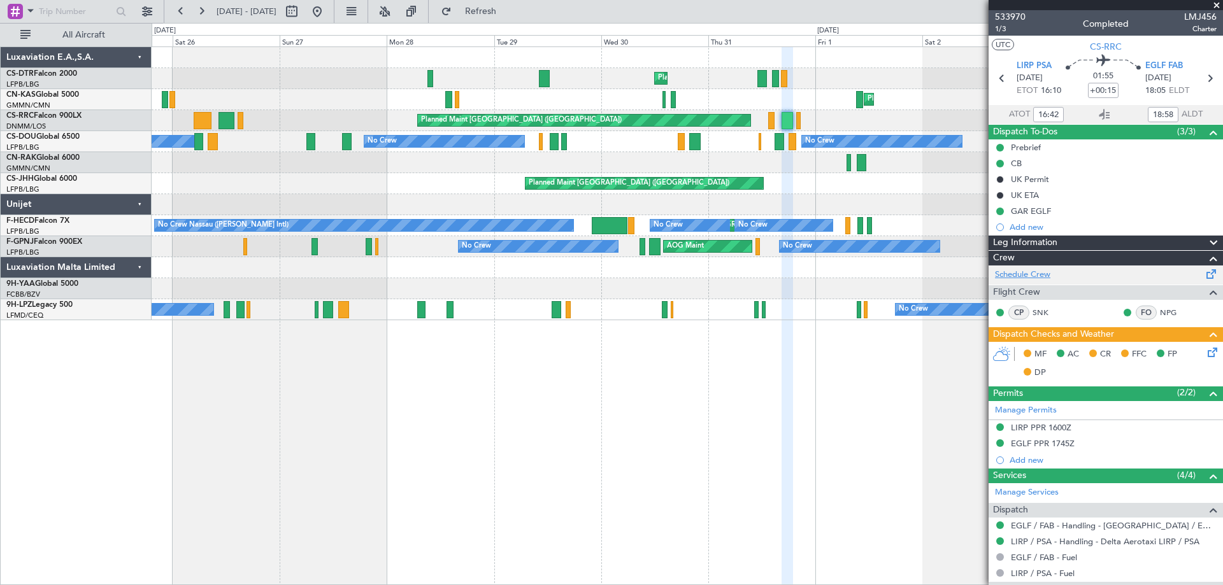
click at [1024, 275] on link "Schedule Crew" at bounding box center [1022, 275] width 55 height 13
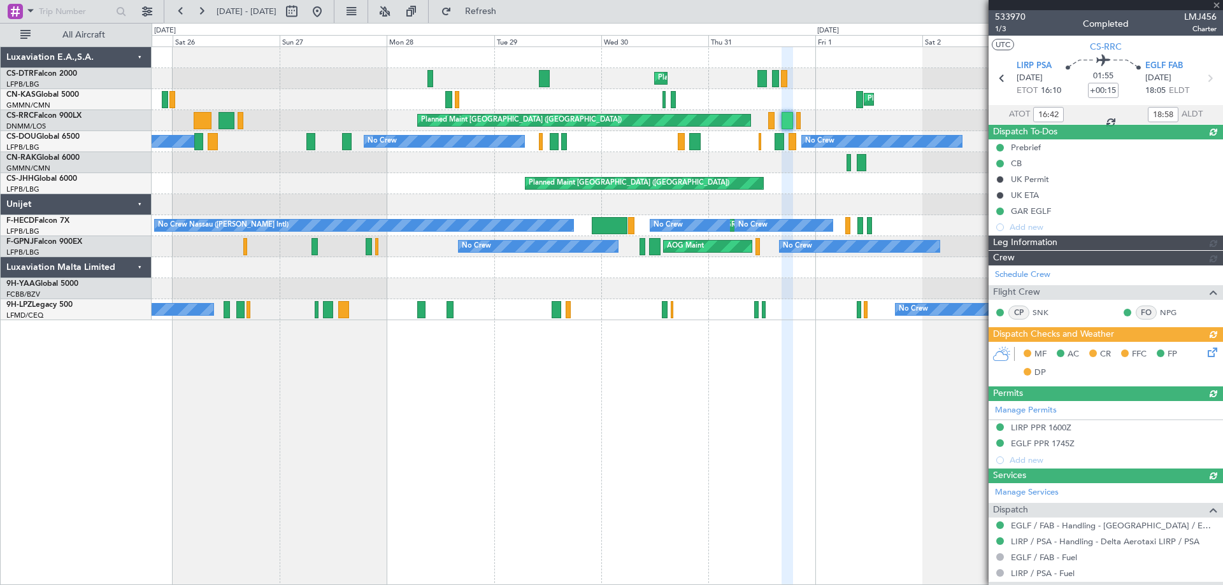
click at [1218, 4] on div at bounding box center [1106, 5] width 234 height 10
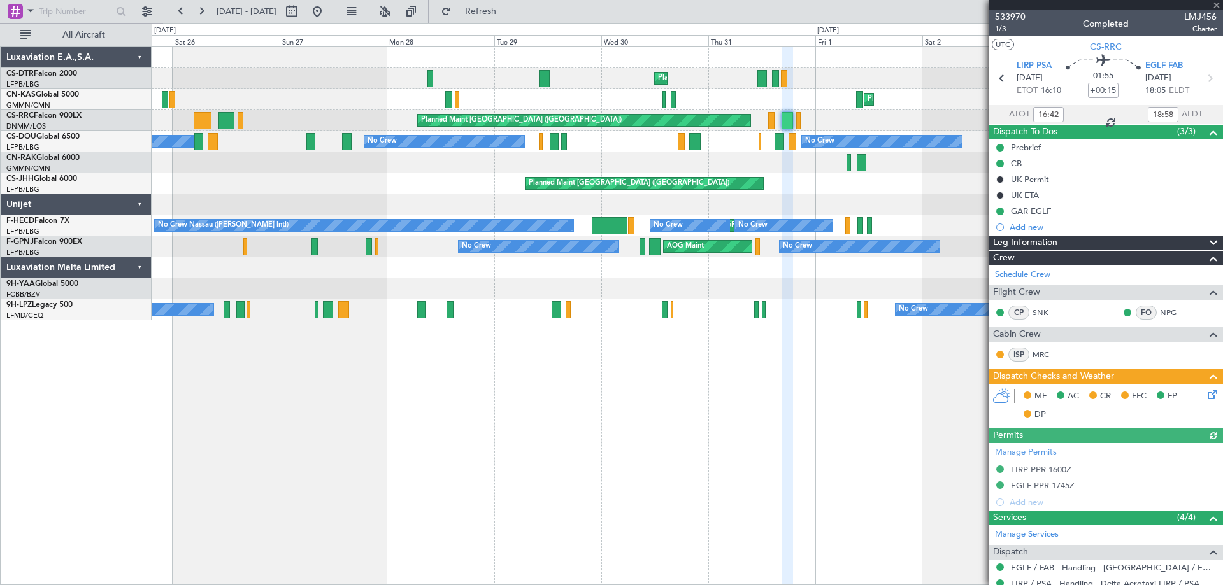
drag, startPoint x: 1215, startPoint y: 5, endPoint x: 1198, endPoint y: 8, distance: 16.8
click at [1215, 5] on div at bounding box center [1106, 5] width 234 height 10
click at [1221, 3] on span at bounding box center [1216, 5] width 13 height 11
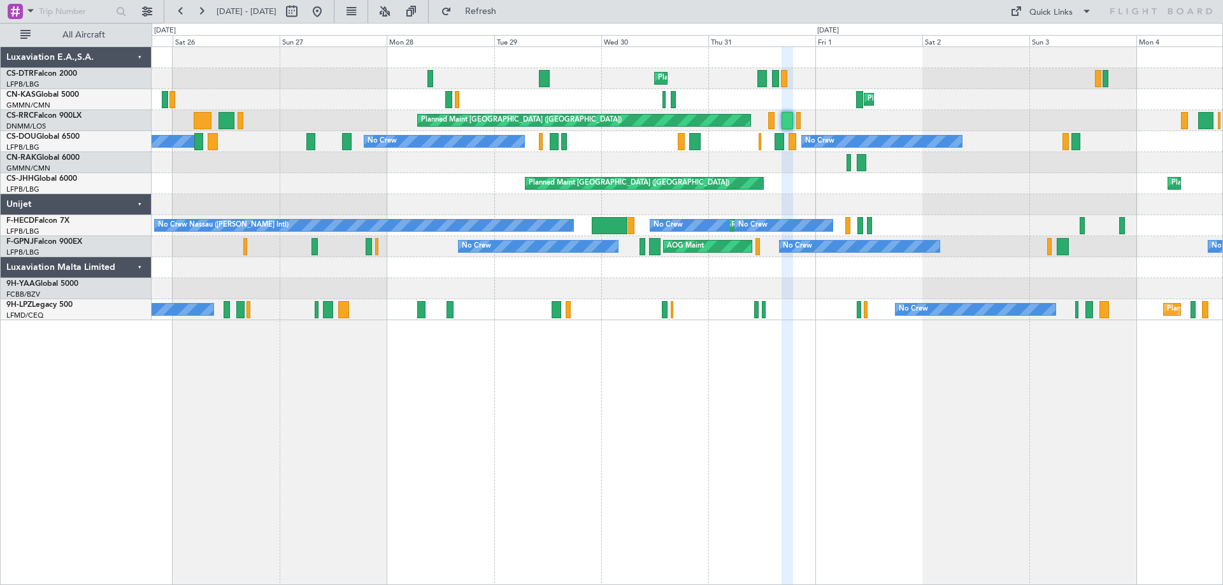
type input "0"
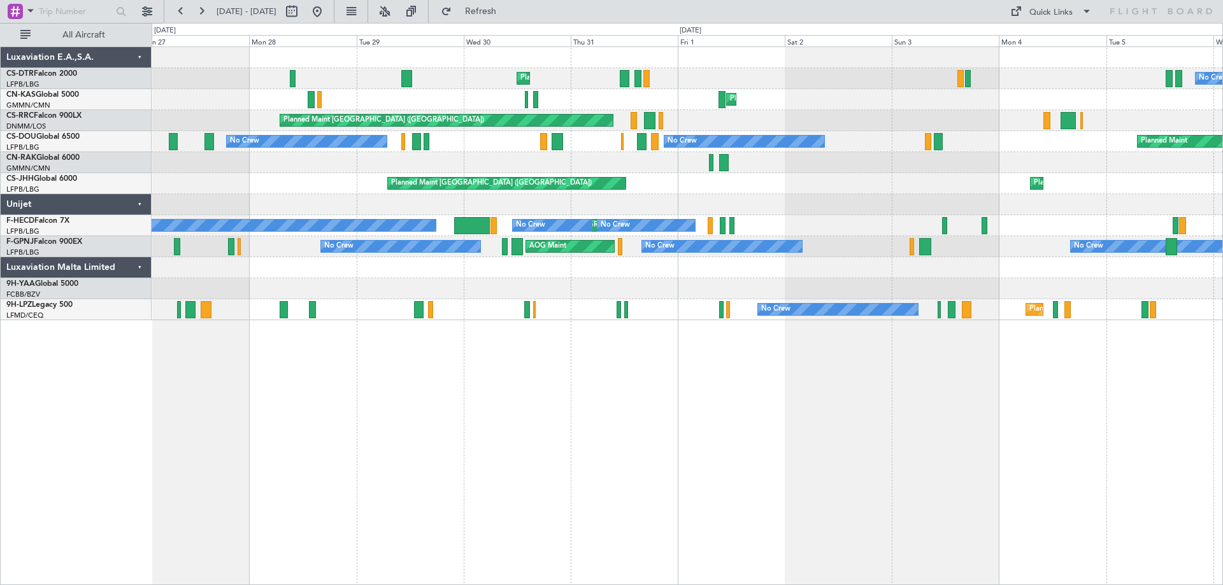
click at [338, 396] on div "Planned Maint Nice ([GEOGRAPHIC_DATA]) No Crew Planned Maint [PERSON_NAME] ([GE…" at bounding box center [687, 316] width 1071 height 539
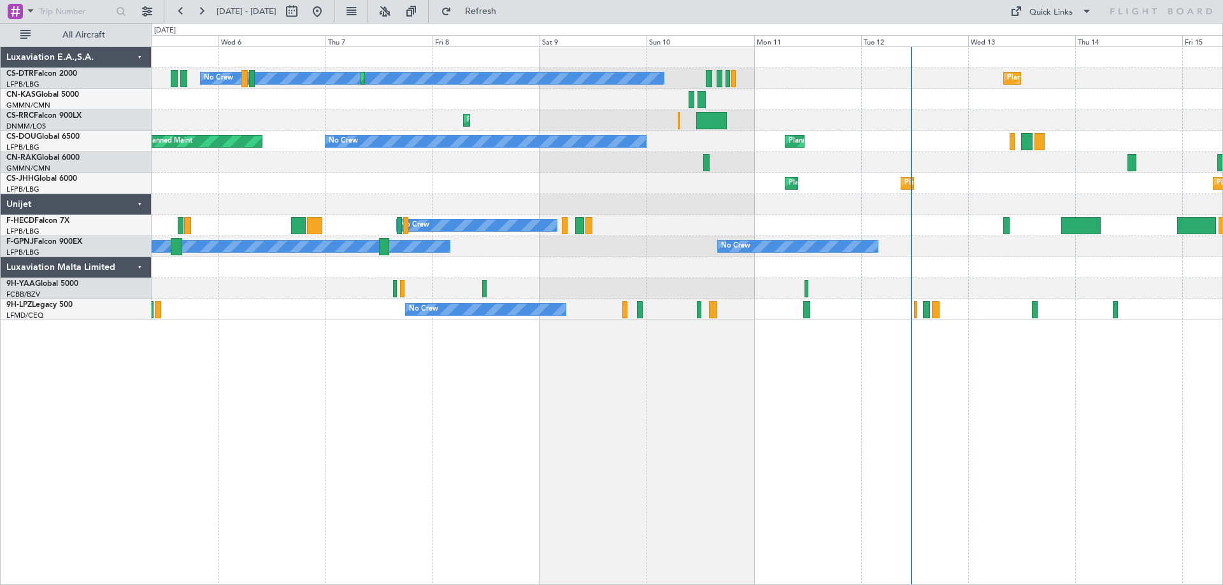
click at [142, 396] on div "No Crew Planned Maint Sofia Planned Maint Sofia Planned Maint Larnaca ([GEOGRAP…" at bounding box center [611, 304] width 1223 height 562
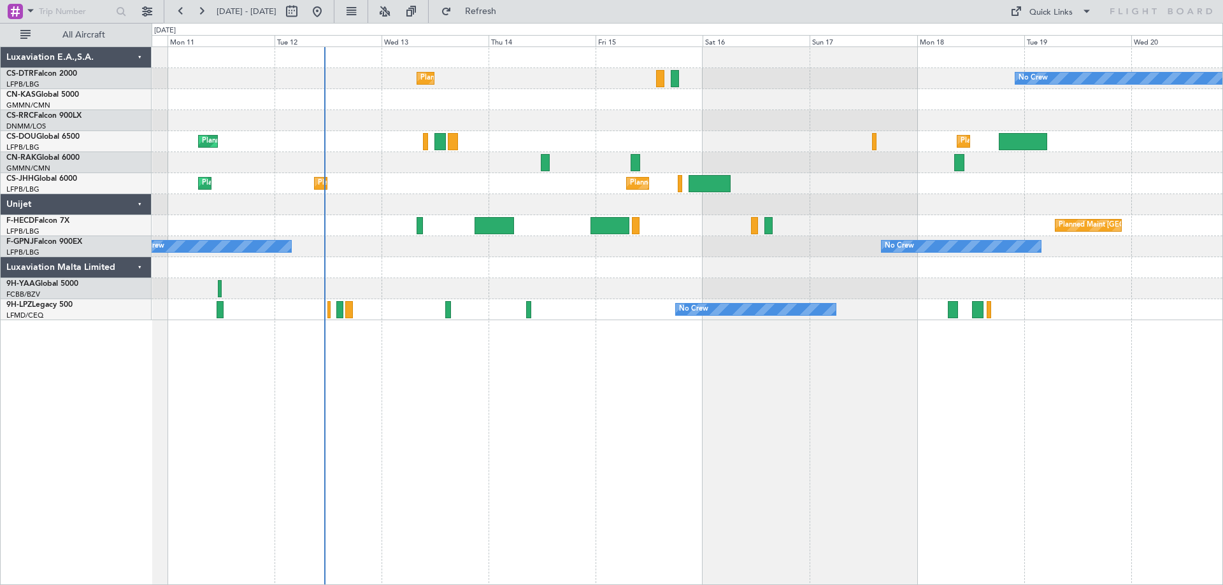
click at [28, 406] on div "Planned Maint Sofia No Crew No Crew Planned Maint [GEOGRAPHIC_DATA] ([GEOGRAPHI…" at bounding box center [611, 304] width 1223 height 562
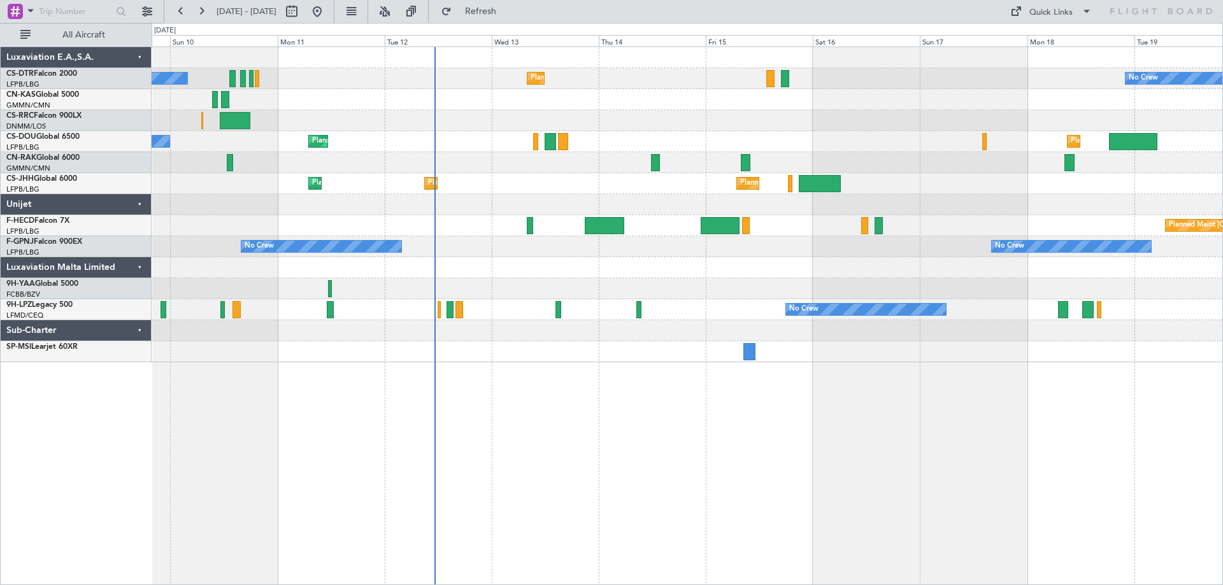
click at [927, 415] on div "Planned Maint Sofia No Crew No Crew Planned Maint Sofia Planned Maint Larnaca (…" at bounding box center [687, 316] width 1071 height 539
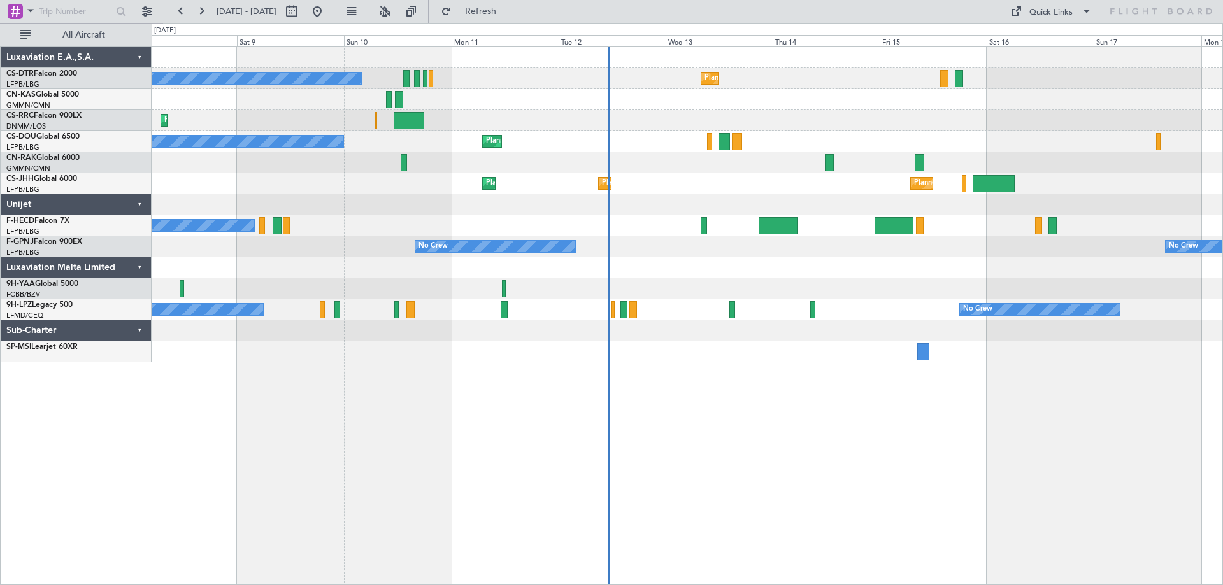
click at [1053, 424] on div "Planned Maint Sofia No Crew Planned Maint Sofia No Crew Planned Maint Larnaca (…" at bounding box center [687, 316] width 1071 height 539
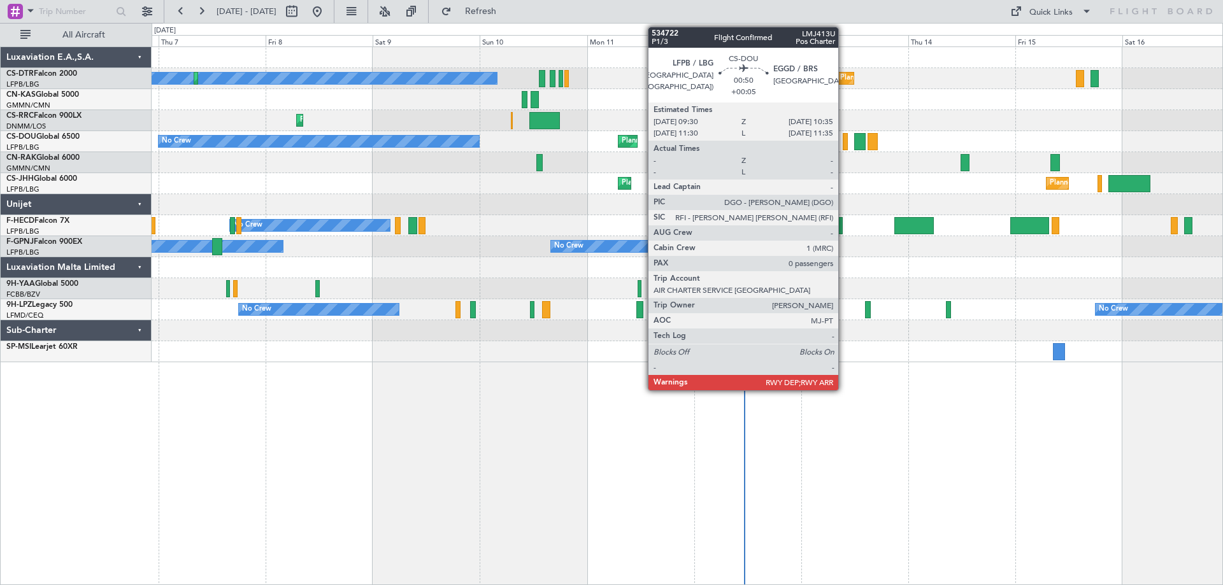
click at [844, 147] on div at bounding box center [845, 141] width 5 height 17
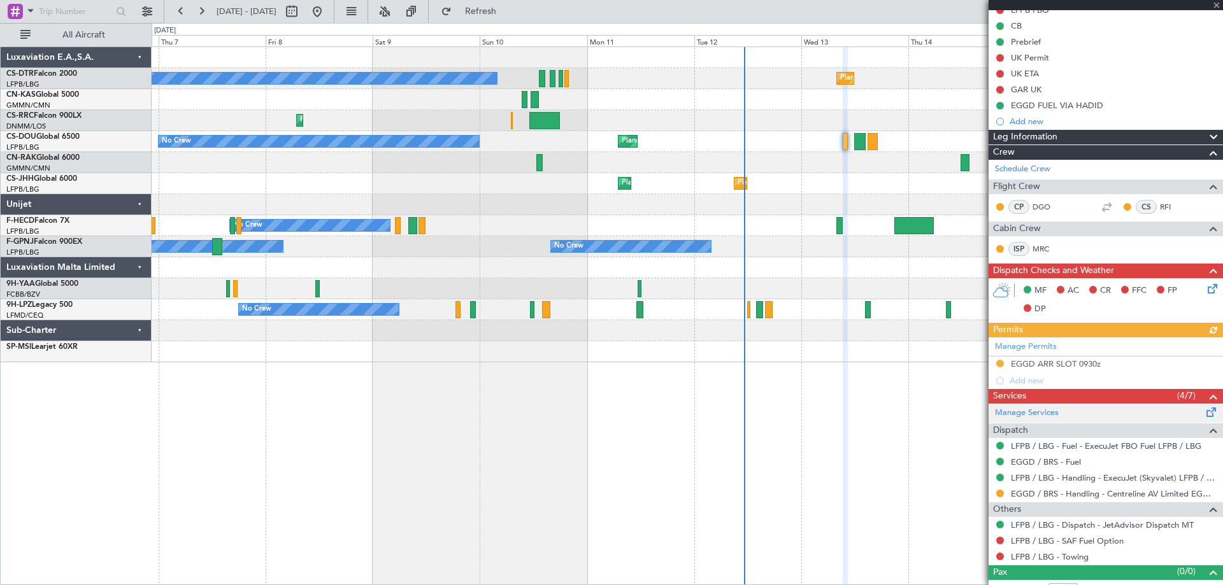
scroll to position [153, 0]
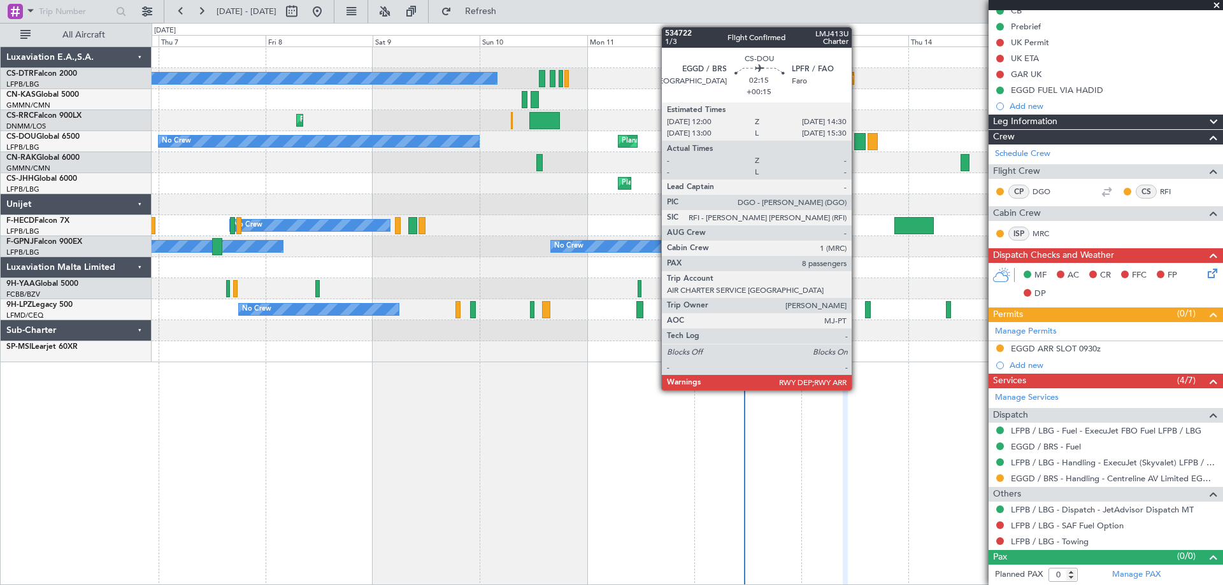
click at [857, 147] on div at bounding box center [859, 141] width 11 height 17
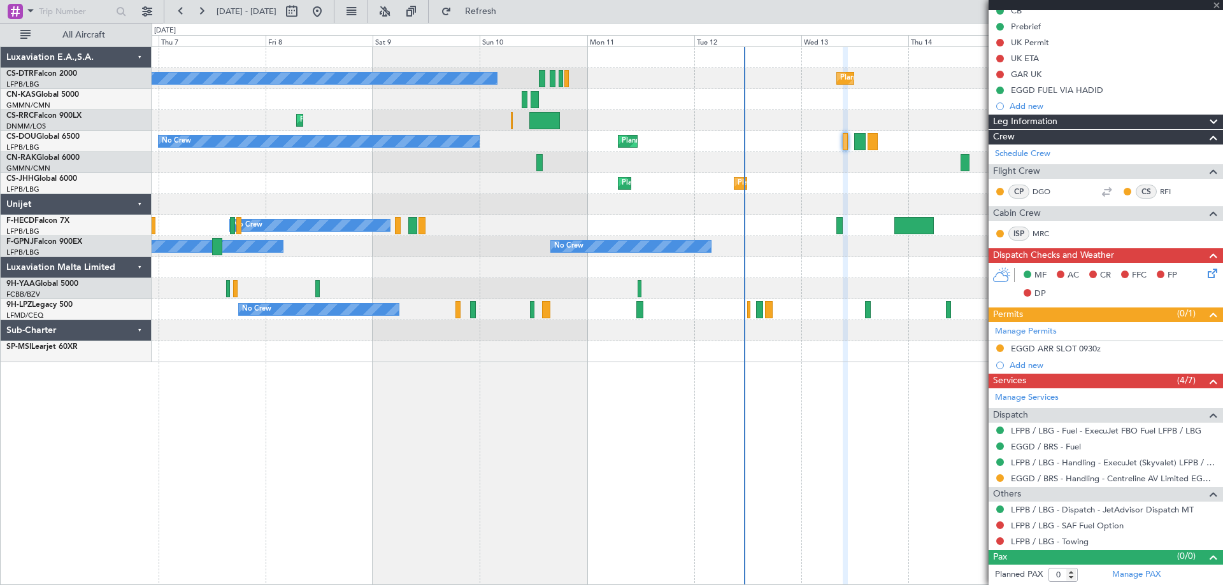
type input "+00:15"
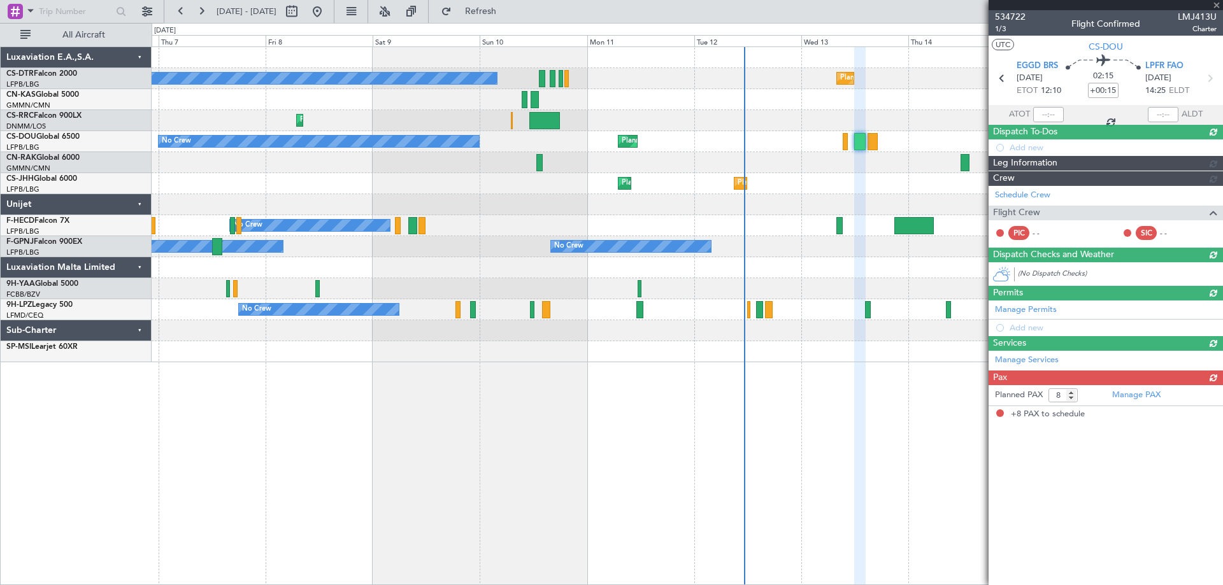
scroll to position [0, 0]
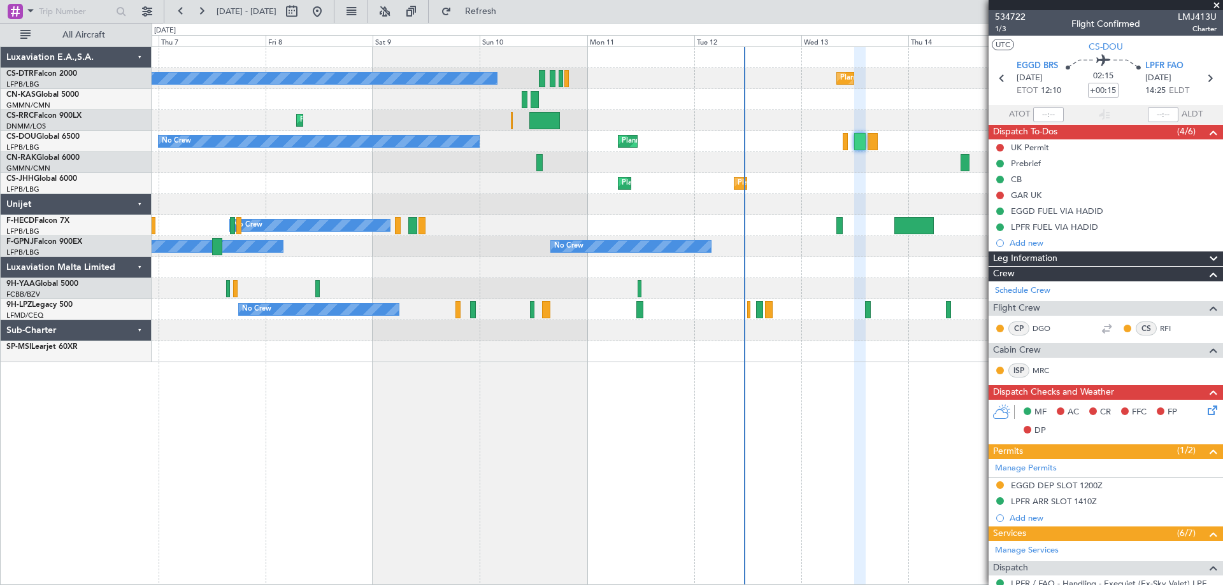
click at [1217, 6] on span at bounding box center [1216, 5] width 13 height 11
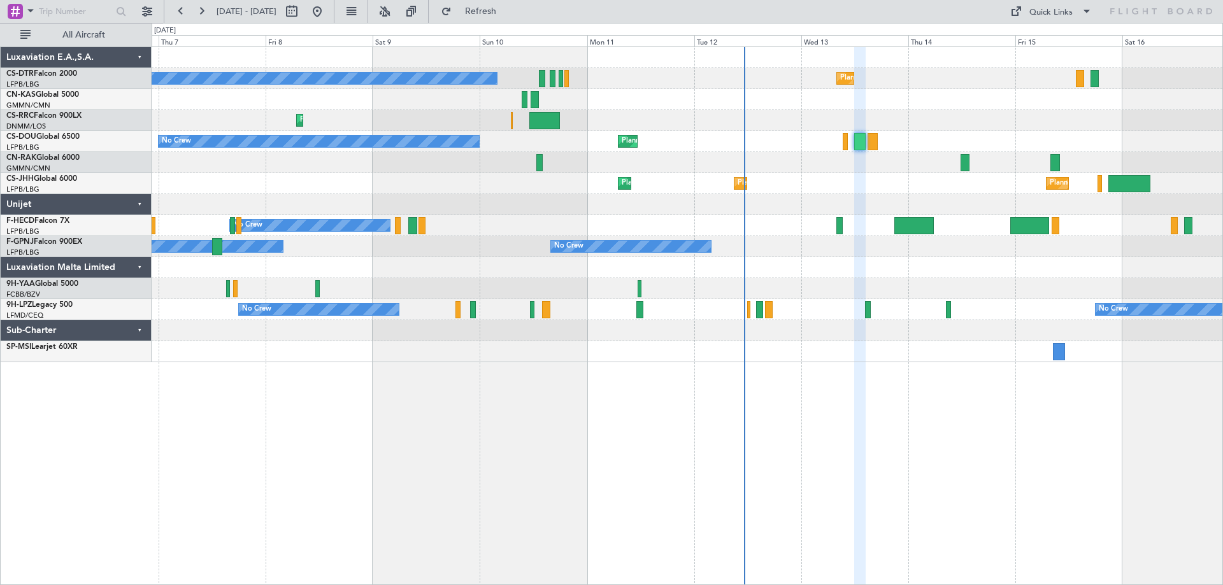
type input "0"
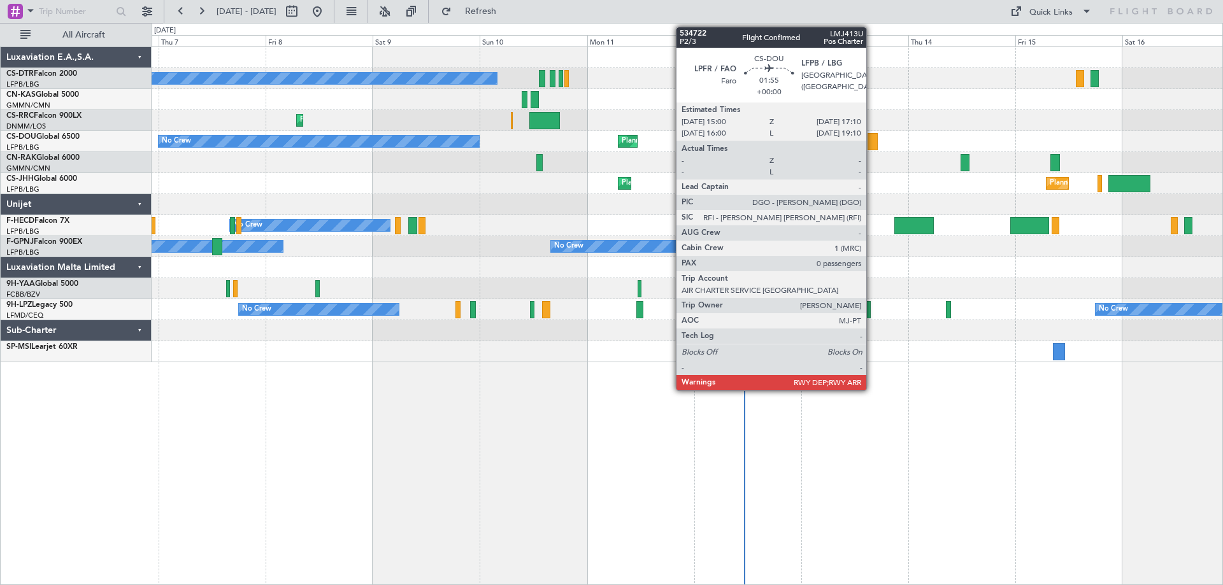
click at [872, 143] on div at bounding box center [873, 141] width 10 height 17
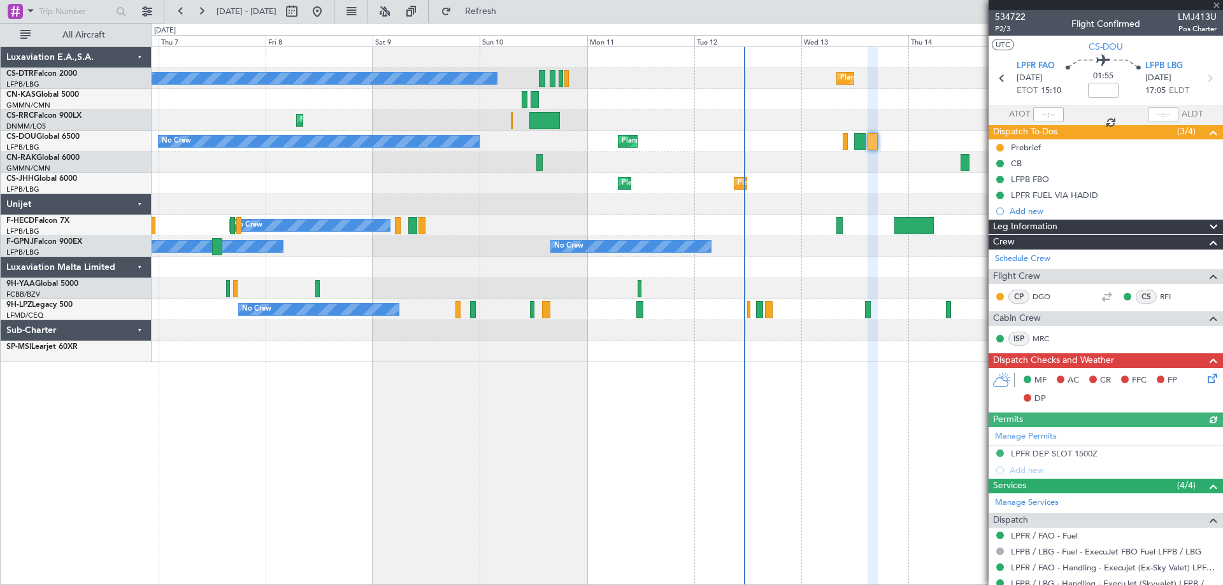
click at [1217, 6] on div at bounding box center [1106, 5] width 234 height 10
click at [1218, 4] on span at bounding box center [1216, 5] width 13 height 11
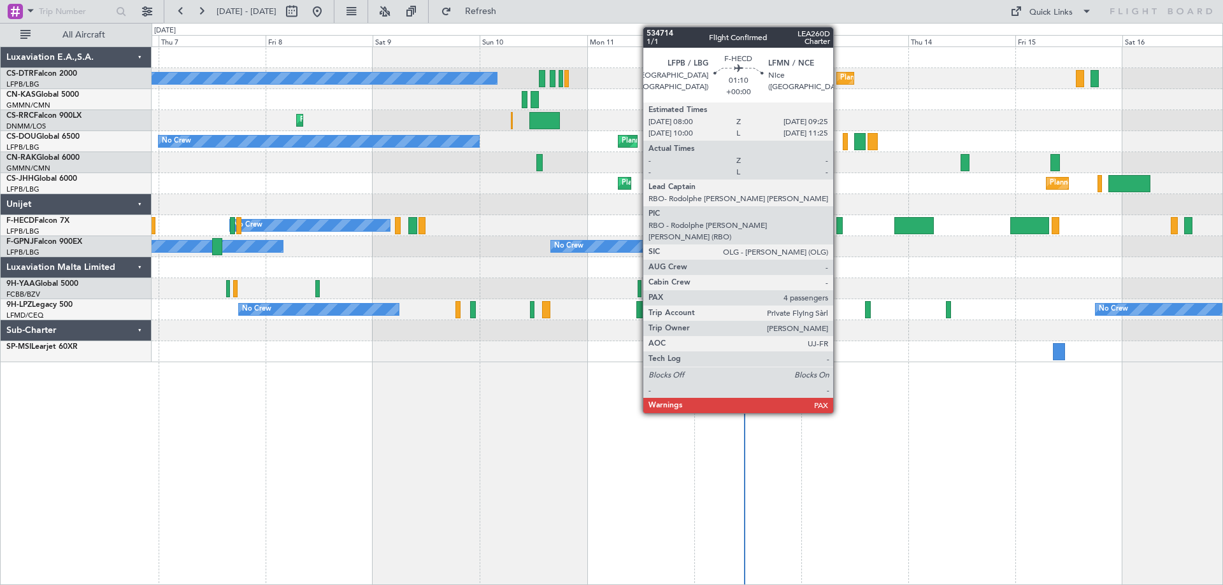
click at [839, 228] on div at bounding box center [839, 225] width 6 height 17
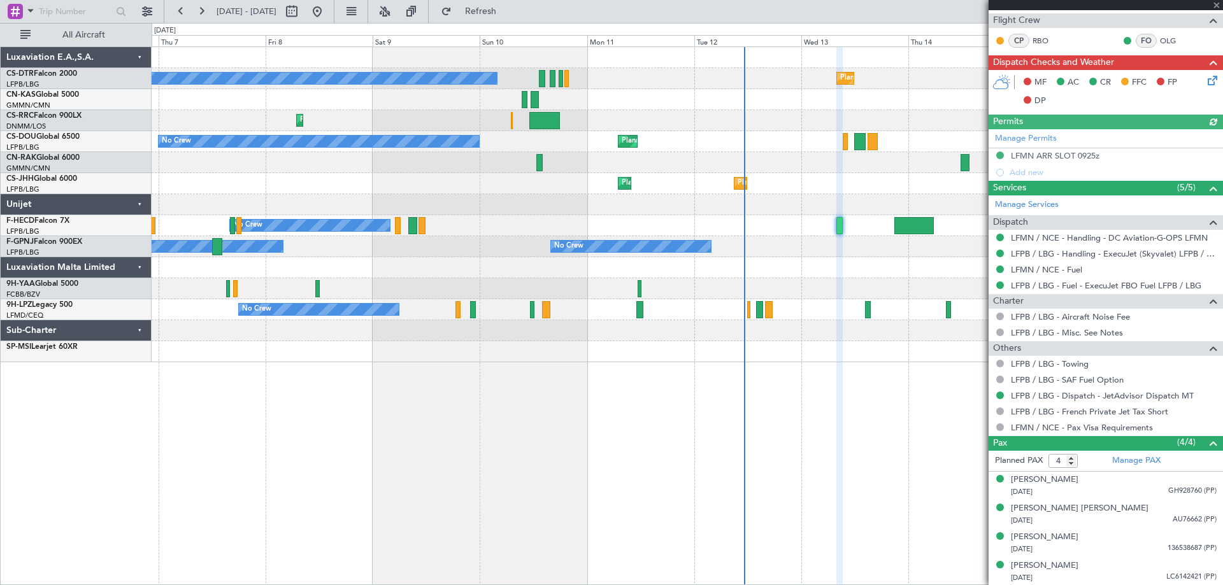
scroll to position [257, 0]
click at [1220, 10] on span at bounding box center [1216, 5] width 13 height 11
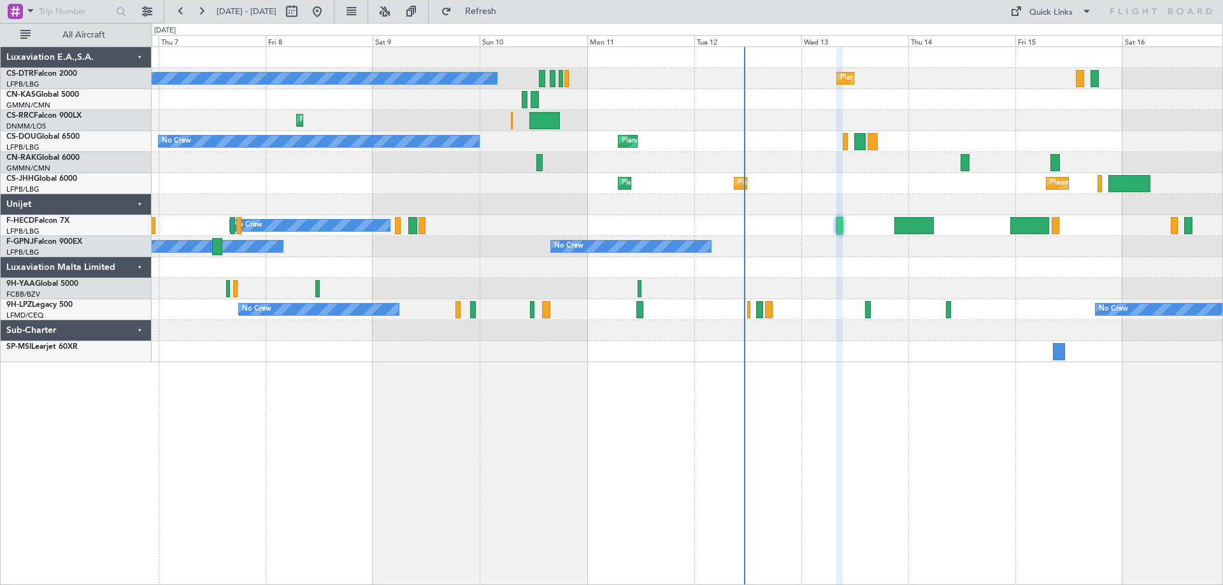
type input "0"
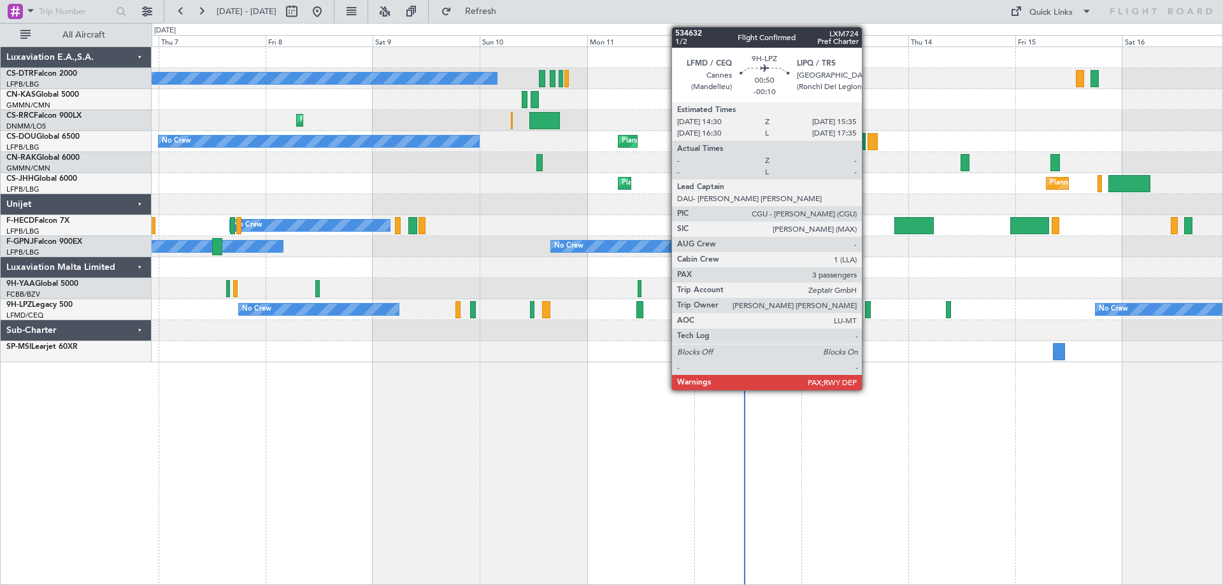
click at [868, 313] on div at bounding box center [867, 309] width 5 height 17
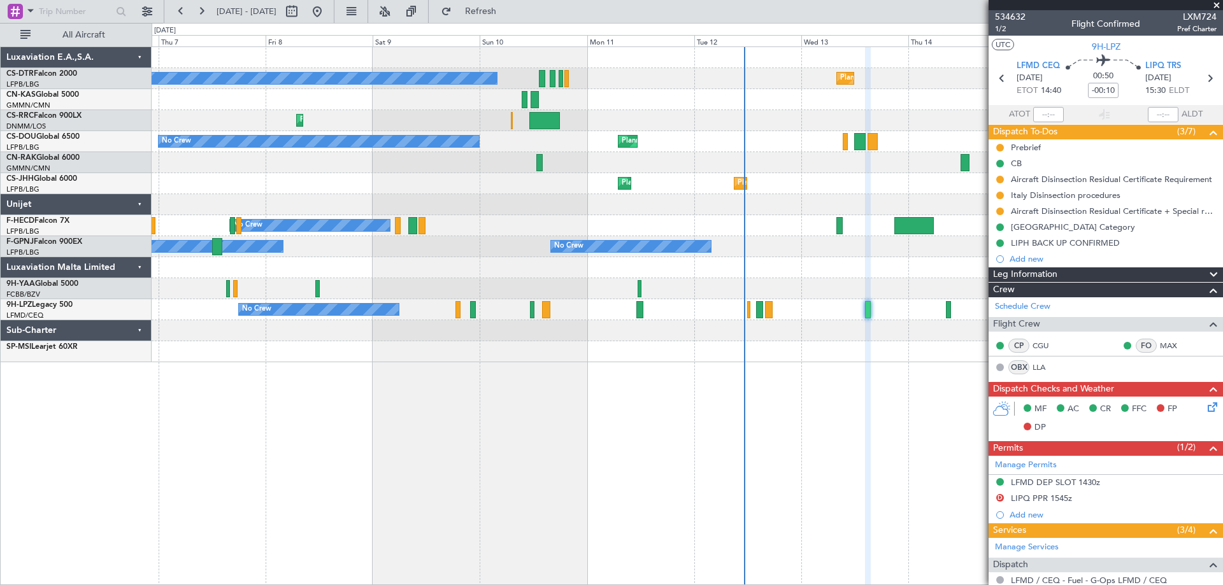
click at [1217, 10] on span at bounding box center [1216, 5] width 13 height 11
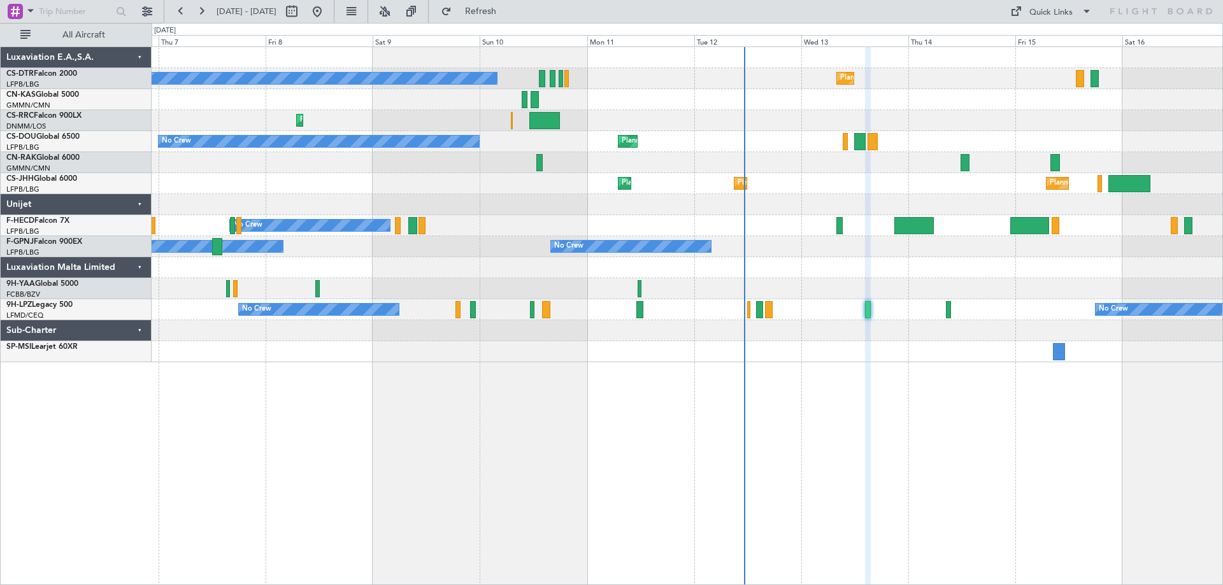
type input "0"
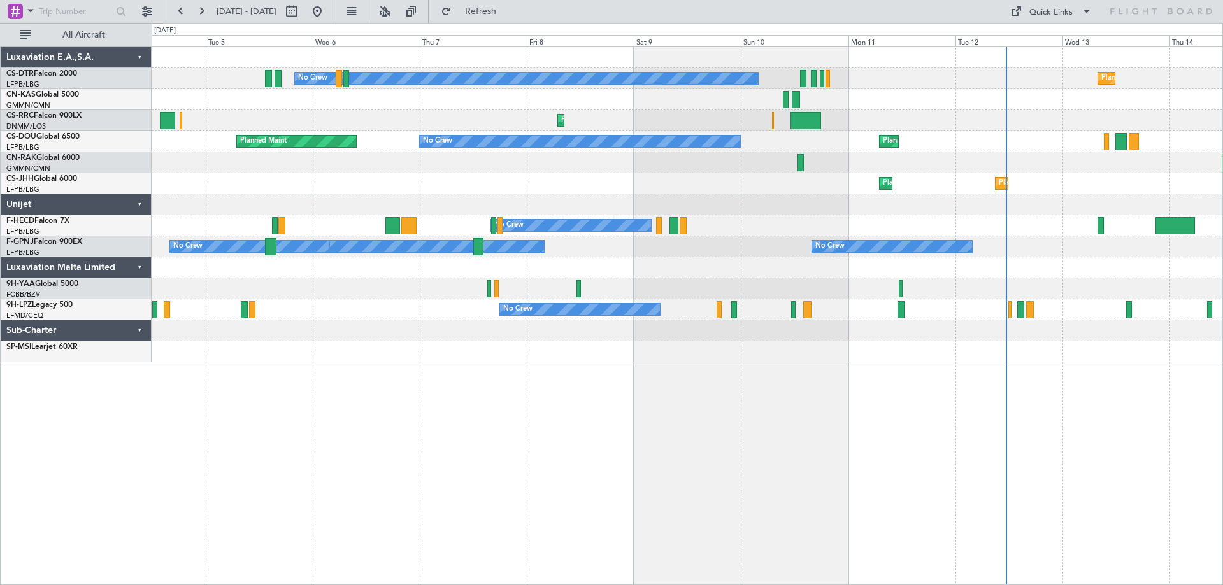
click at [689, 189] on div "Planned Maint Sofia No Crew Planned Maint Sofia Planned Maint Larnaca ([GEOGRAP…" at bounding box center [687, 204] width 1071 height 315
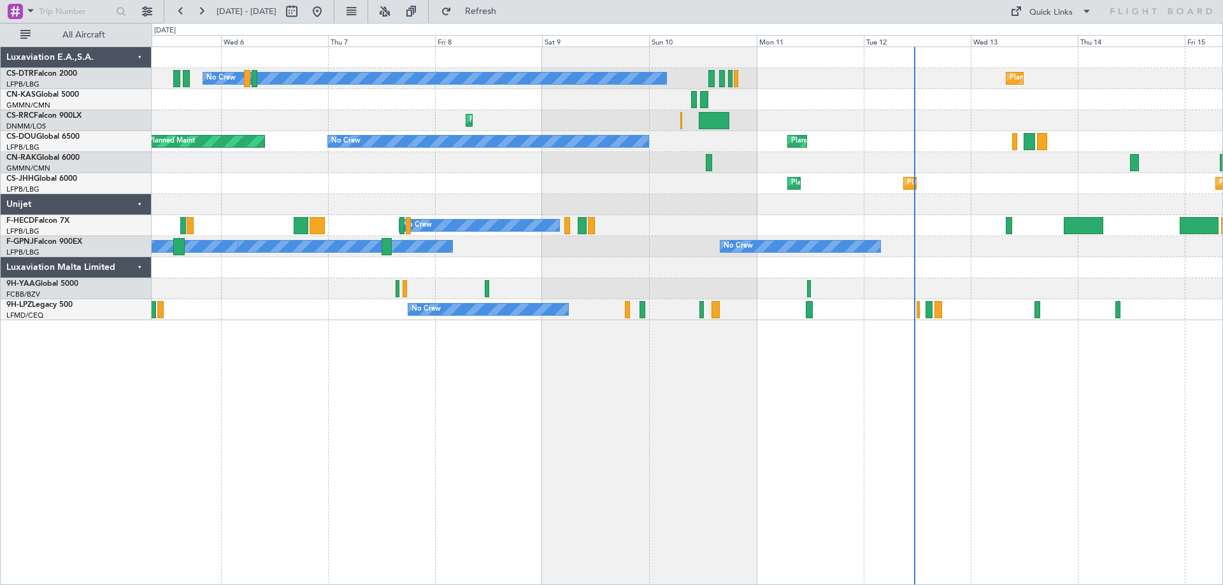
click at [740, 229] on div "No Crew" at bounding box center [687, 225] width 1071 height 21
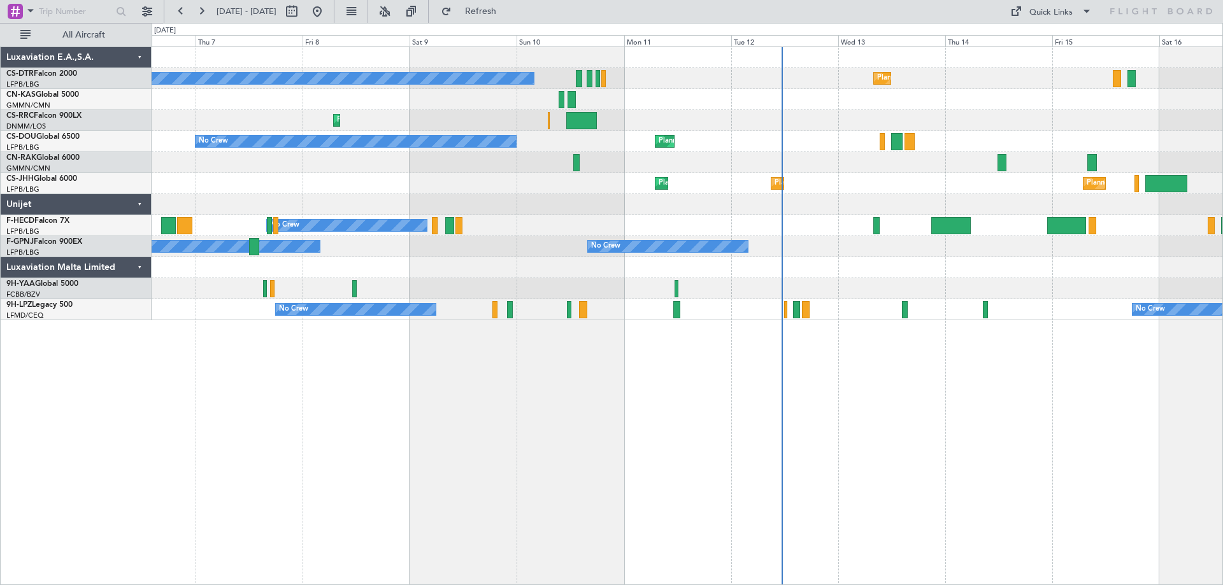
click at [734, 233] on div "No Crew" at bounding box center [687, 225] width 1071 height 21
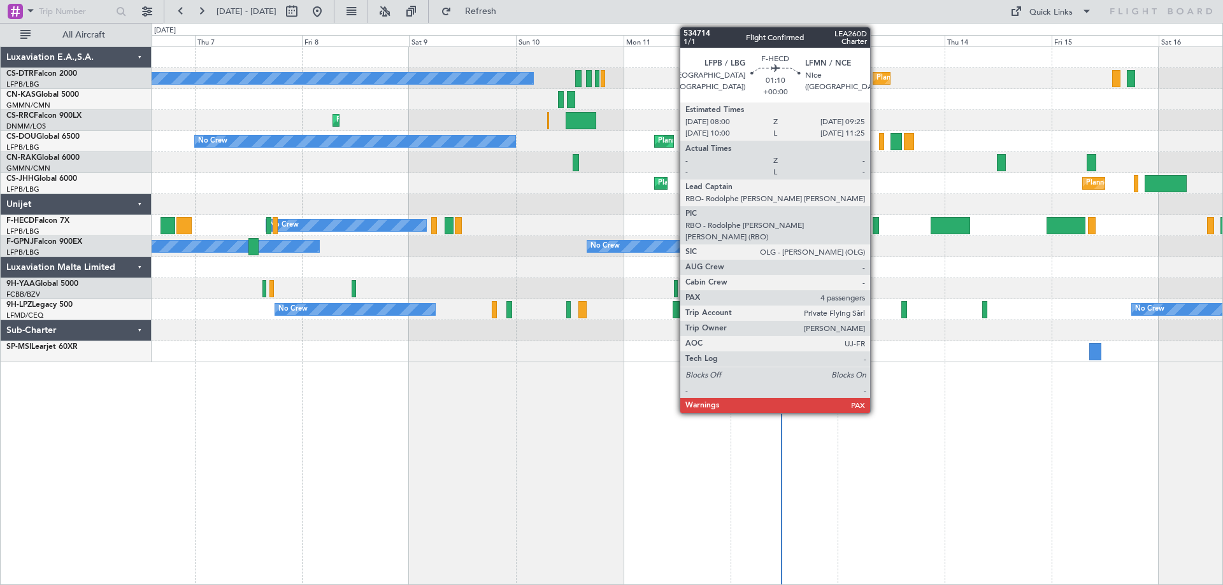
click at [876, 227] on div at bounding box center [876, 225] width 6 height 17
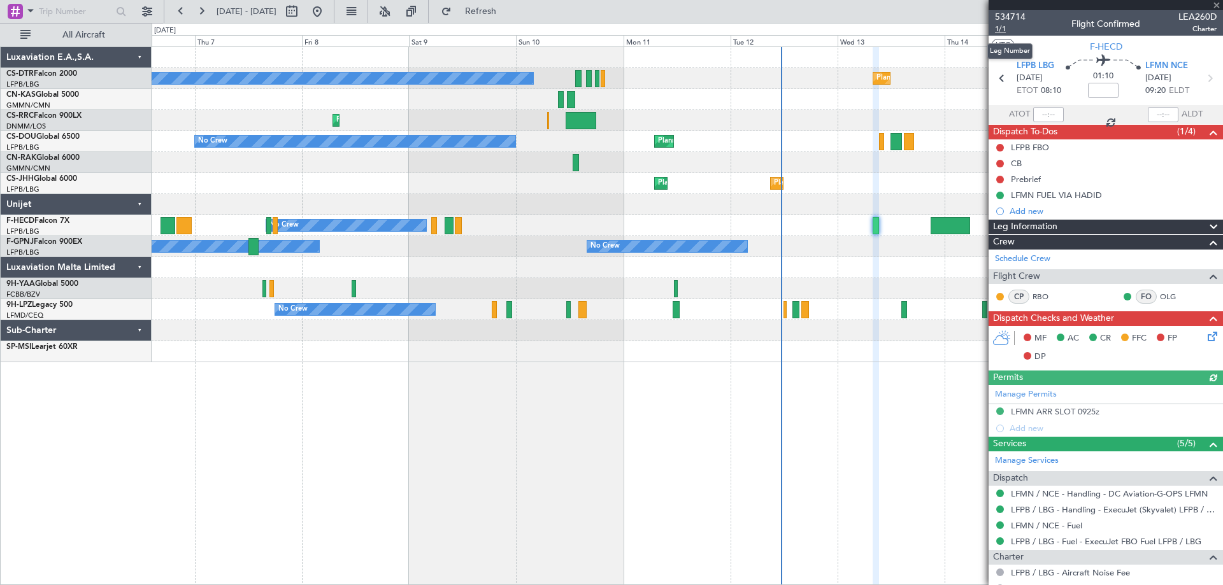
click at [996, 31] on span "1/1" at bounding box center [1010, 29] width 31 height 11
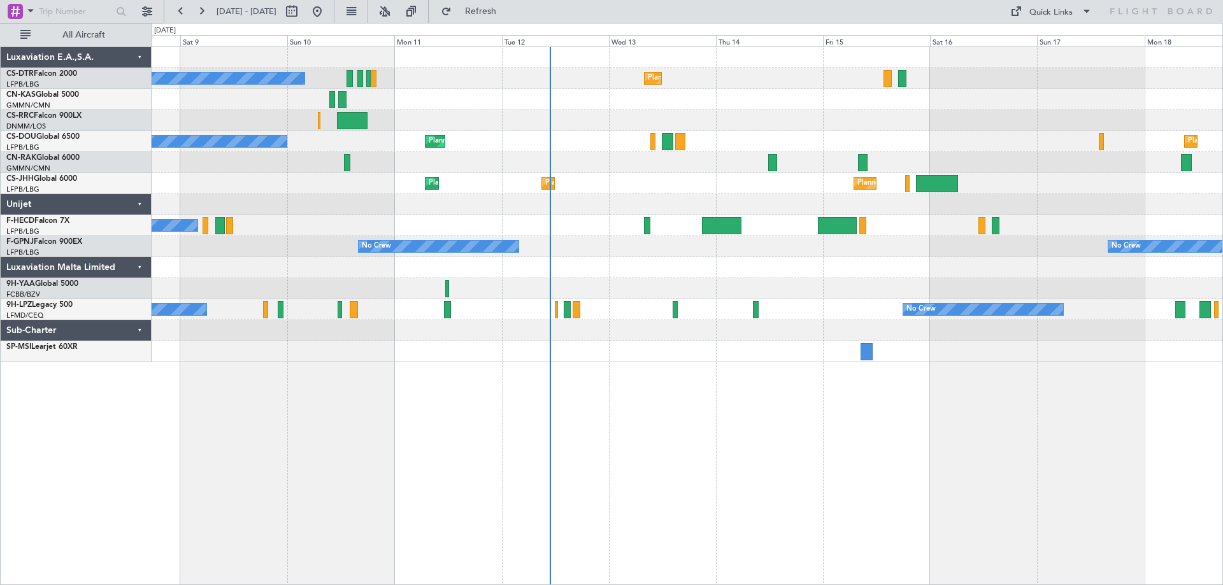
click at [1050, 148] on div "No Crew Planned Maint Sofia Planned Maint Sofia No Crew Planned Maint Larnaca (…" at bounding box center [687, 204] width 1071 height 315
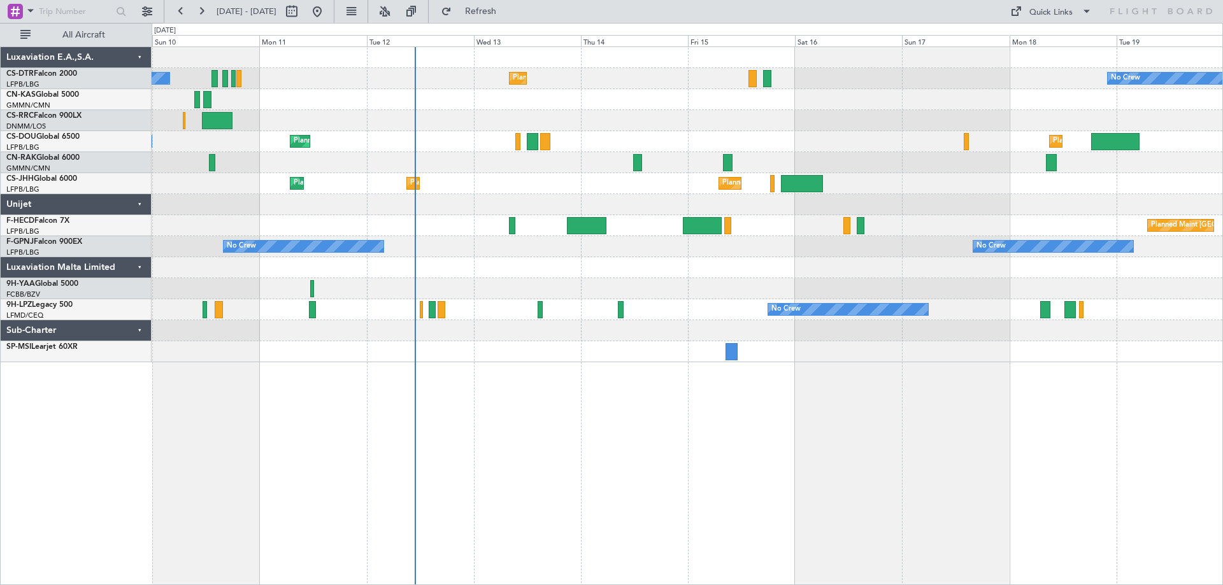
click at [557, 61] on div "No Crew Planned Maint Sofia No Crew Planned Maint Larnaca ([GEOGRAPHIC_DATA]) N…" at bounding box center [687, 204] width 1071 height 315
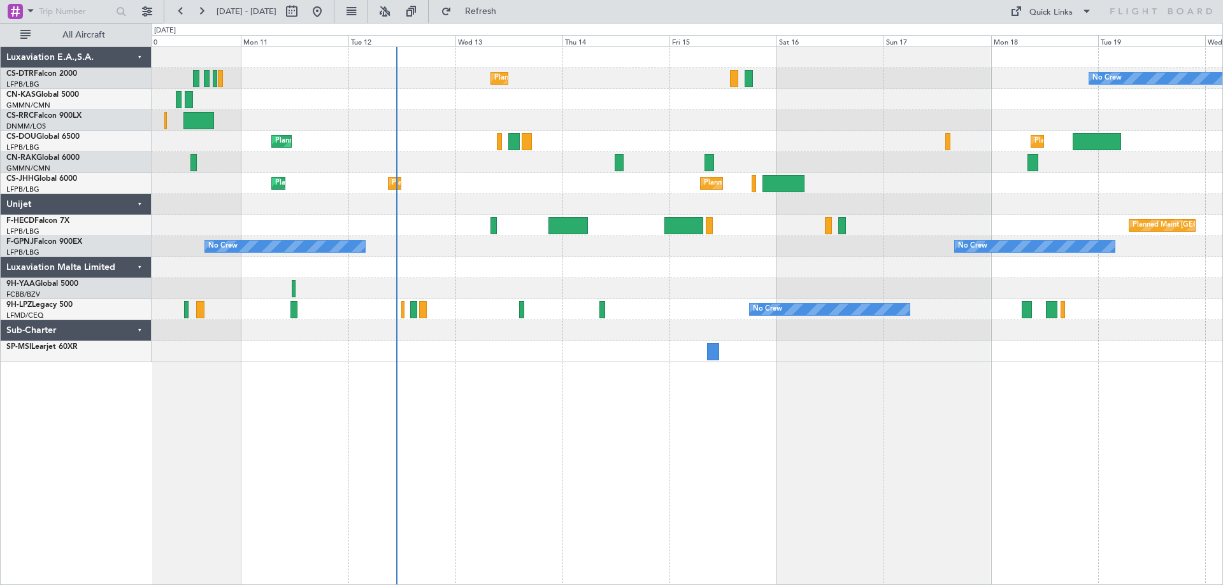
click at [796, 256] on div "No Crew No Crew No Crew" at bounding box center [687, 246] width 1071 height 21
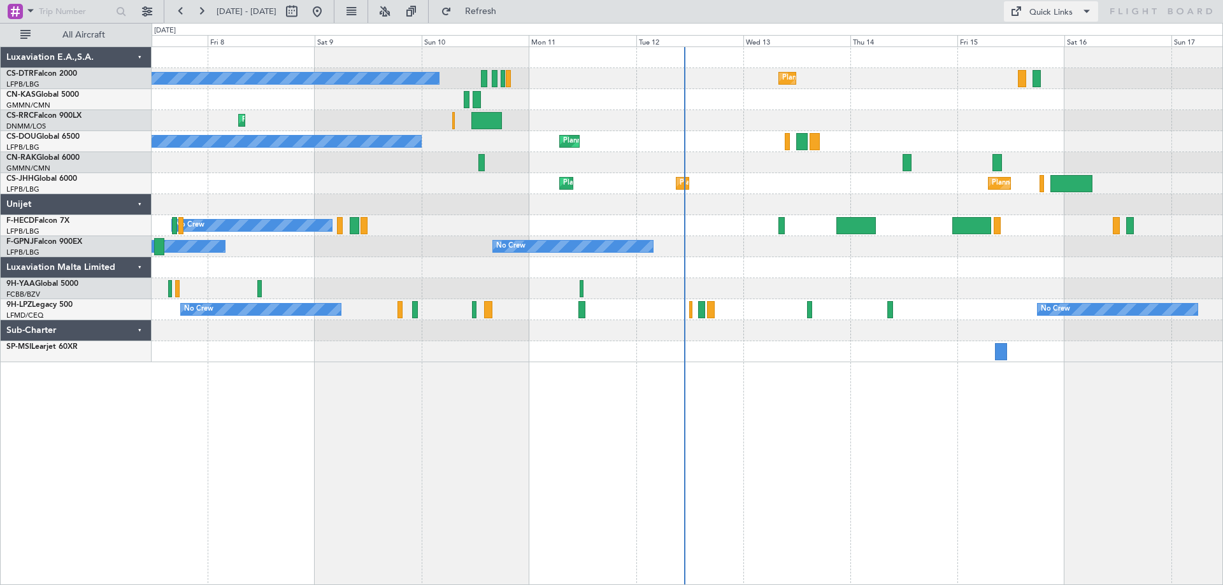
click at [1088, 13] on span at bounding box center [1086, 11] width 15 height 15
drag, startPoint x: 870, startPoint y: 106, endPoint x: 880, endPoint y: 98, distance: 13.3
click at [871, 104] on div at bounding box center [611, 292] width 1223 height 585
click at [1085, 13] on span at bounding box center [1086, 11] width 15 height 15
click at [1052, 74] on button "Crew Board" at bounding box center [1052, 72] width 96 height 31
